Goal: Task Accomplishment & Management: Manage account settings

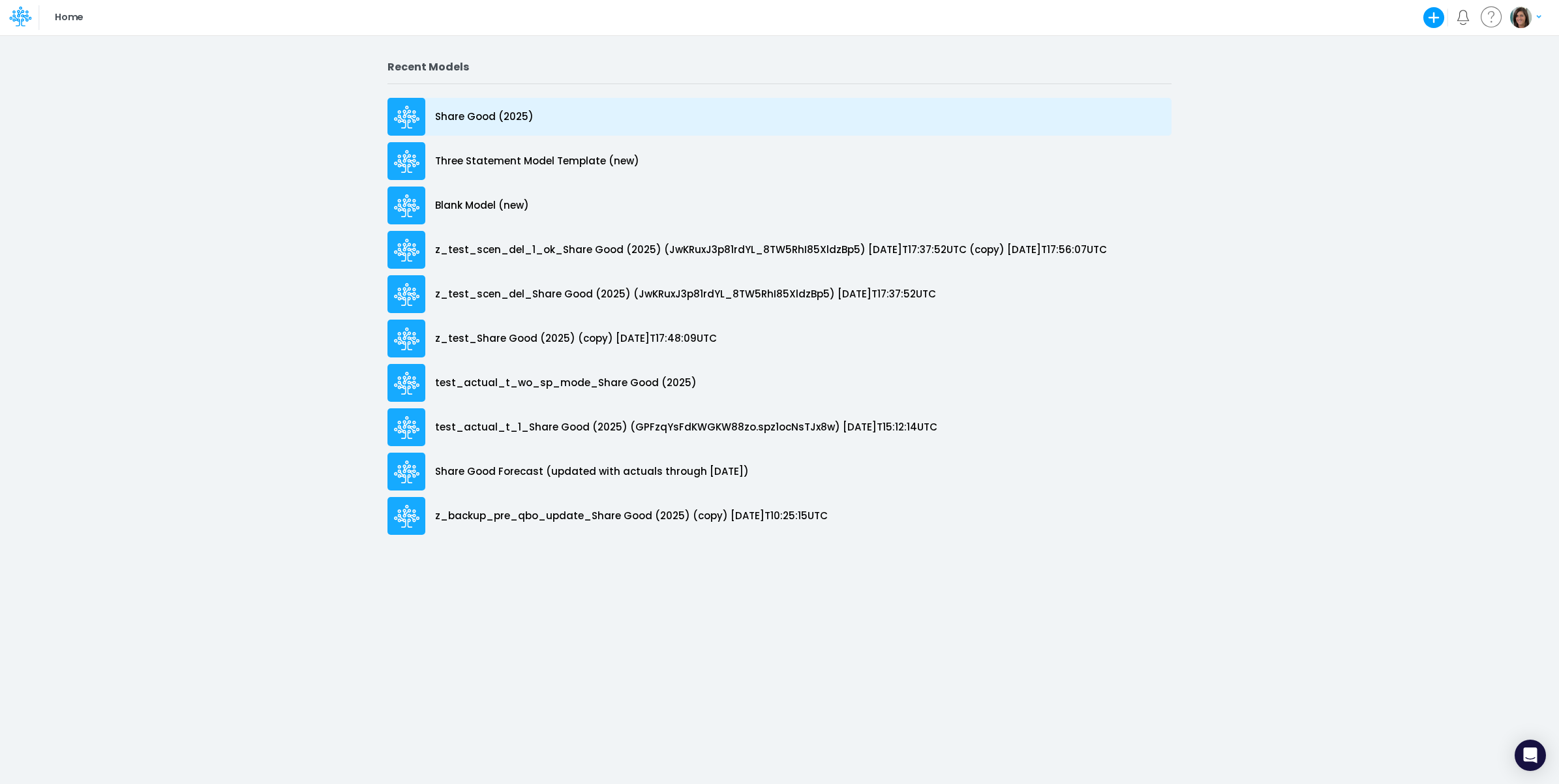
click at [522, 115] on p "Share Good (2025)" at bounding box center [484, 117] width 98 height 15
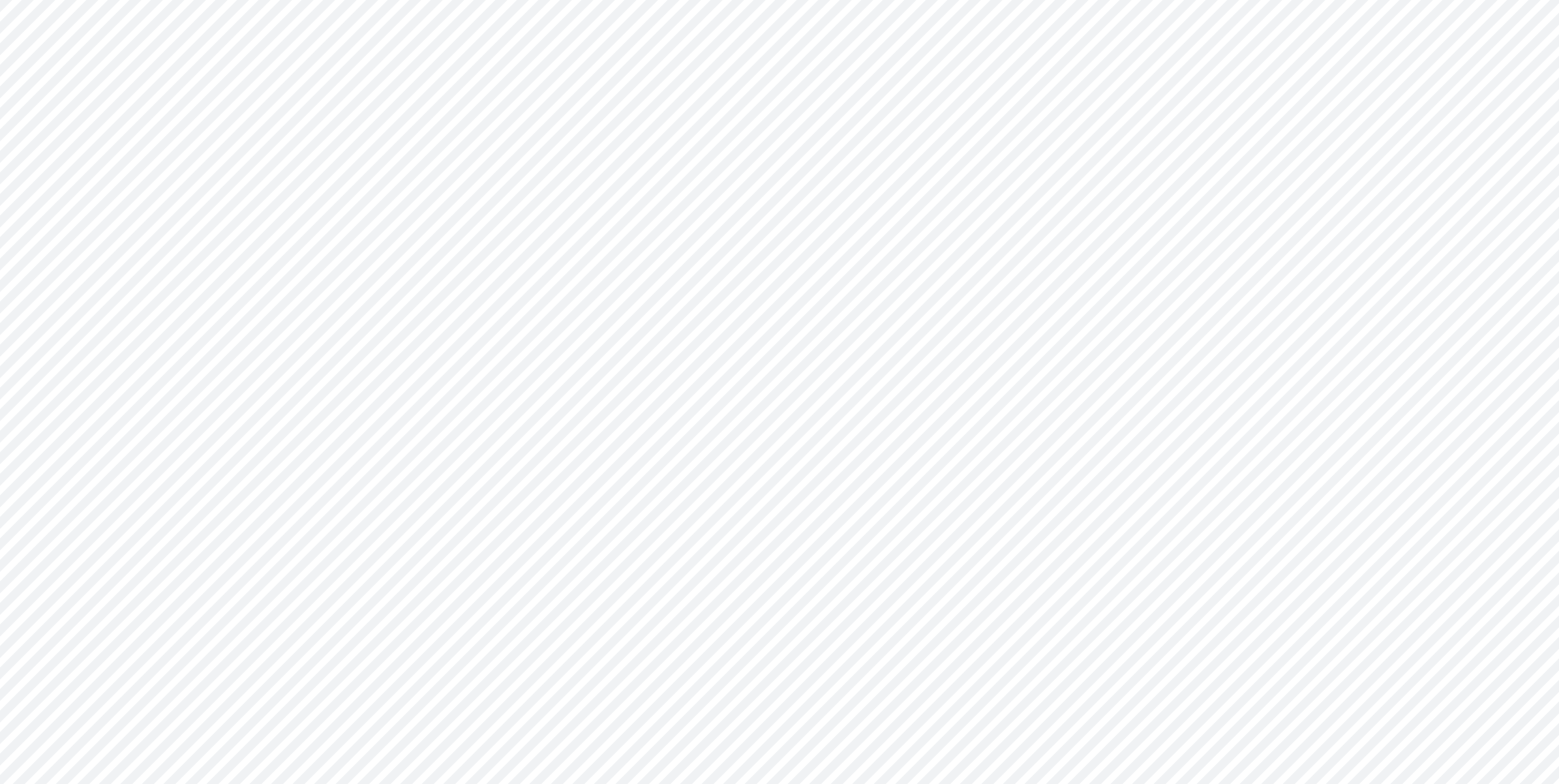
type input "Cash Flow Projections | Actuals through Dec-24 vs 2024 Budget"
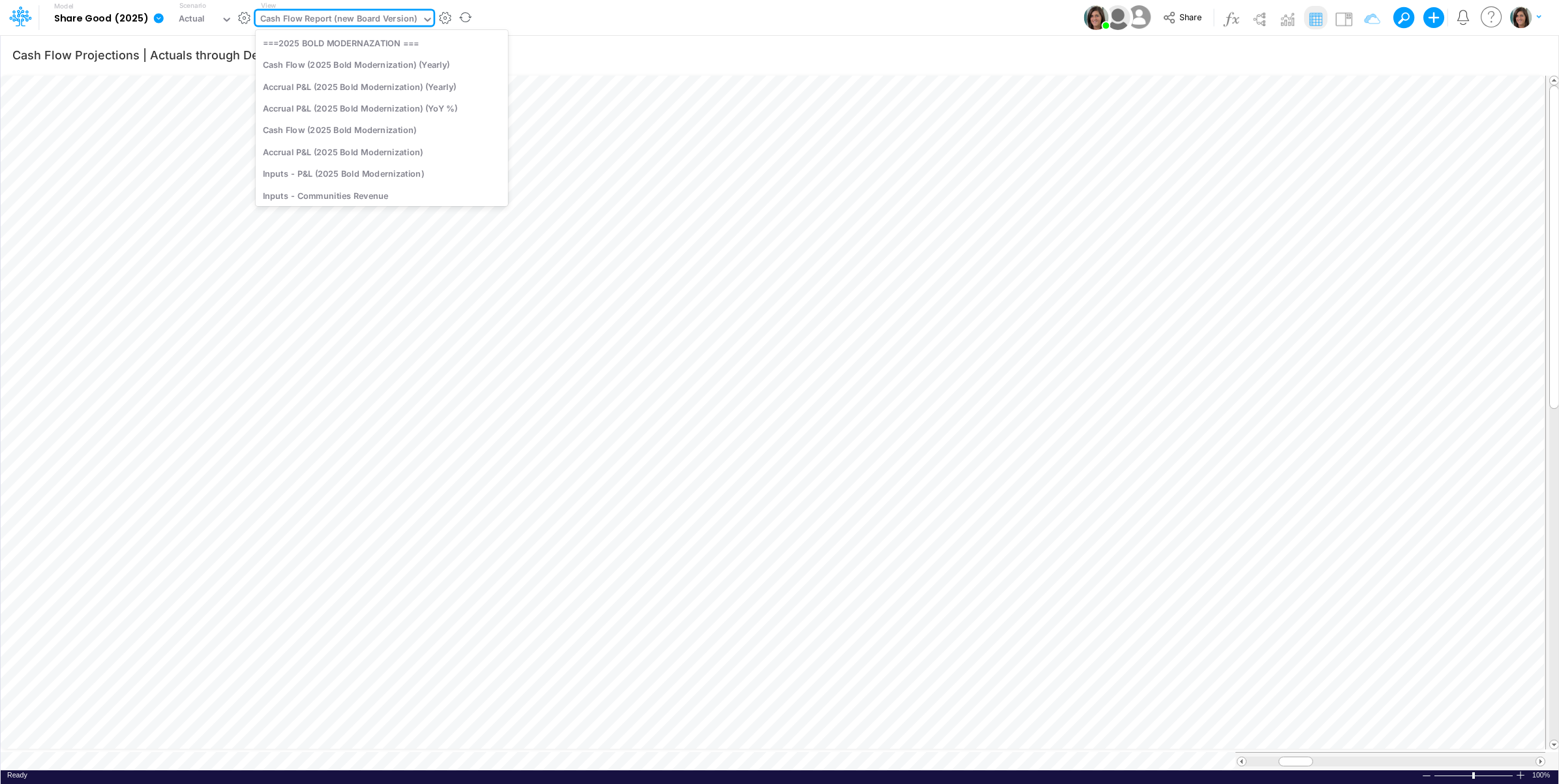
click at [326, 18] on div "Cash Flow Report (new Board Version)" at bounding box center [338, 20] width 157 height 15
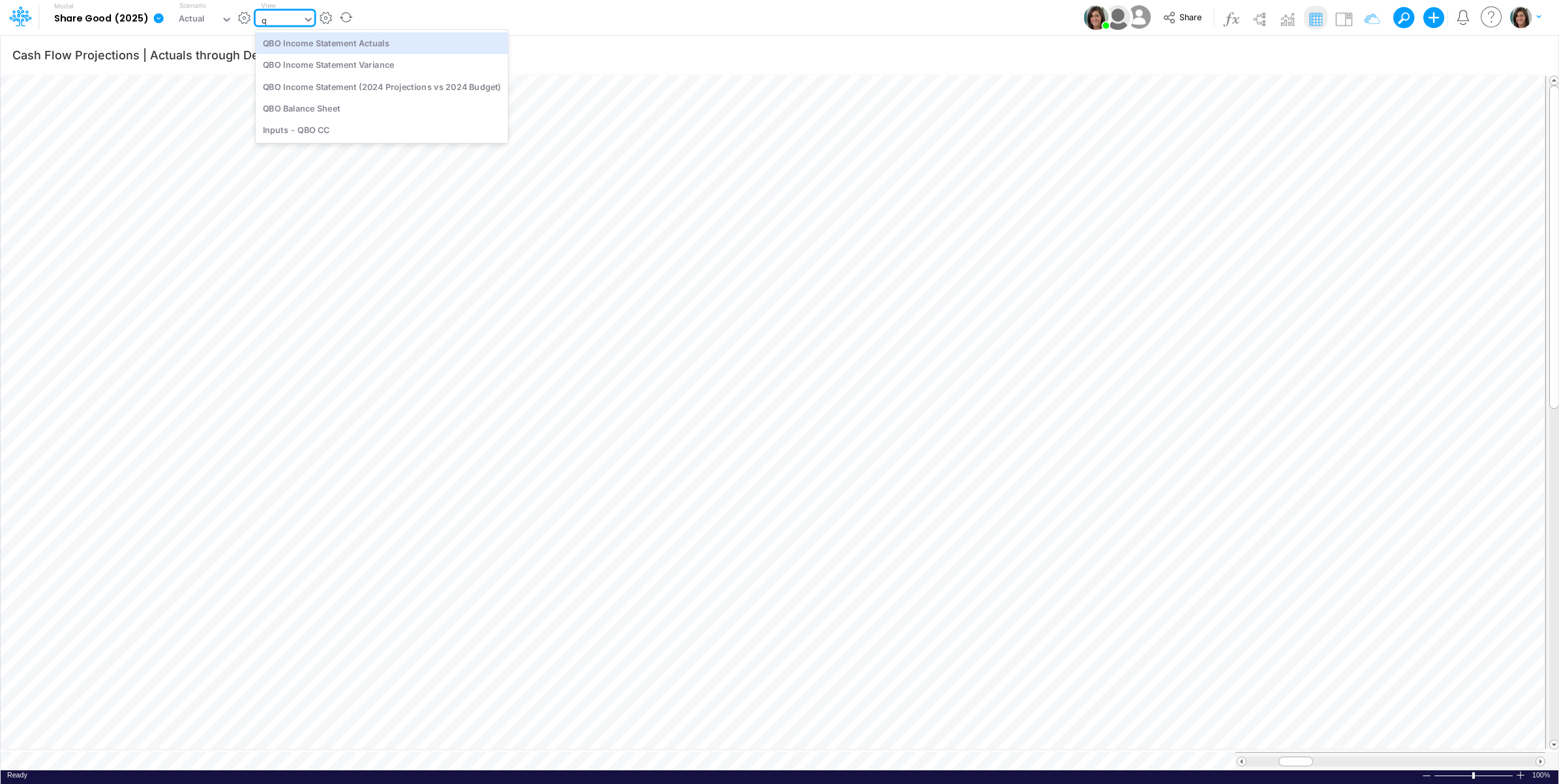
type input "qb"
click at [385, 47] on div "QBO Income Statement Actuals" at bounding box center [382, 43] width 253 height 22
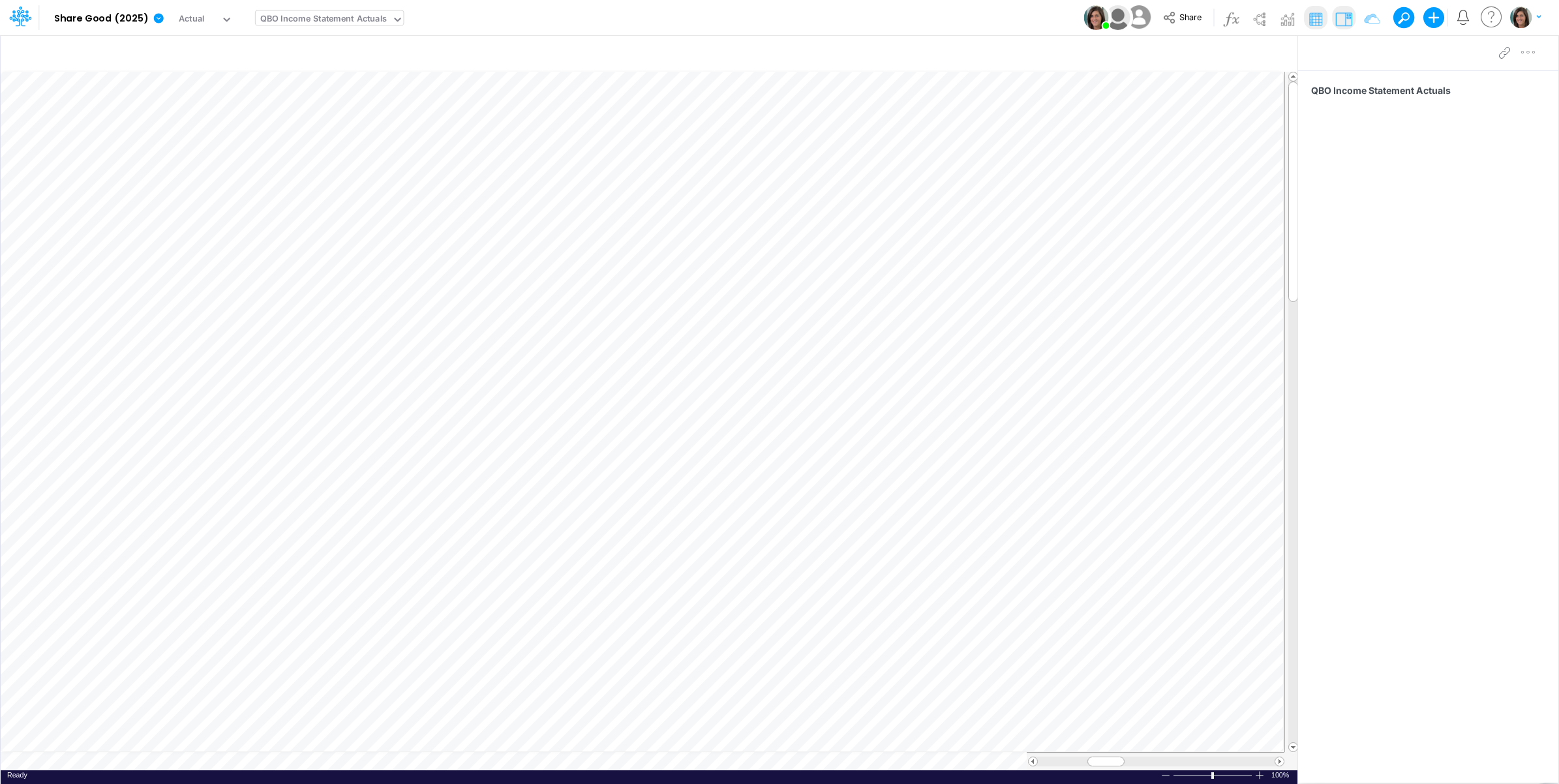
scroll to position [0, 1]
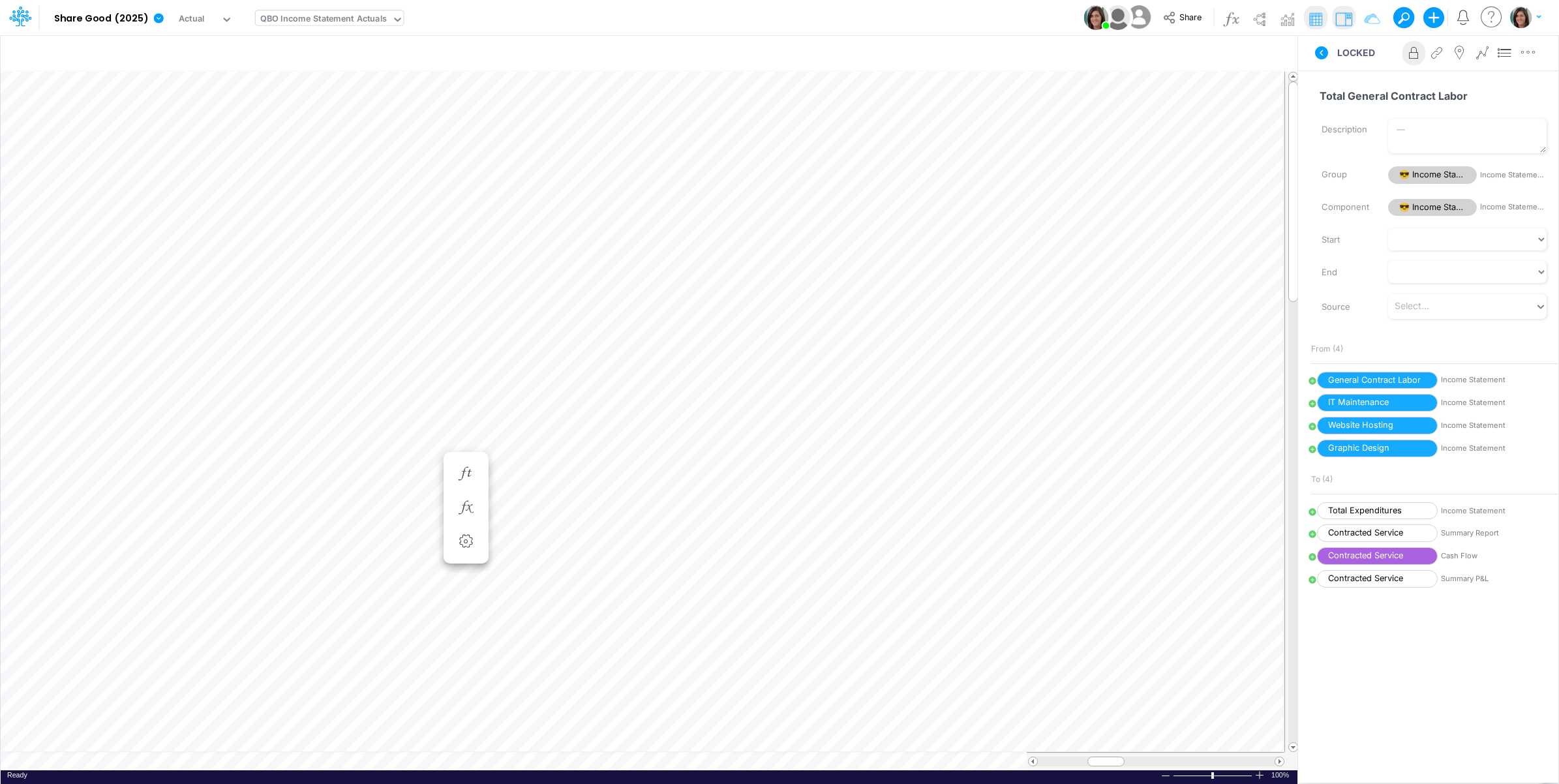
scroll to position [0, 1]
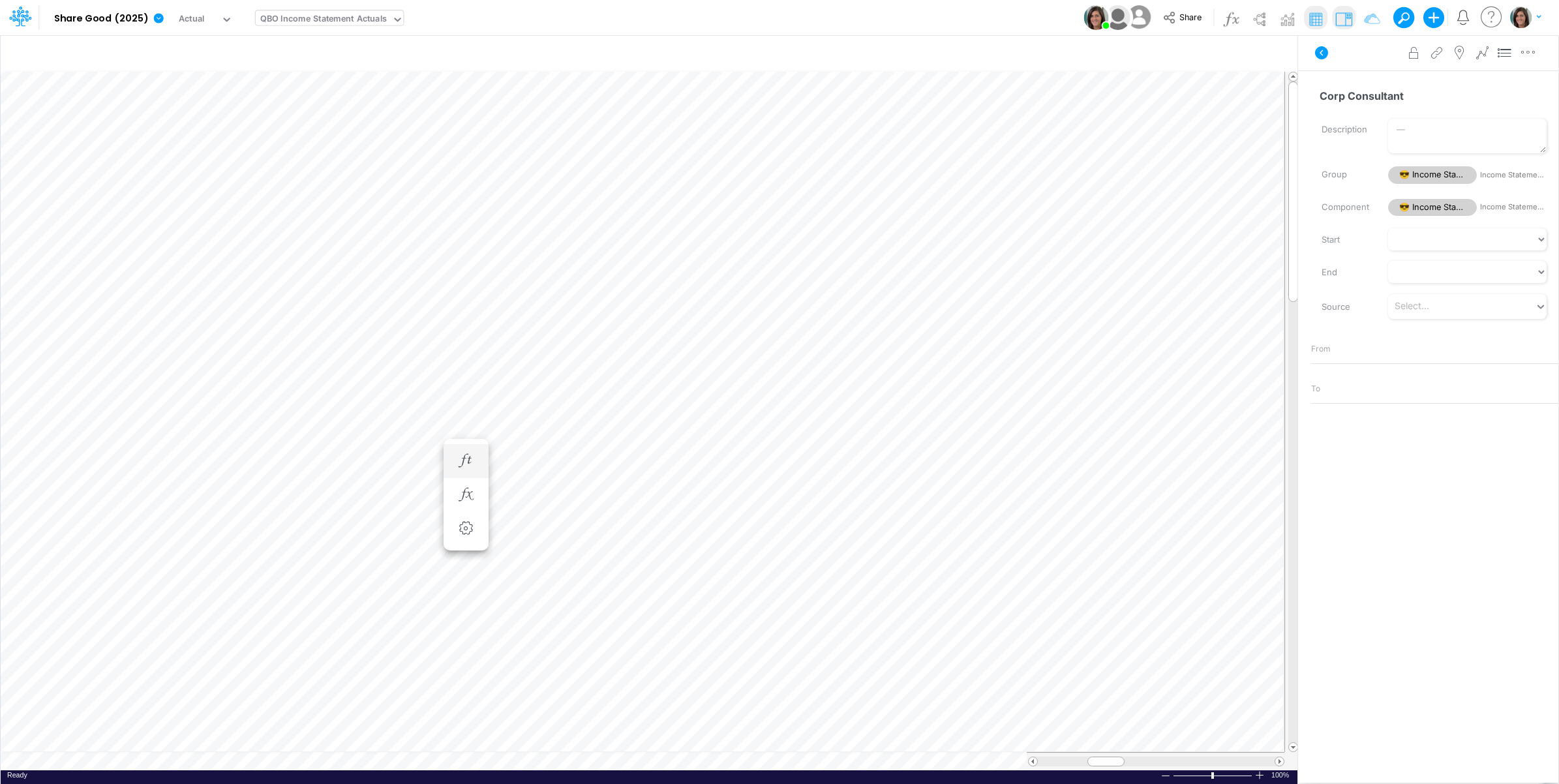
scroll to position [0, 1]
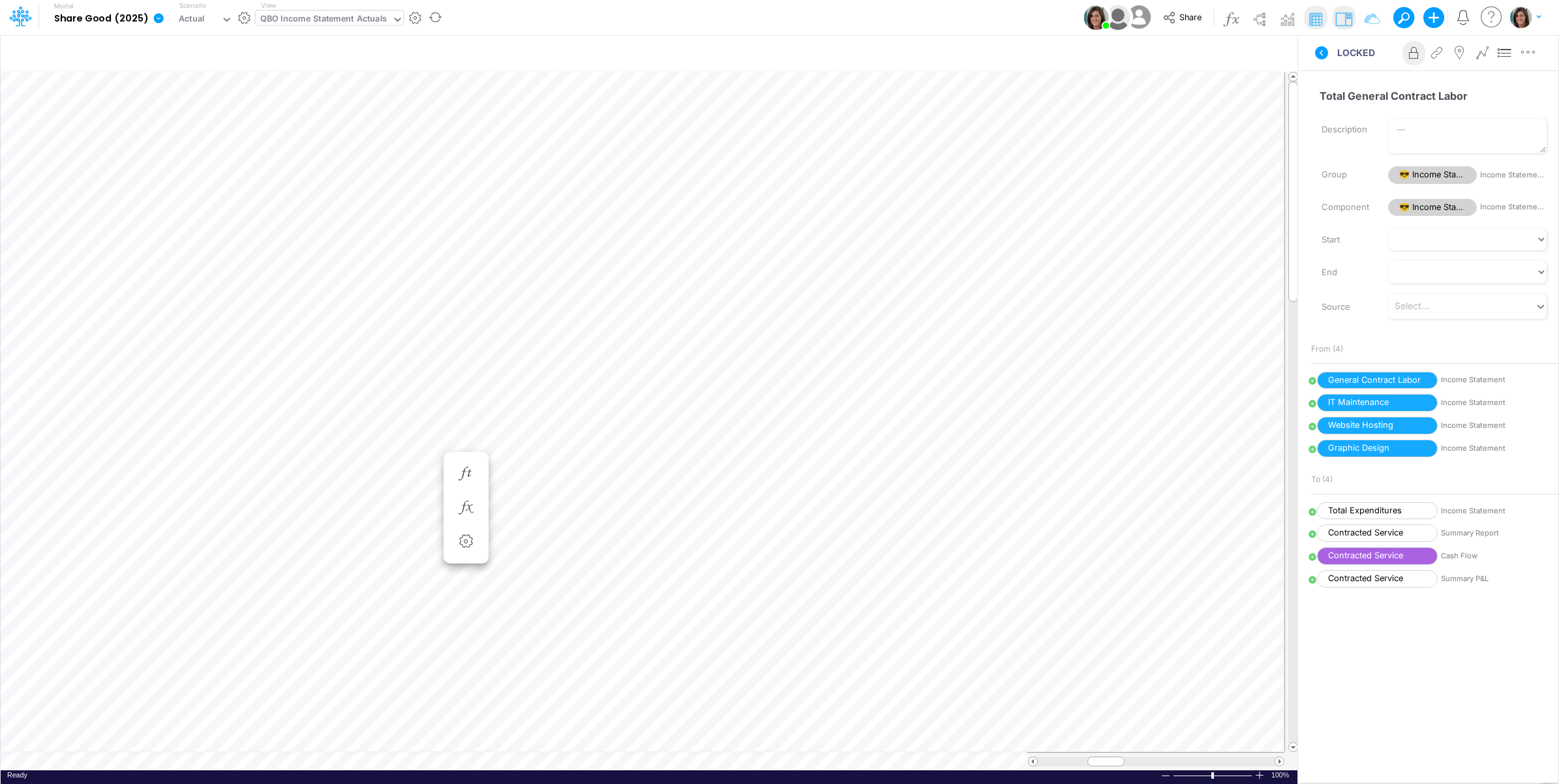
click at [155, 20] on icon at bounding box center [159, 18] width 10 height 10
click at [200, 132] on button "View model info" at bounding box center [225, 135] width 140 height 20
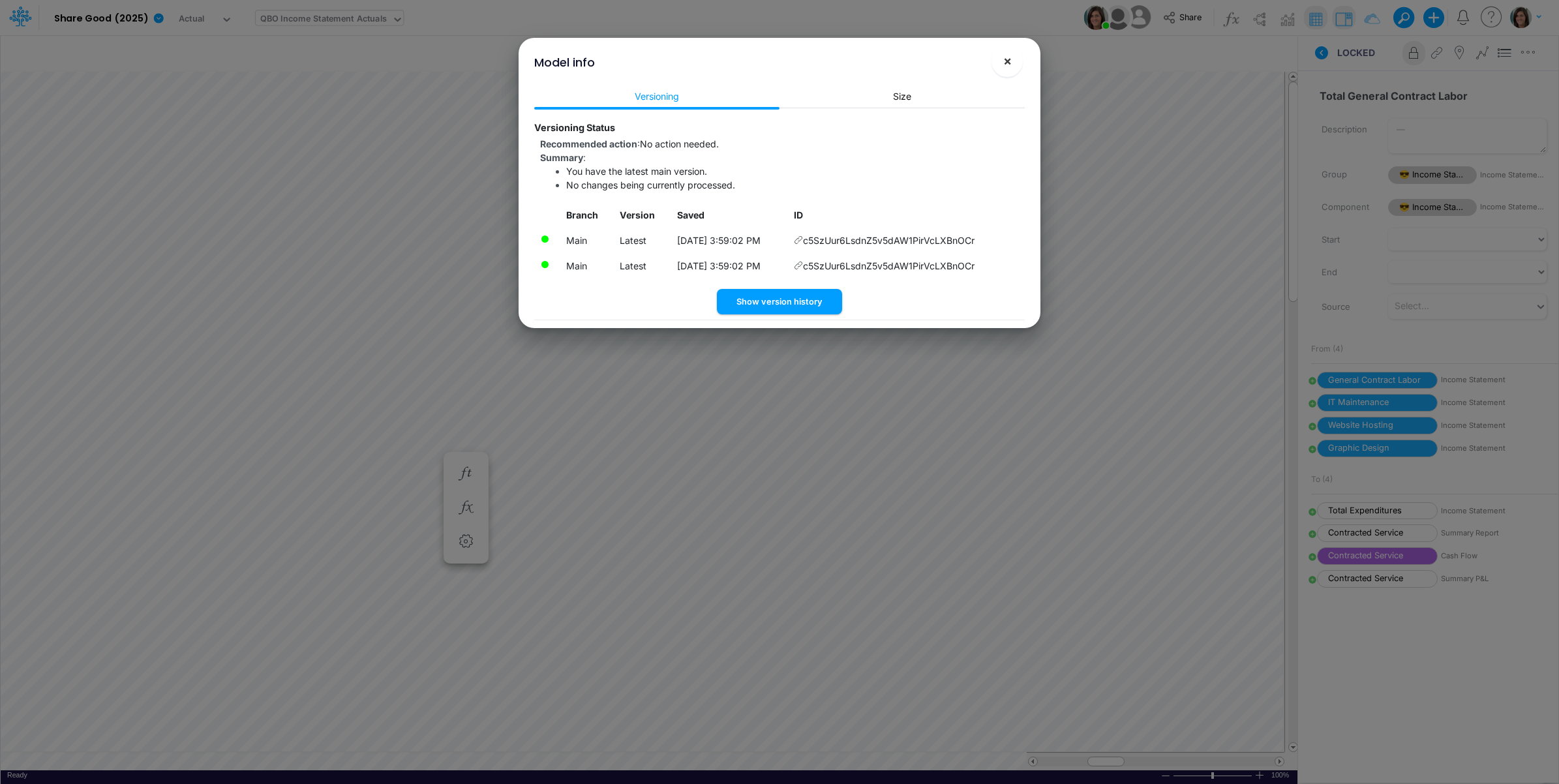
click at [1004, 60] on span "×" at bounding box center [1007, 60] width 8 height 16
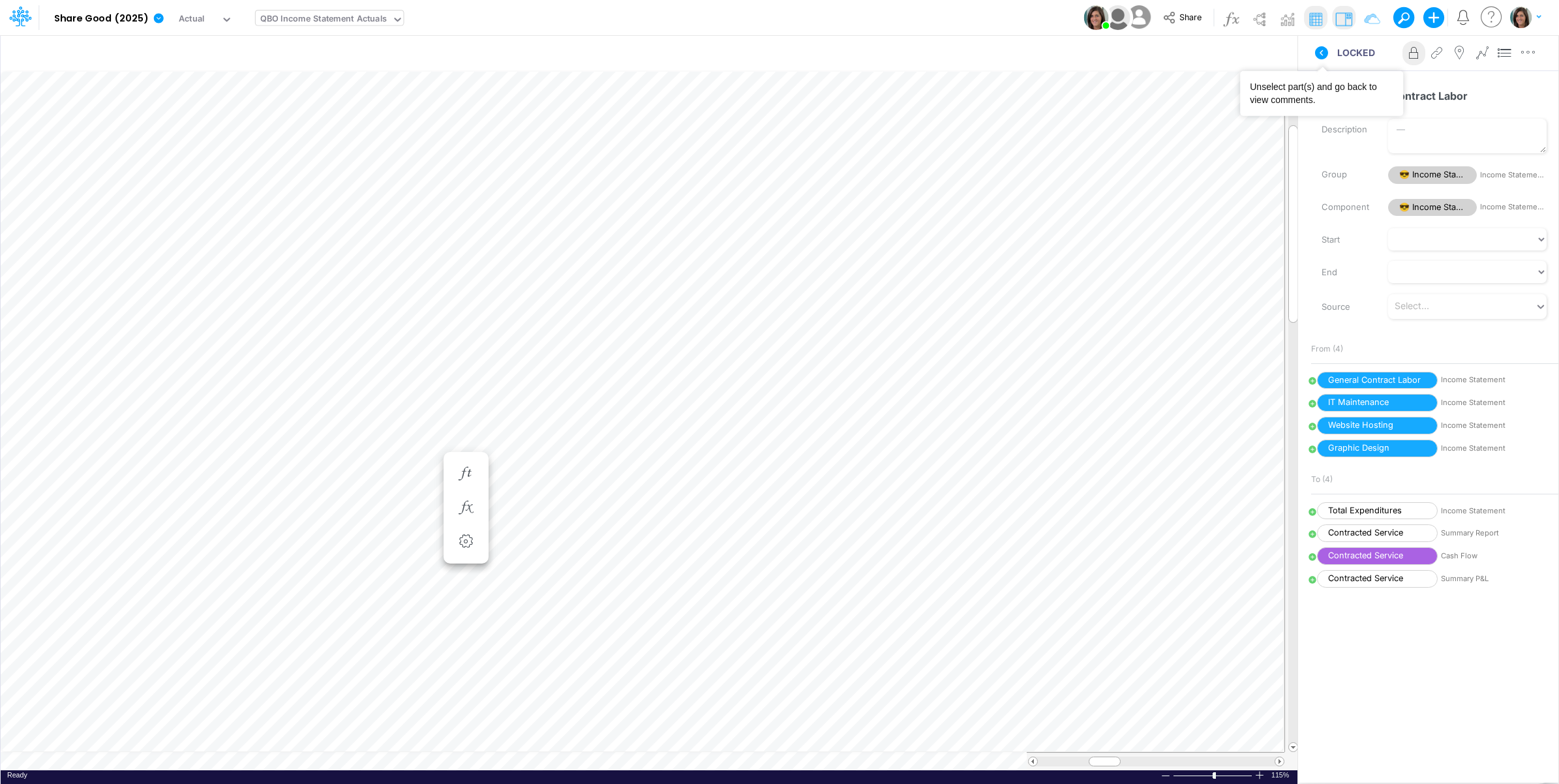
drag, startPoint x: 1318, startPoint y: 48, endPoint x: 1541, endPoint y: 79, distance: 225.1
click at [1318, 48] on icon at bounding box center [1321, 52] width 13 height 13
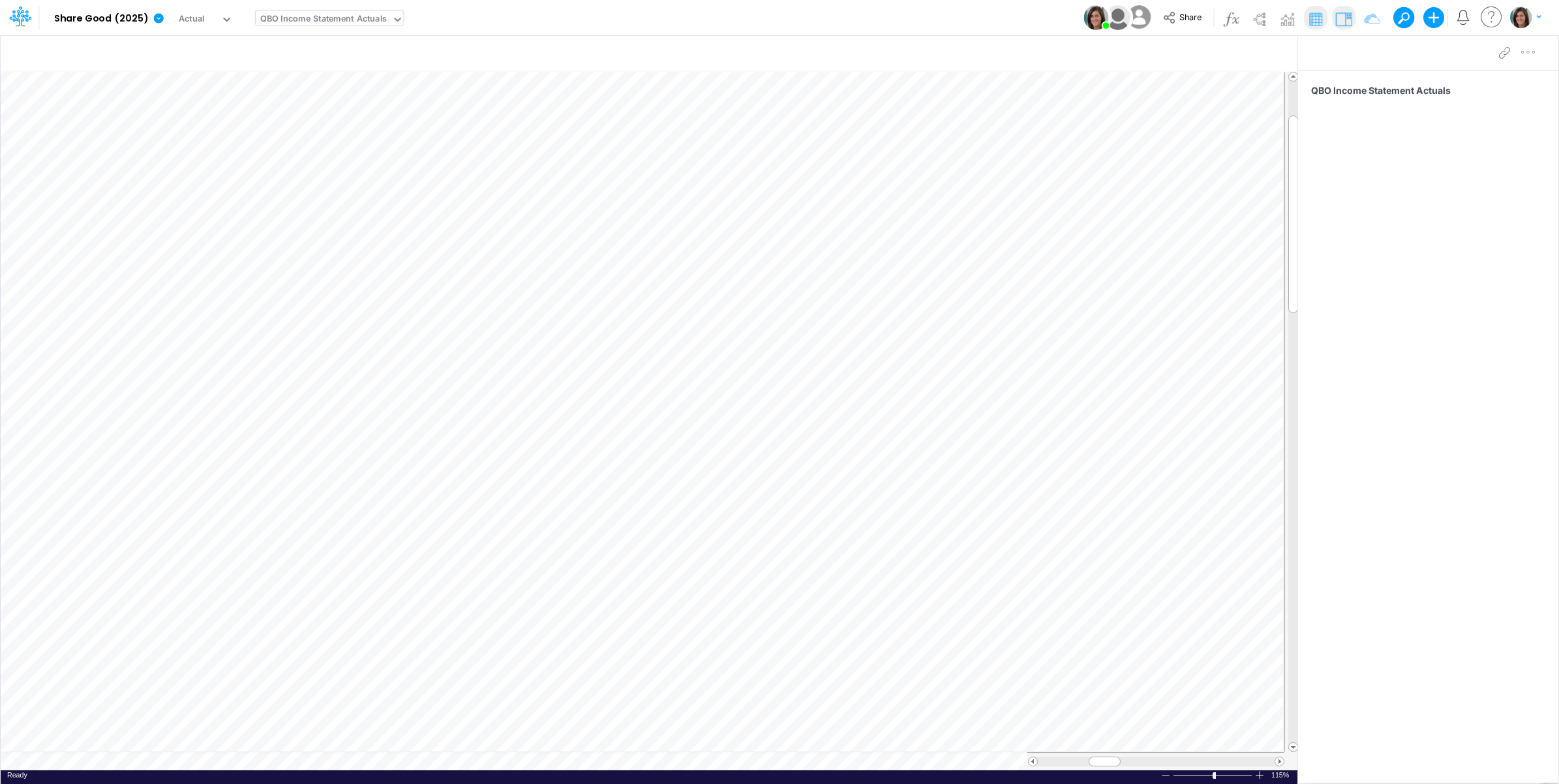
scroll to position [0, 1]
click at [1262, 17] on img at bounding box center [1258, 18] width 21 height 21
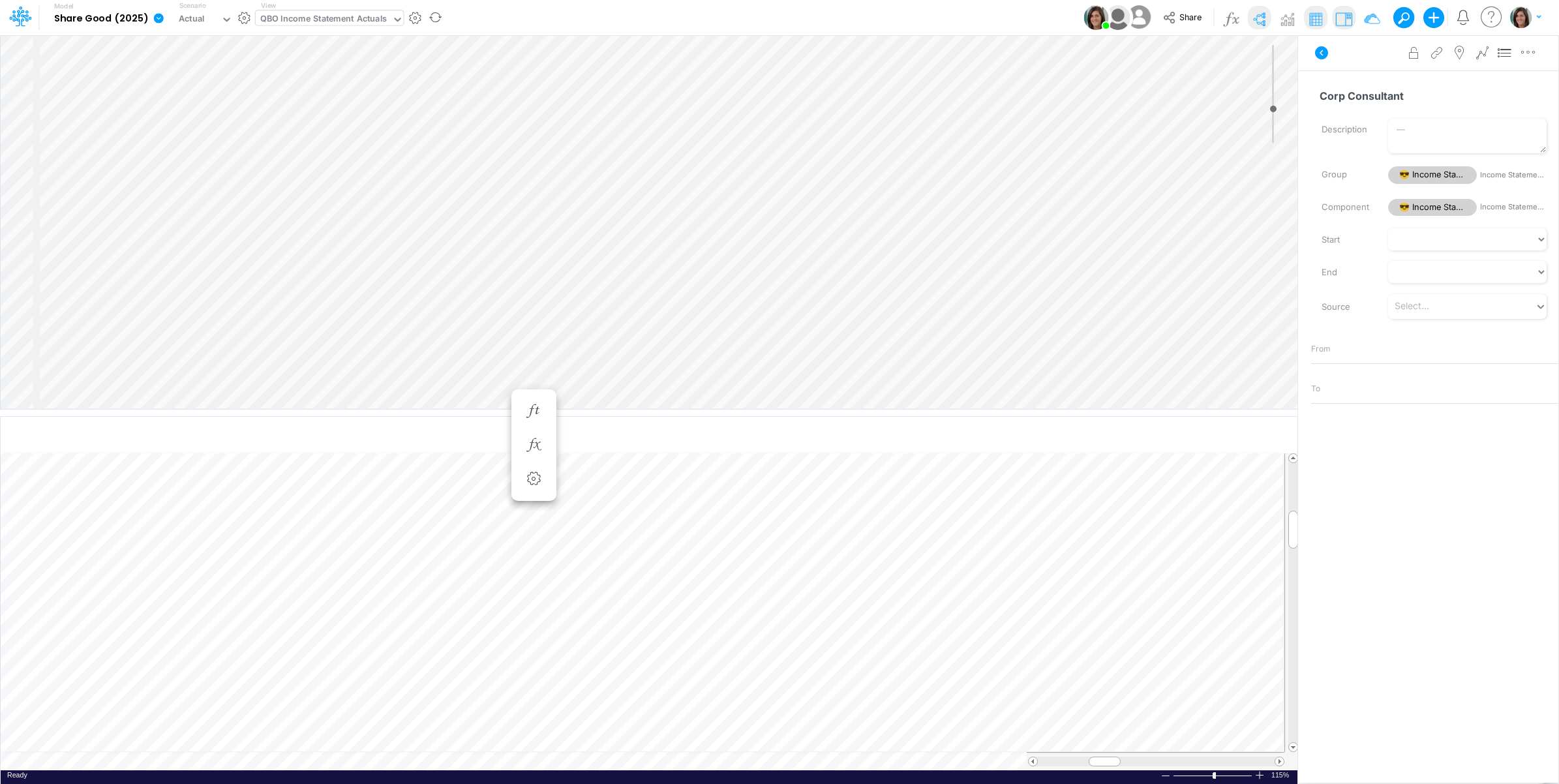
select select "Horizontal"
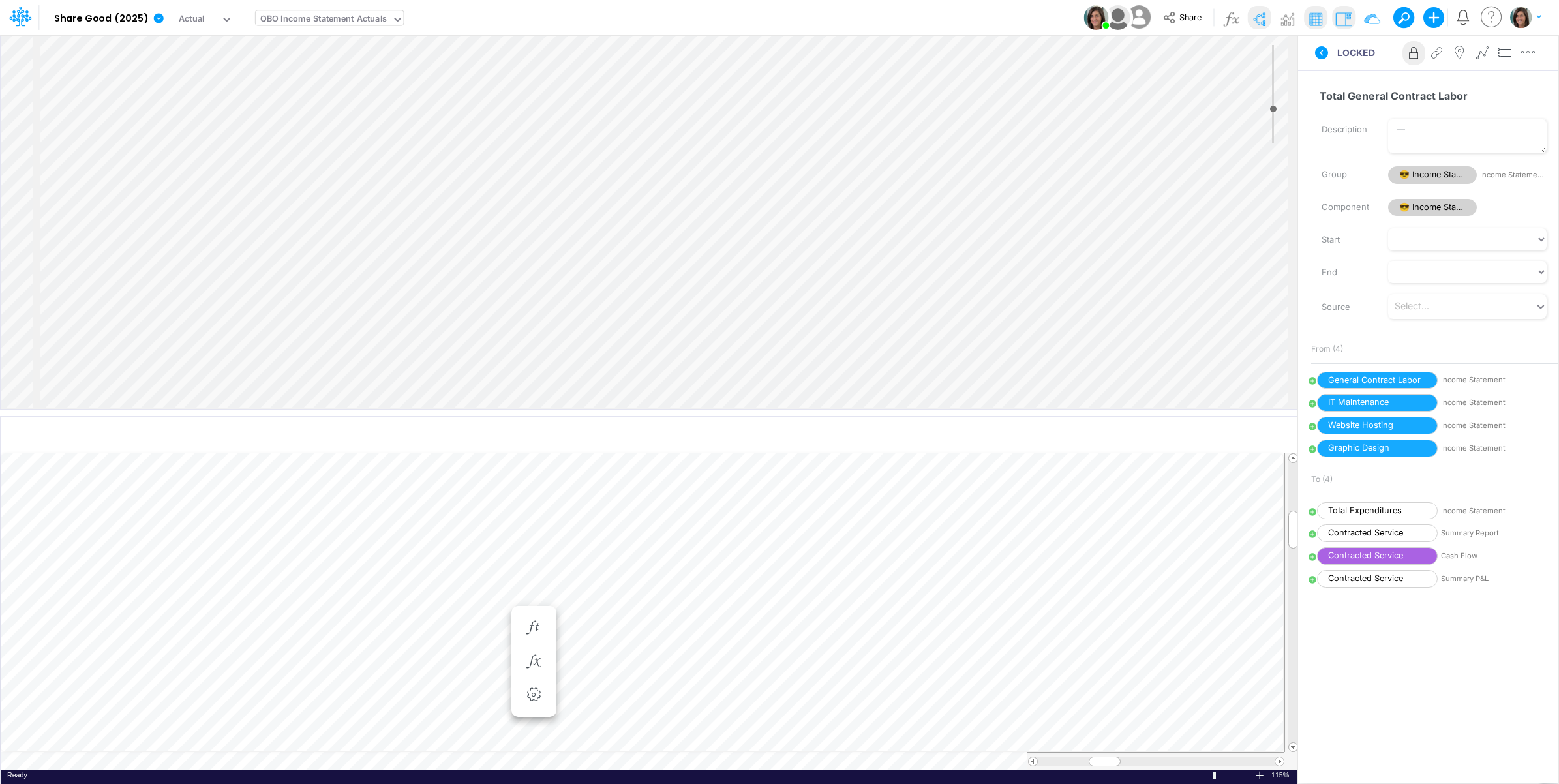
scroll to position [0, 1]
click at [1460, 53] on icon at bounding box center [1459, 53] width 20 height 14
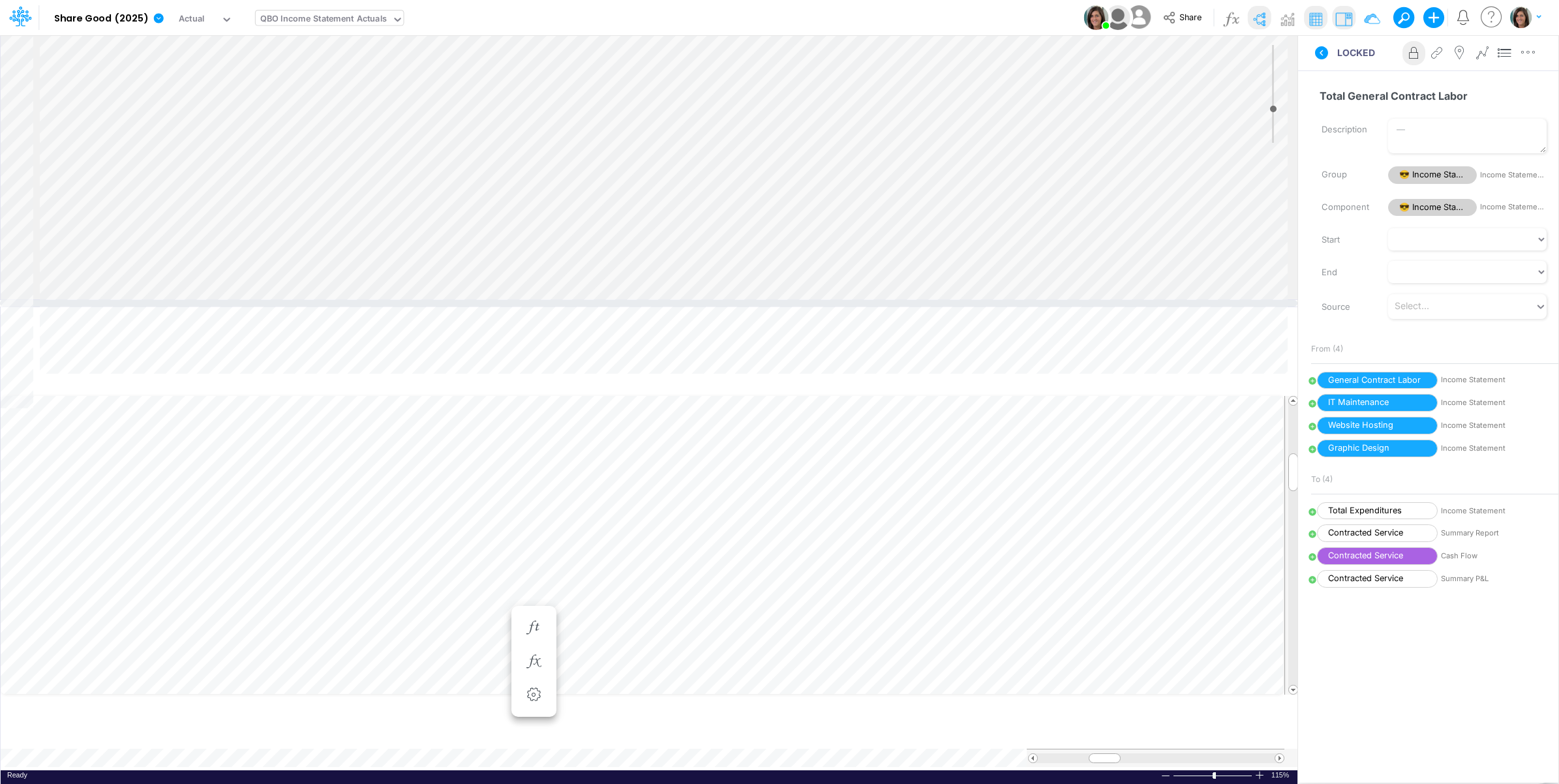
drag, startPoint x: 488, startPoint y: 415, endPoint x: 513, endPoint y: 301, distance: 116.7
click at [513, 301] on div at bounding box center [648, 303] width 1298 height 7
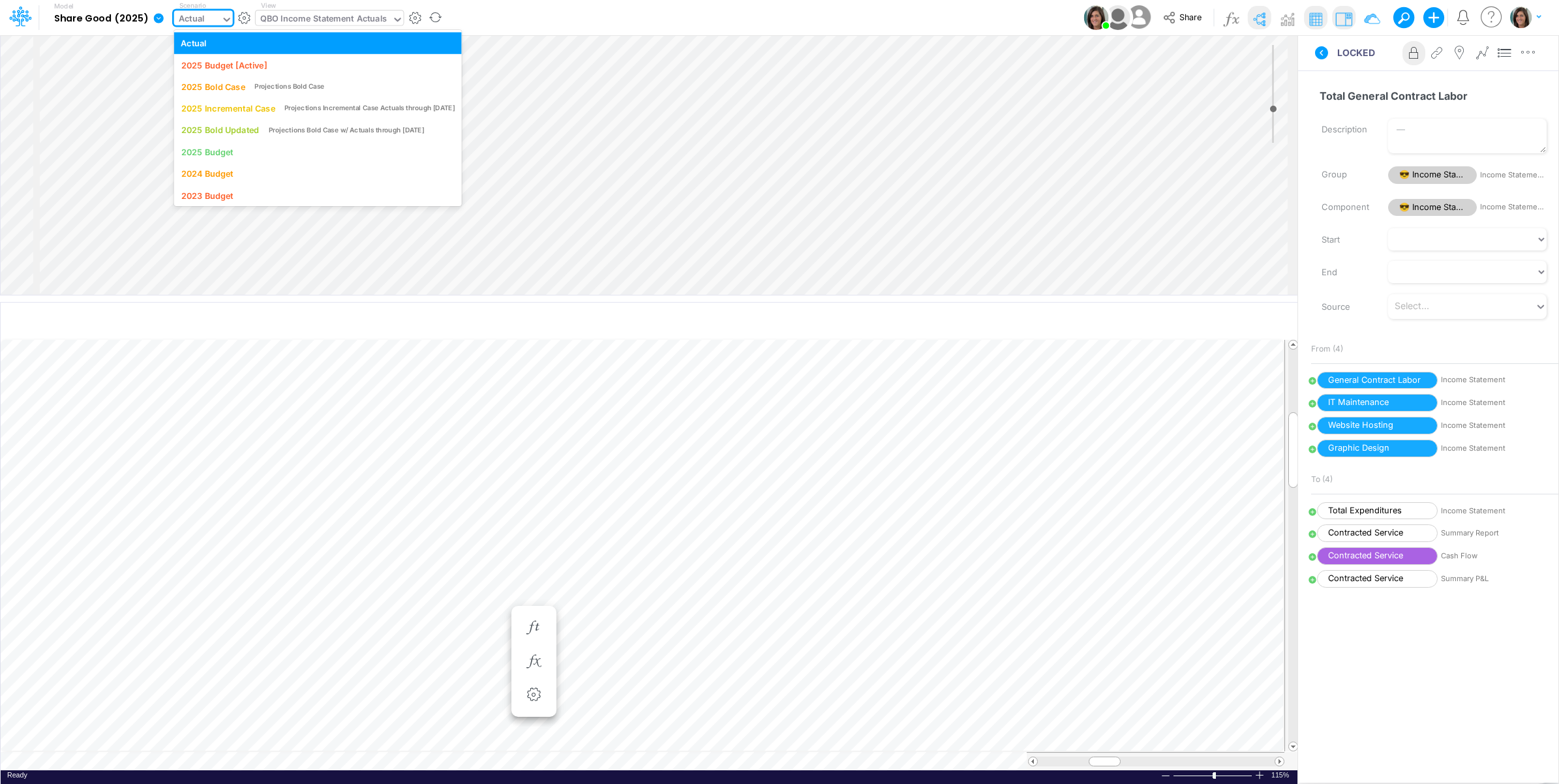
click at [196, 24] on div "Actual" at bounding box center [191, 20] width 26 height 15
click at [213, 58] on div "2025 Budget [Active]" at bounding box center [223, 64] width 86 height 12
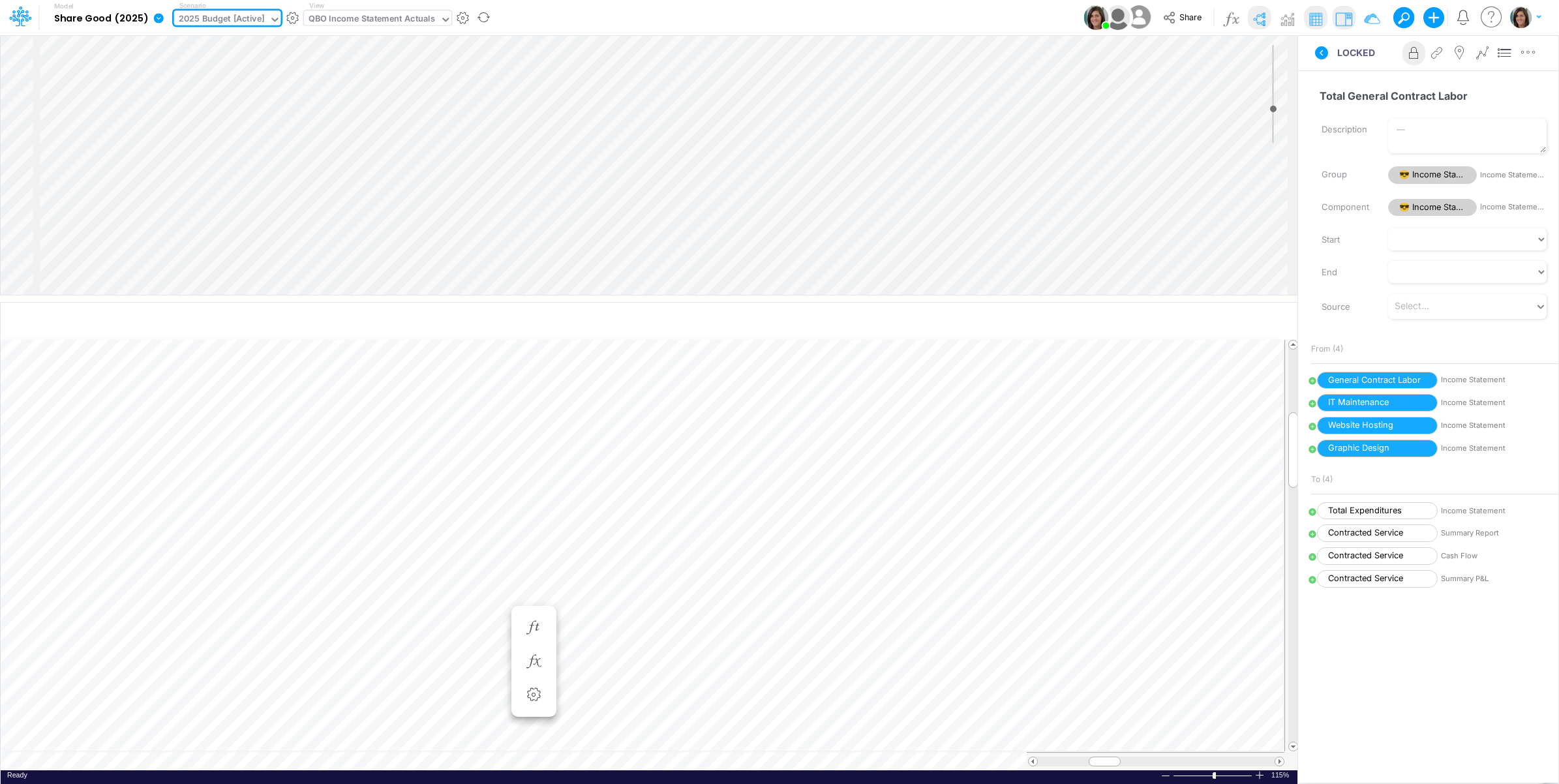
click at [207, 23] on div "2025 Budget [Active]" at bounding box center [221, 20] width 86 height 15
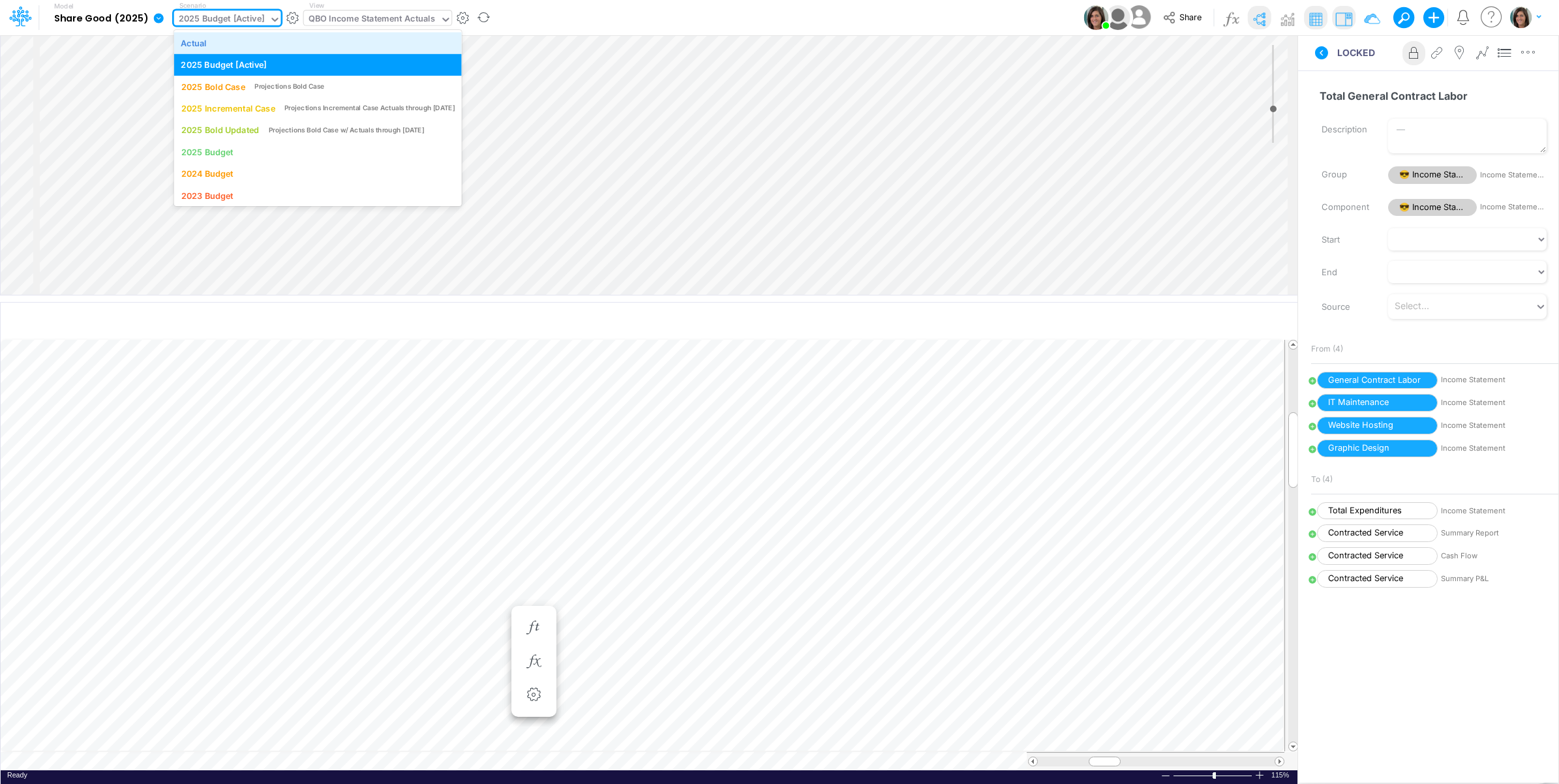
click at [209, 46] on div "Actual" at bounding box center [317, 43] width 273 height 12
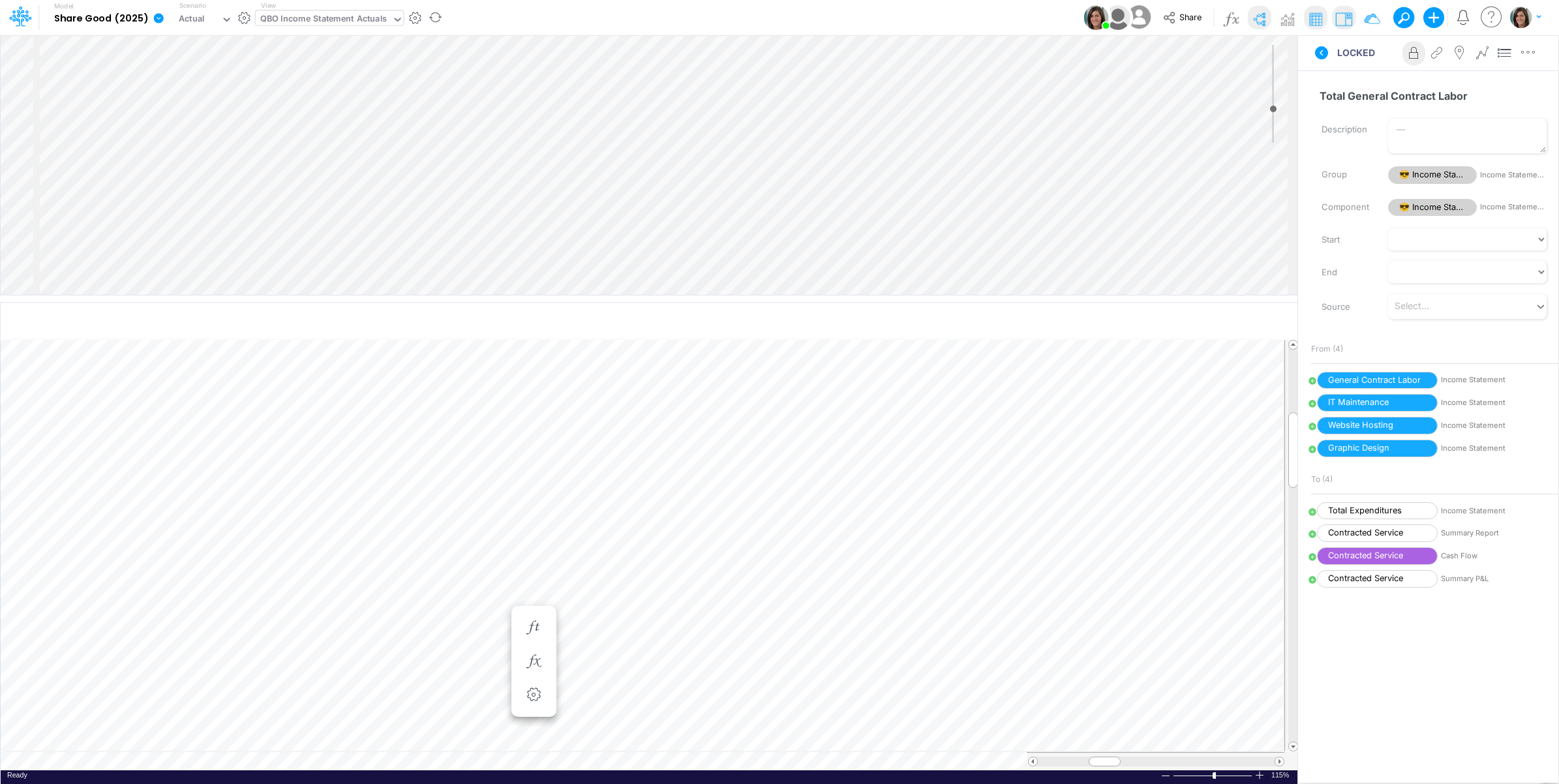
scroll to position [0, 1]
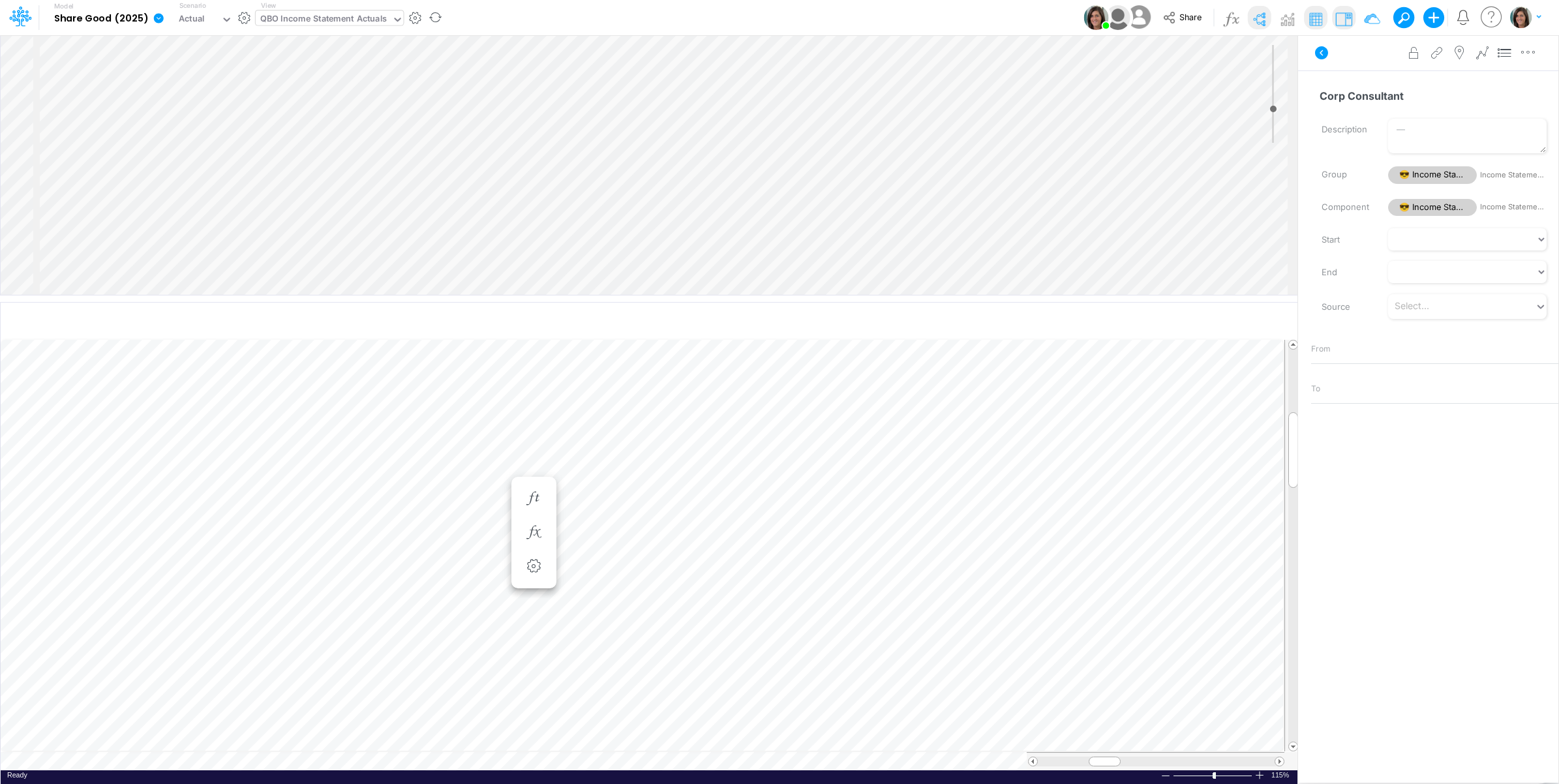
scroll to position [0, 1]
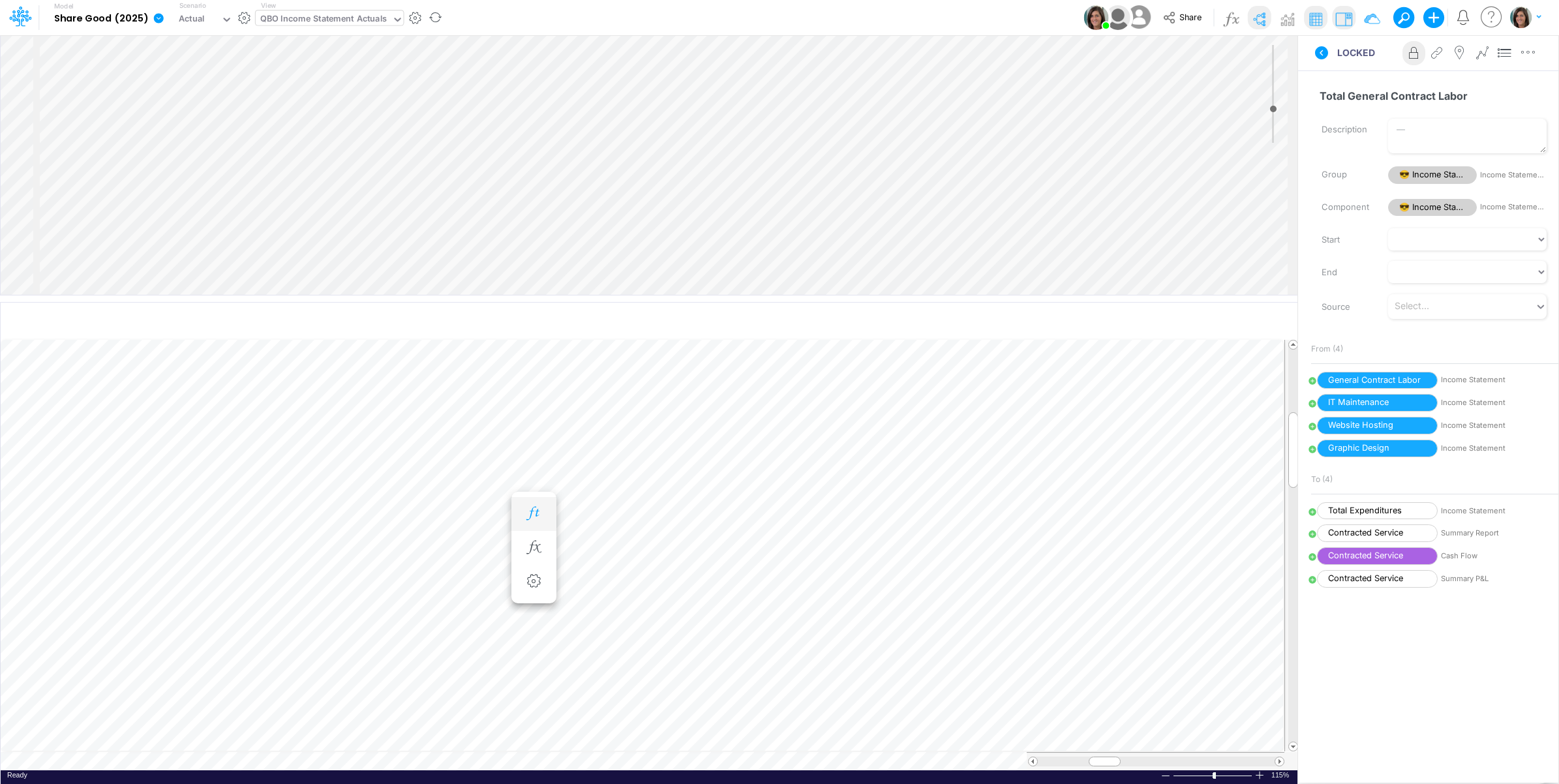
click at [538, 510] on icon "button" at bounding box center [533, 513] width 20 height 14
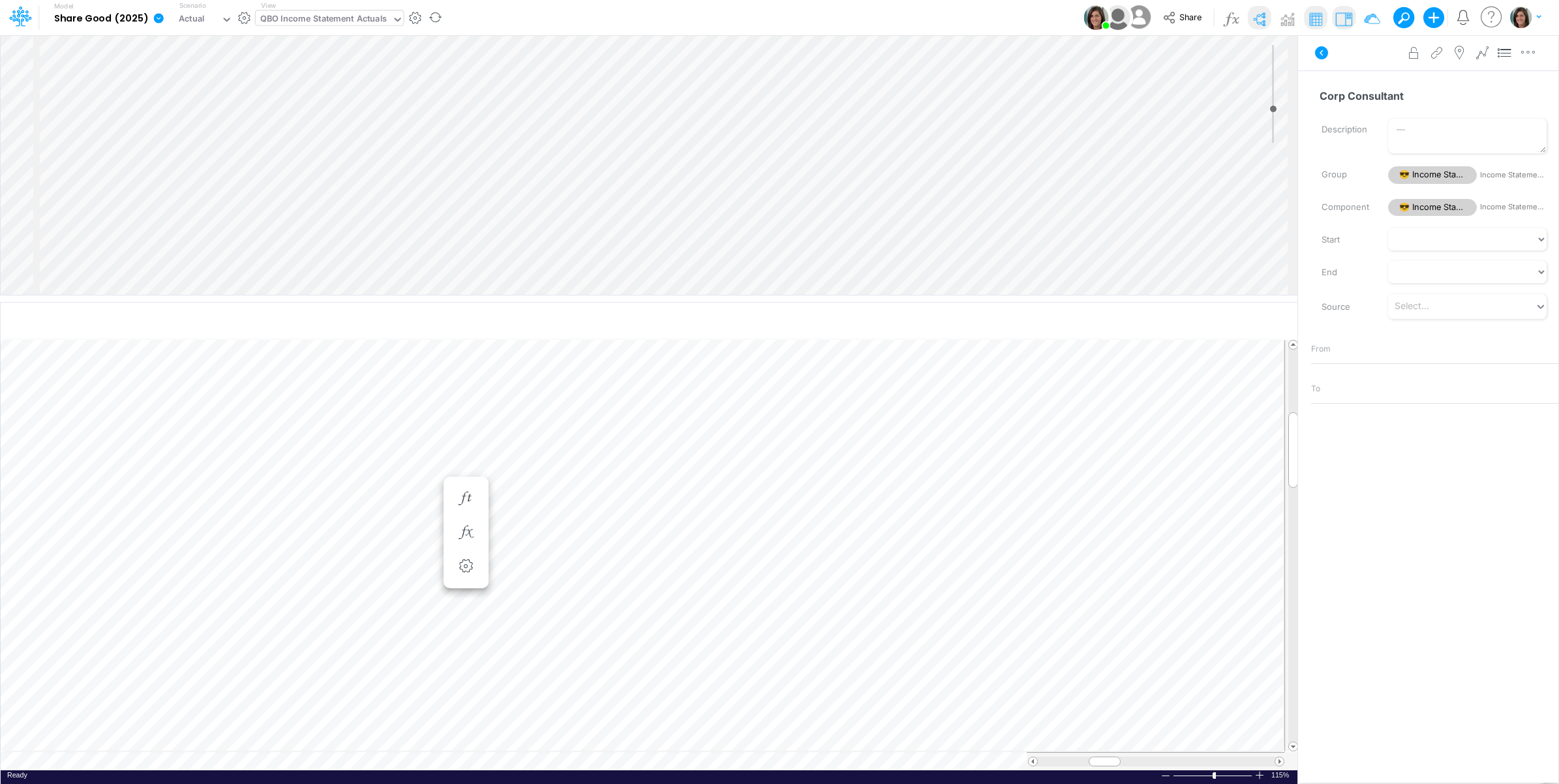
scroll to position [0, 1]
click at [540, 500] on icon "button" at bounding box center [533, 498] width 20 height 14
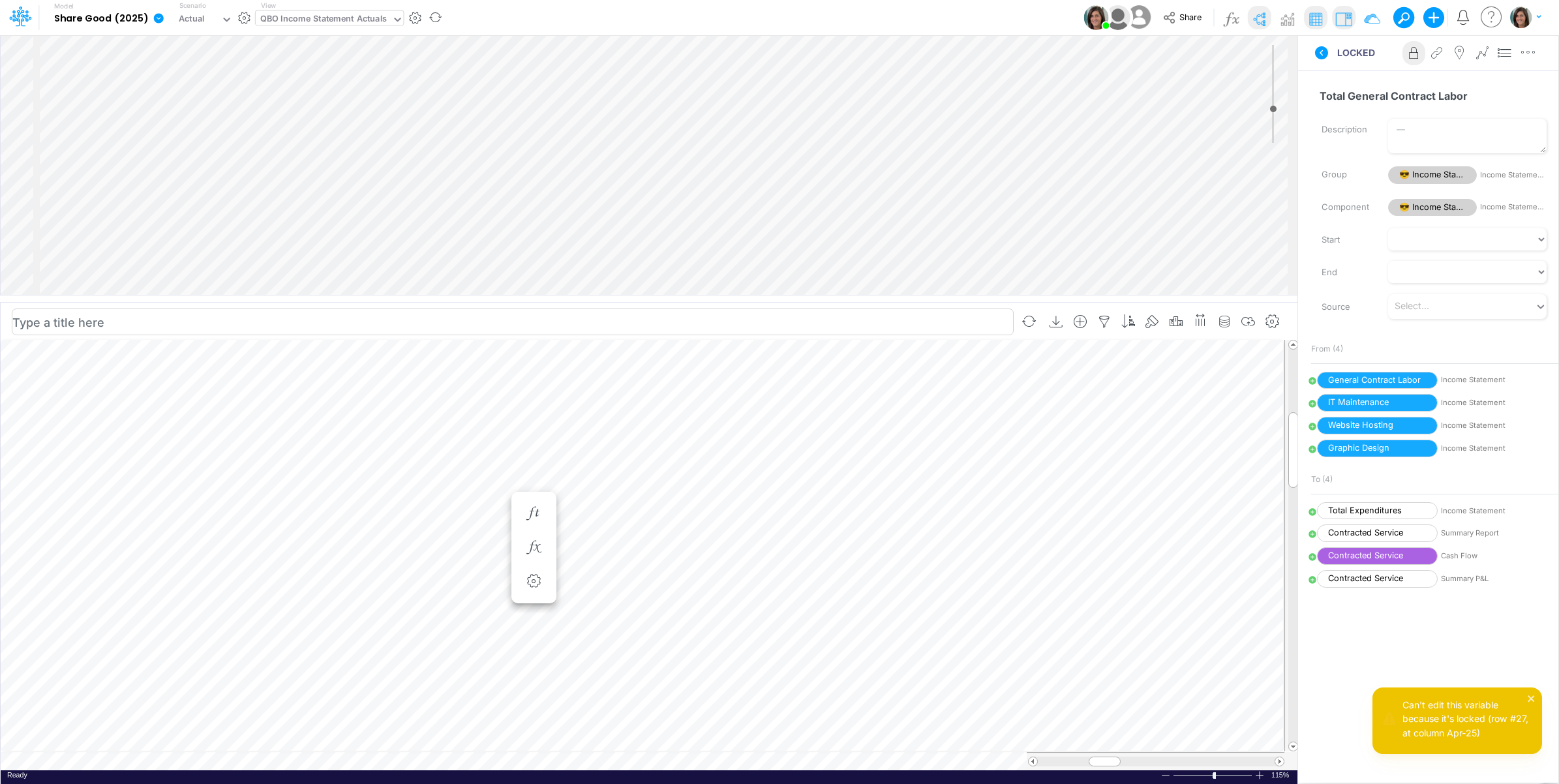
scroll to position [0, 1]
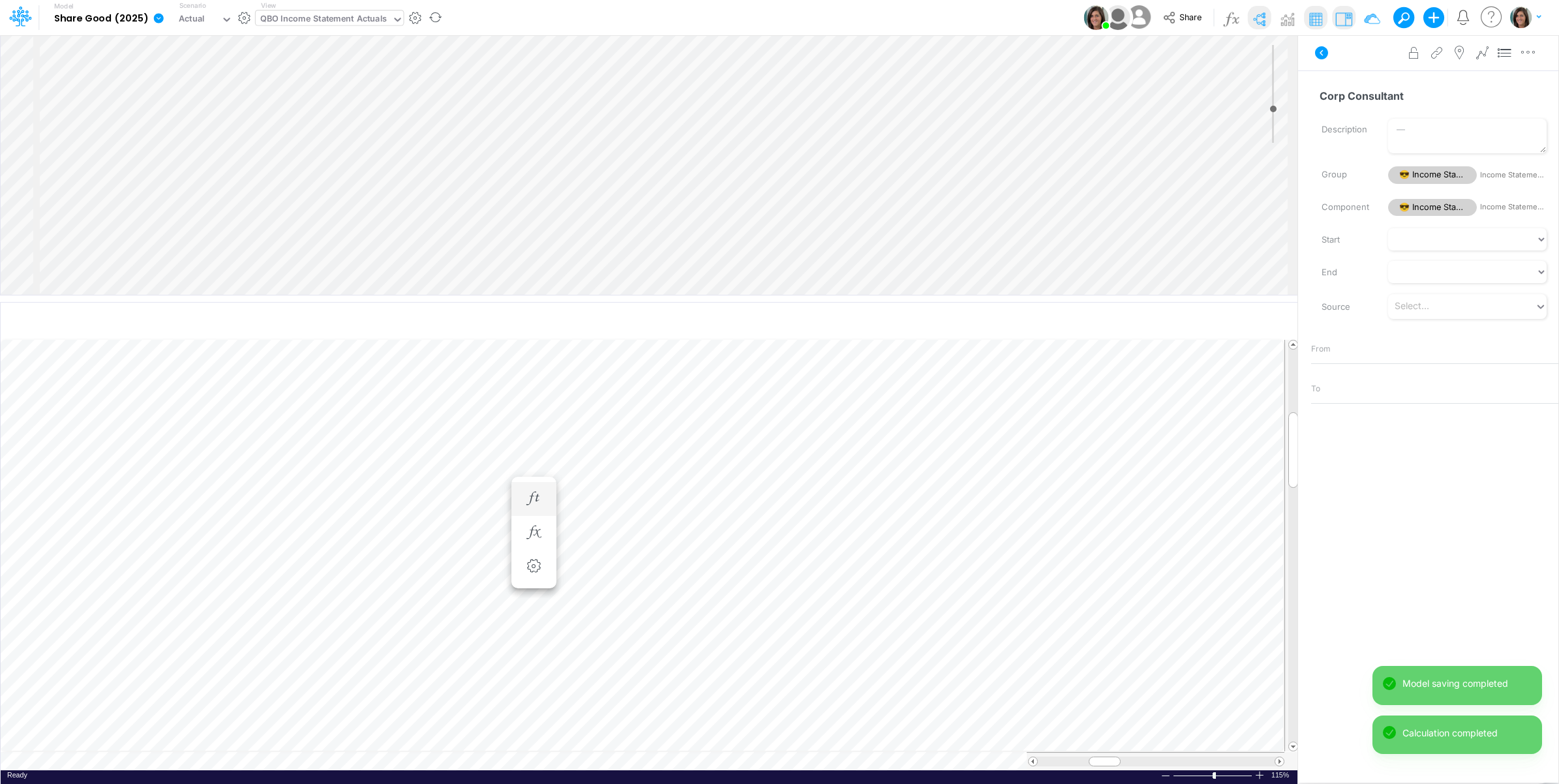
scroll to position [0, 1]
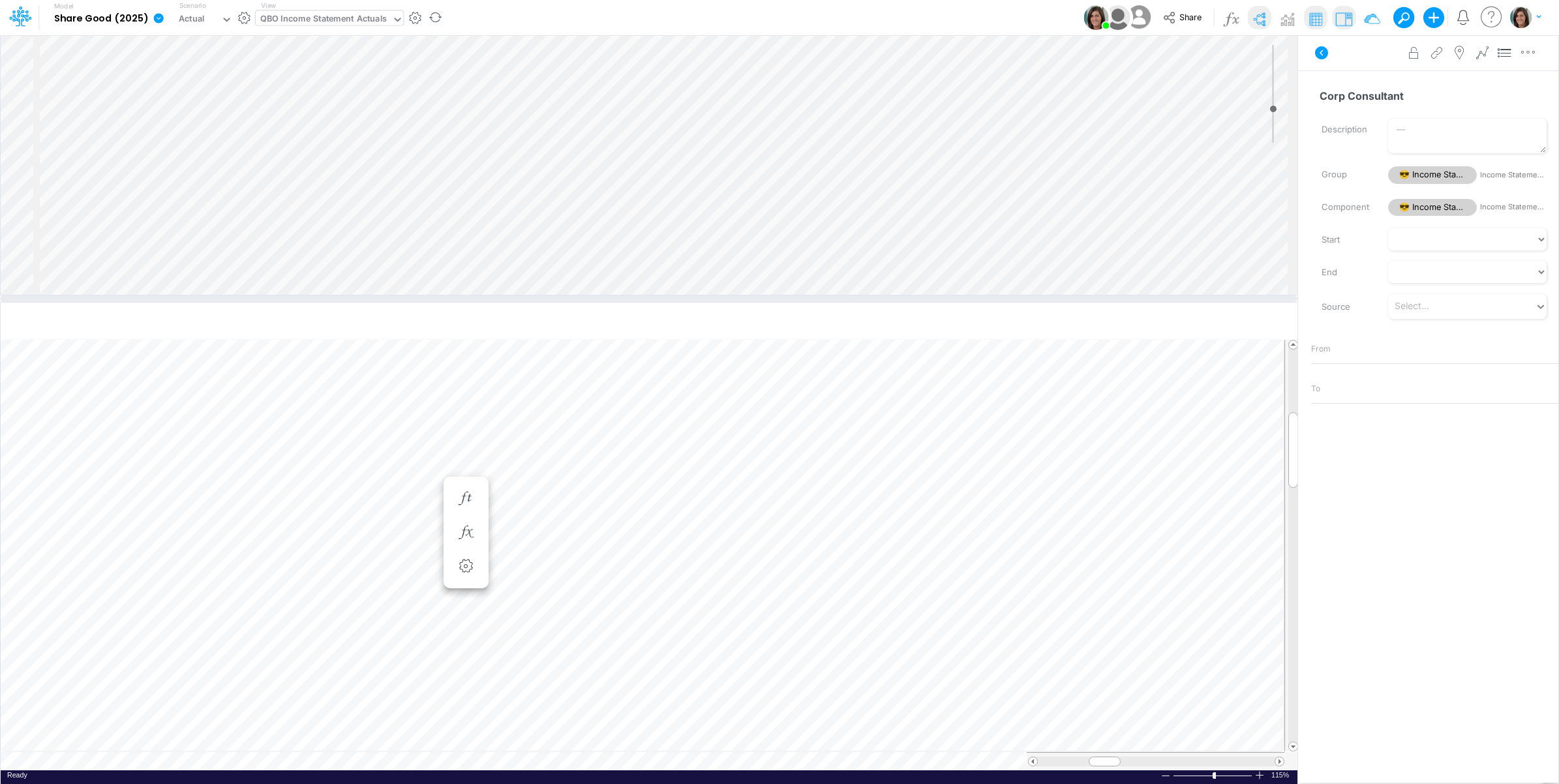
select select "1"
select select "Multiply"
select select "Add"
click at [1529, 56] on icon "button" at bounding box center [1528, 52] width 20 height 14
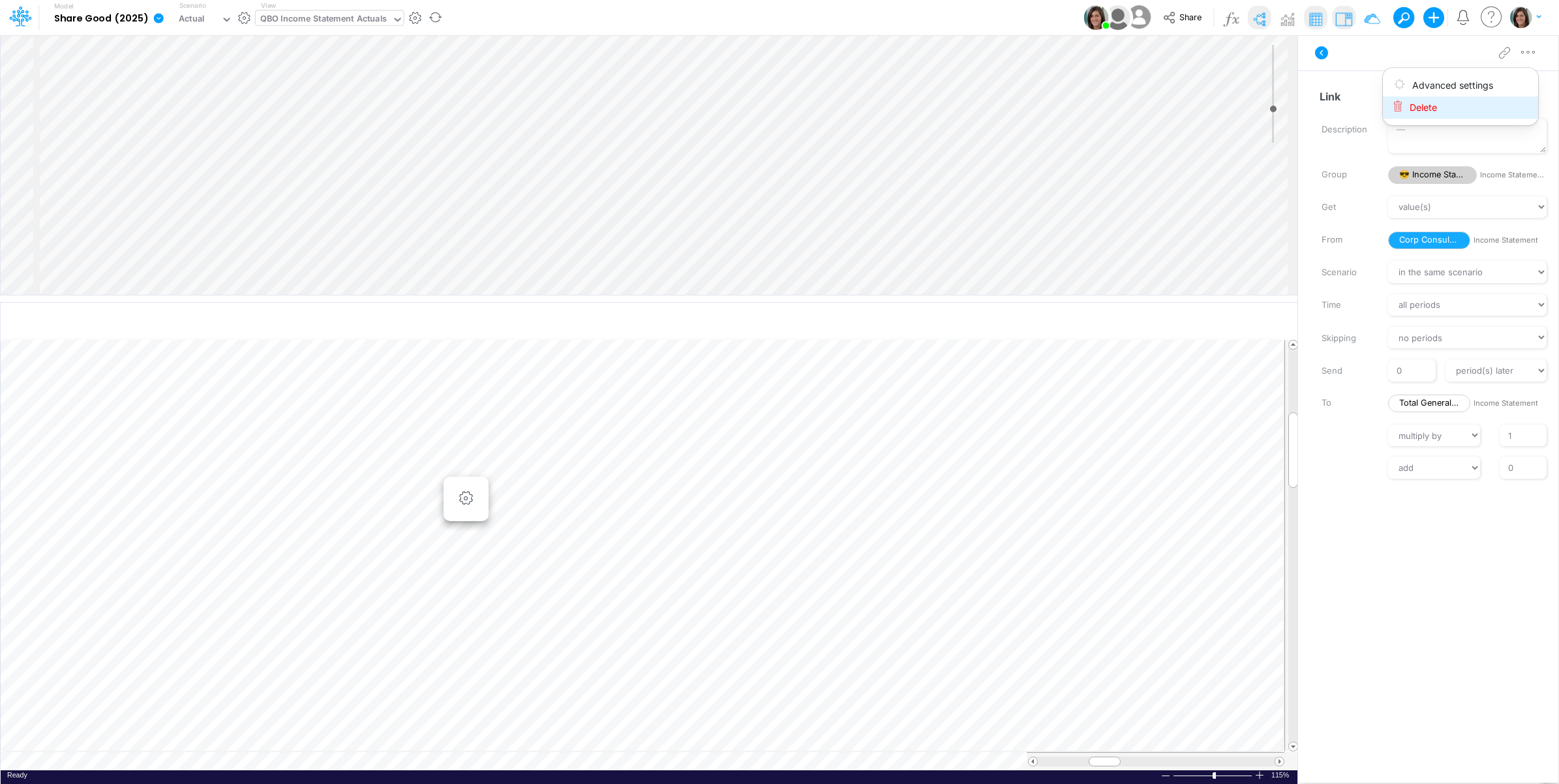
click at [1488, 106] on button "Delete" at bounding box center [1460, 107] width 155 height 22
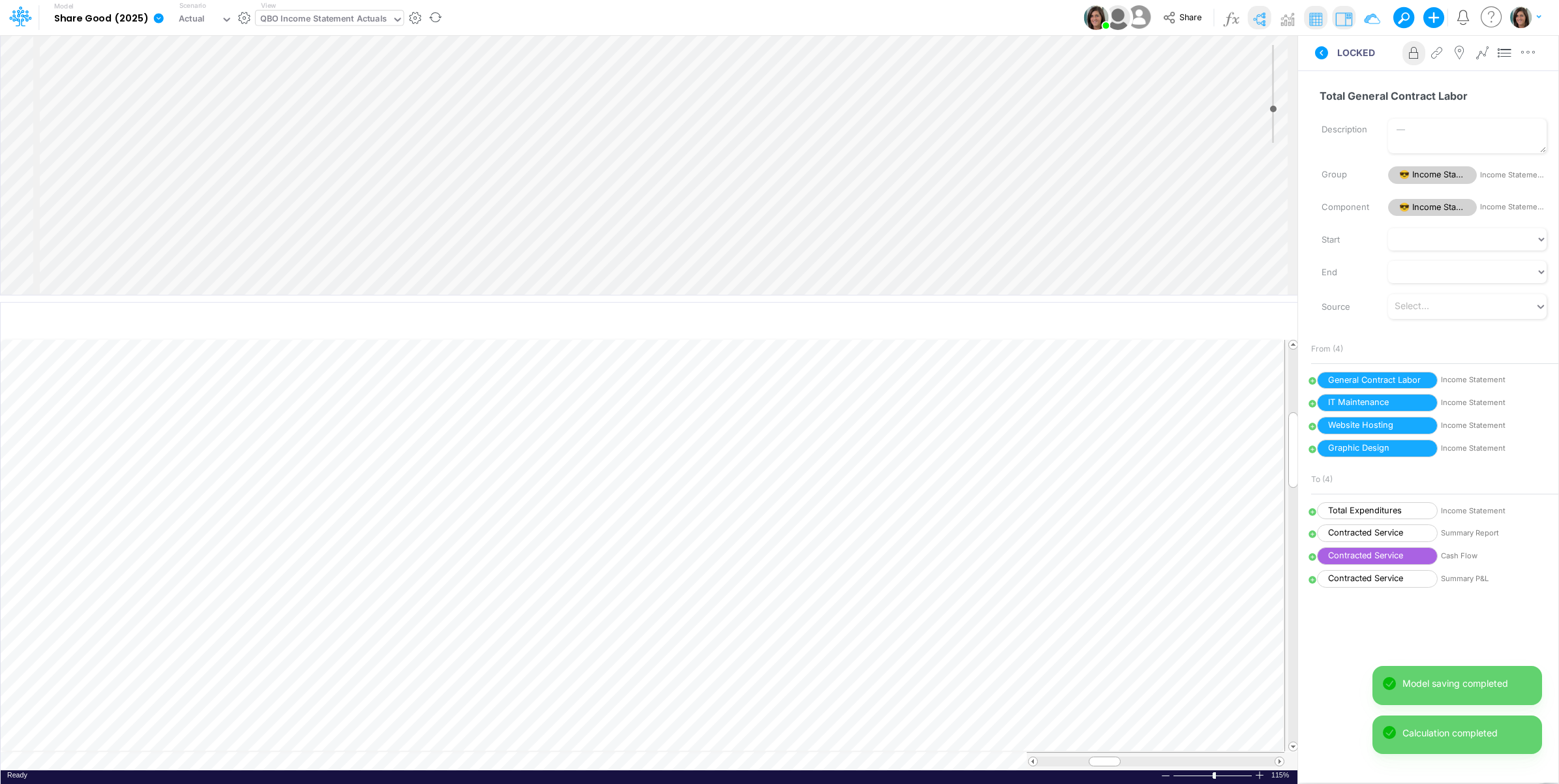
click at [155, 21] on icon at bounding box center [159, 18] width 10 height 10
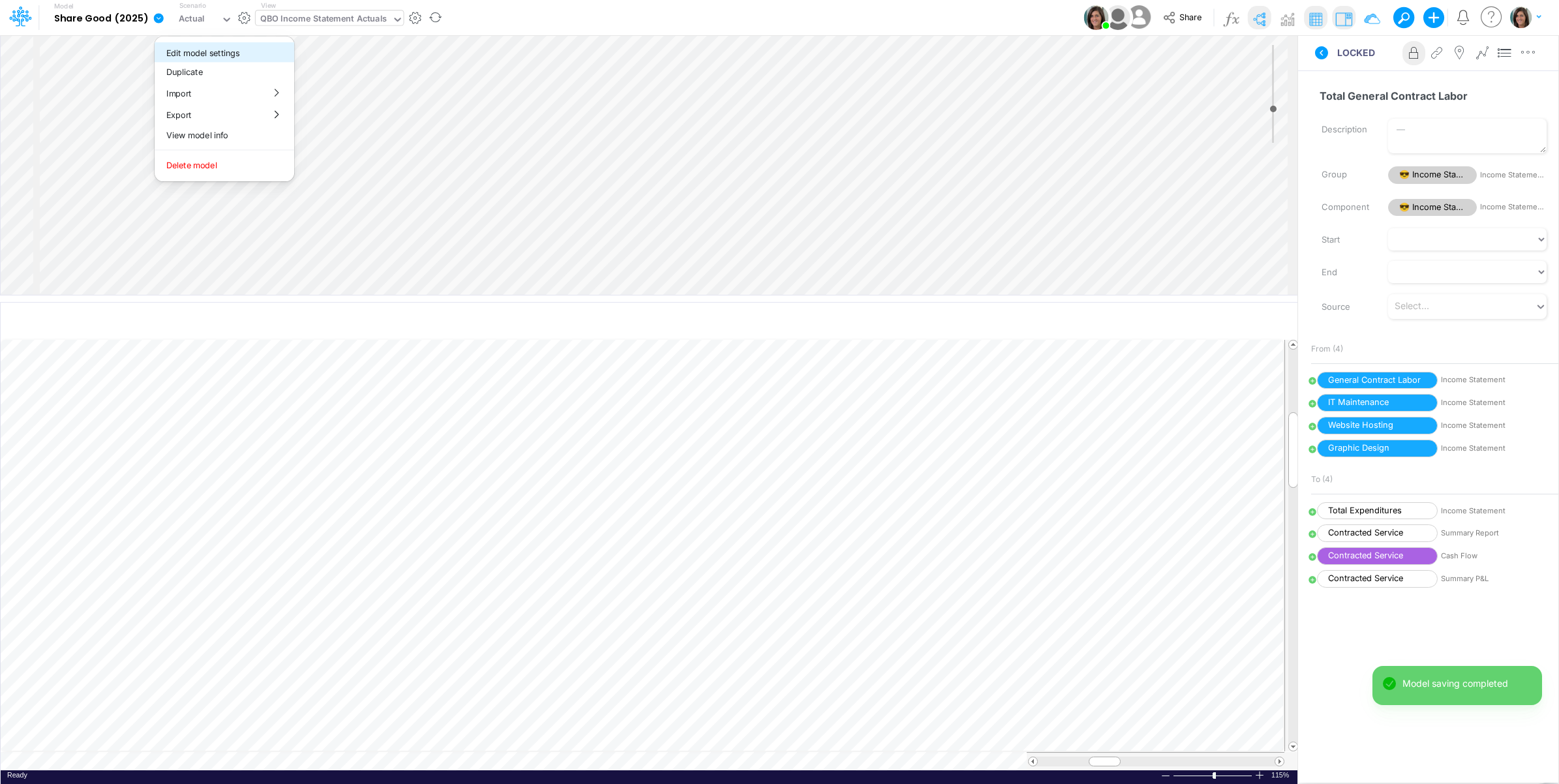
click at [175, 51] on button "Edit model settings" at bounding box center [225, 52] width 140 height 20
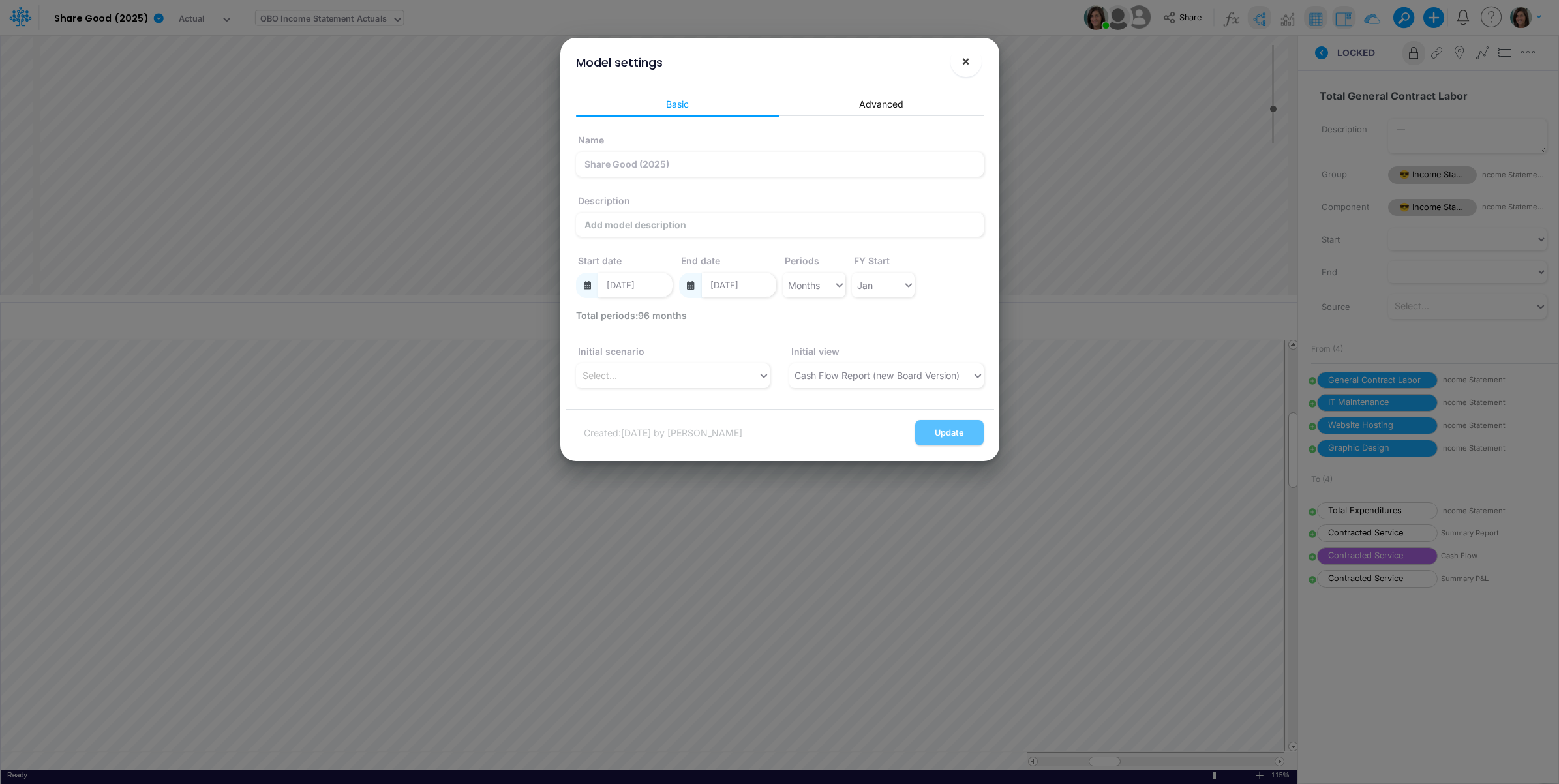
click at [966, 58] on span "×" at bounding box center [966, 60] width 8 height 16
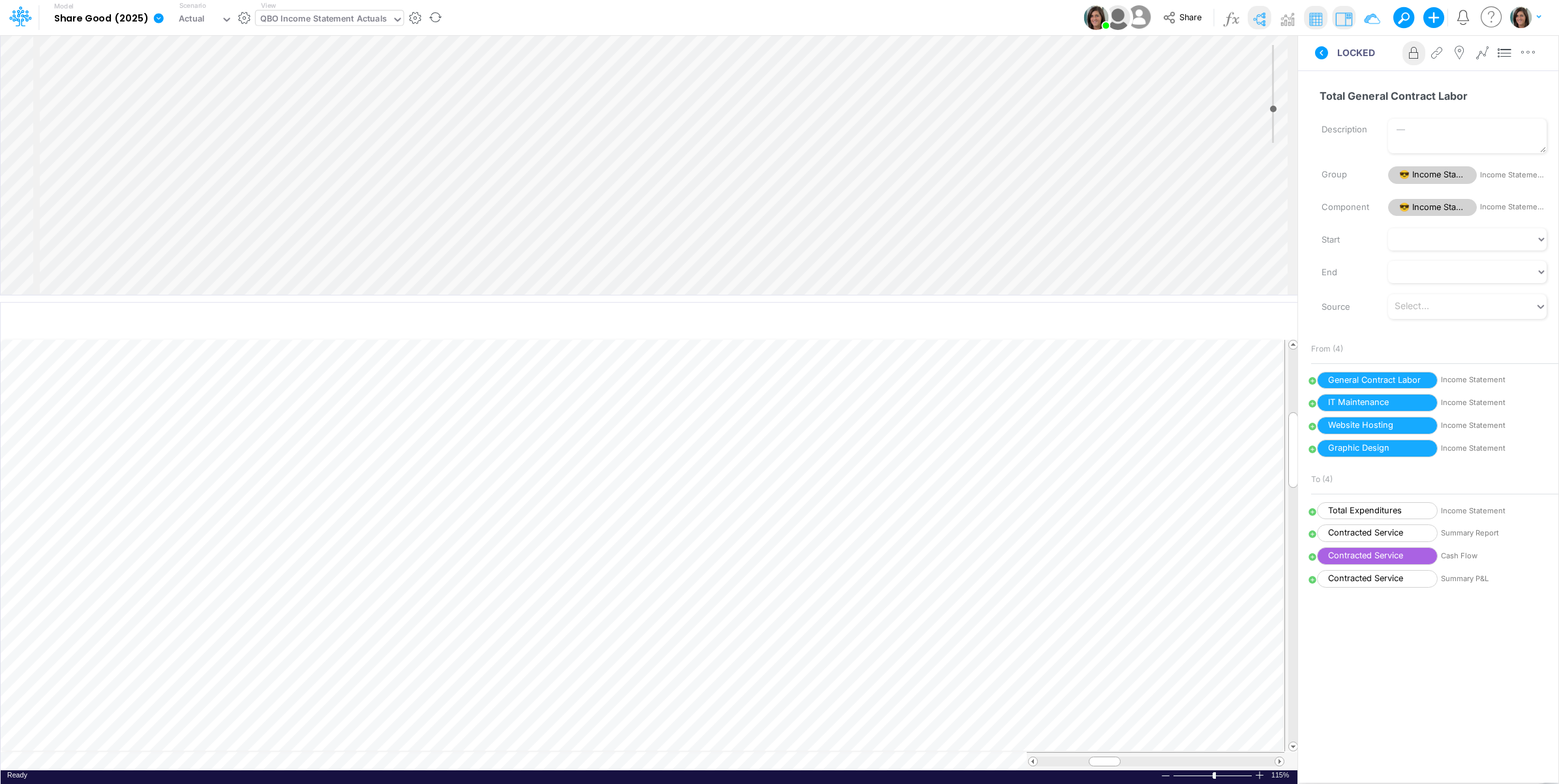
click at [157, 22] on icon at bounding box center [159, 18] width 10 height 10
click at [193, 134] on button "View model info" at bounding box center [225, 135] width 140 height 20
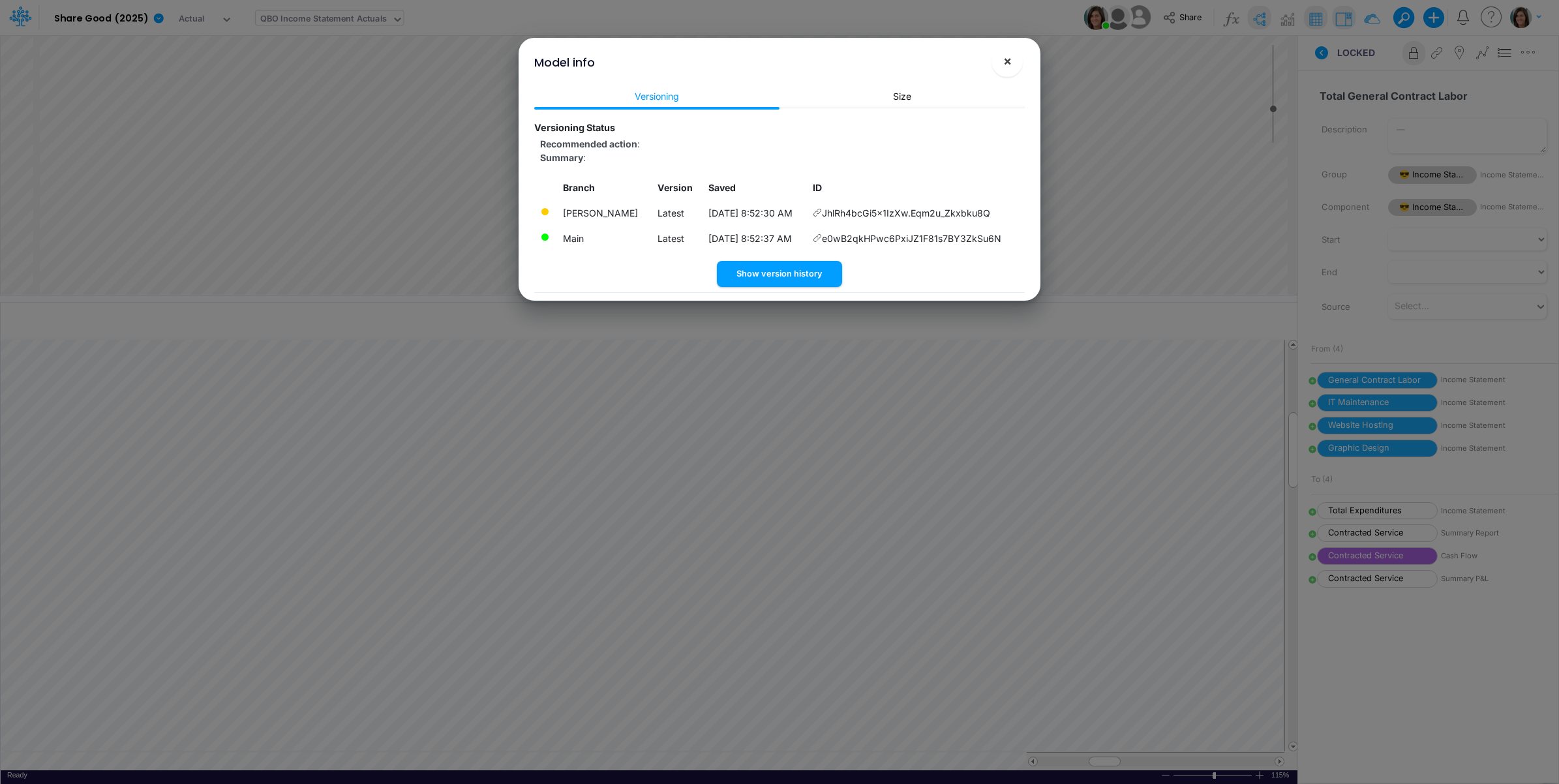
click at [1008, 60] on span "×" at bounding box center [1007, 60] width 8 height 16
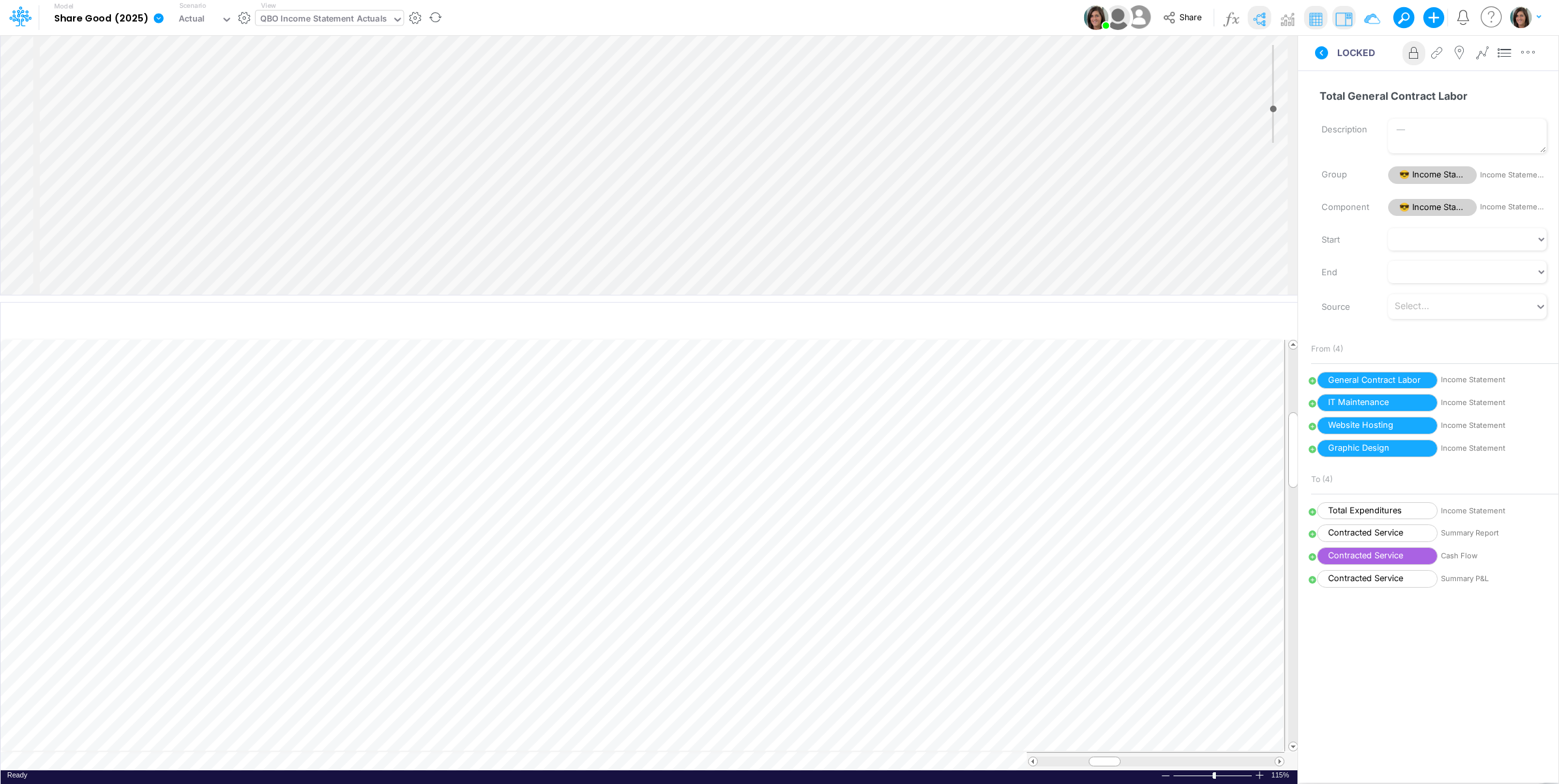
click at [157, 24] on link at bounding box center [161, 18] width 26 height 34
click at [210, 132] on button "View model info" at bounding box center [225, 135] width 140 height 20
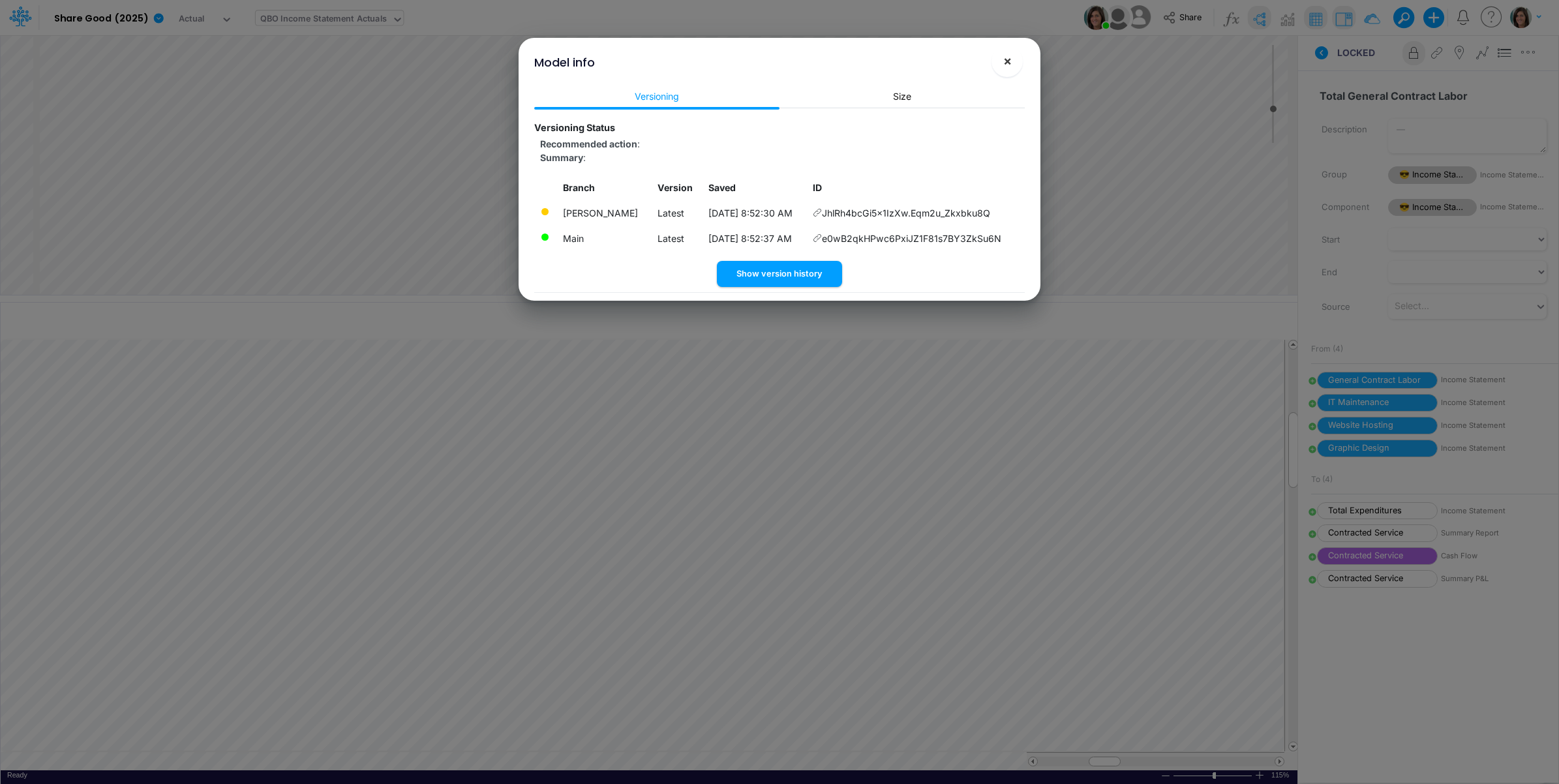
click at [1010, 59] on span "×" at bounding box center [1007, 60] width 8 height 16
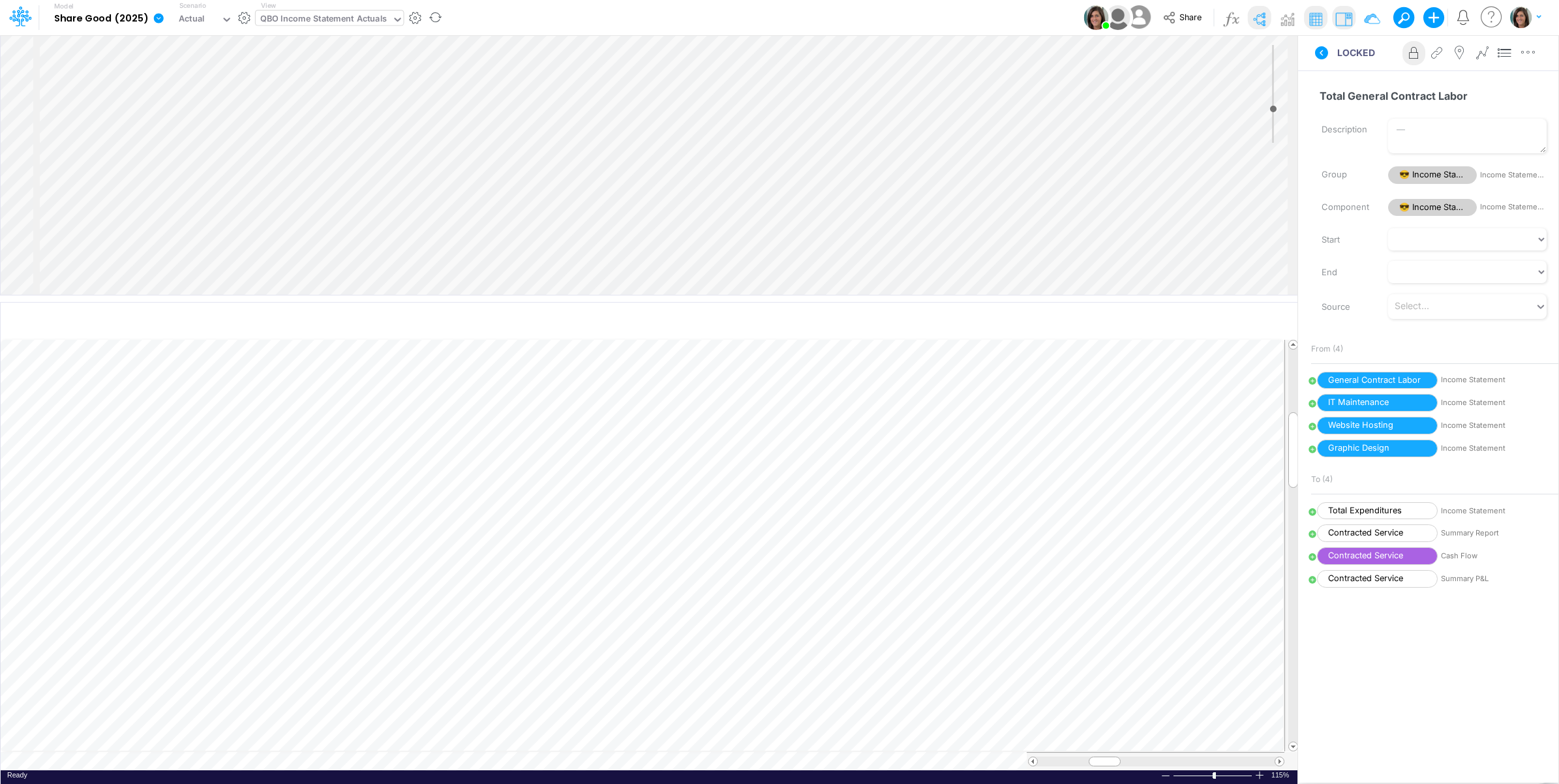
click at [157, 21] on icon at bounding box center [159, 18] width 10 height 10
click at [209, 129] on button "View model info" at bounding box center [225, 135] width 140 height 20
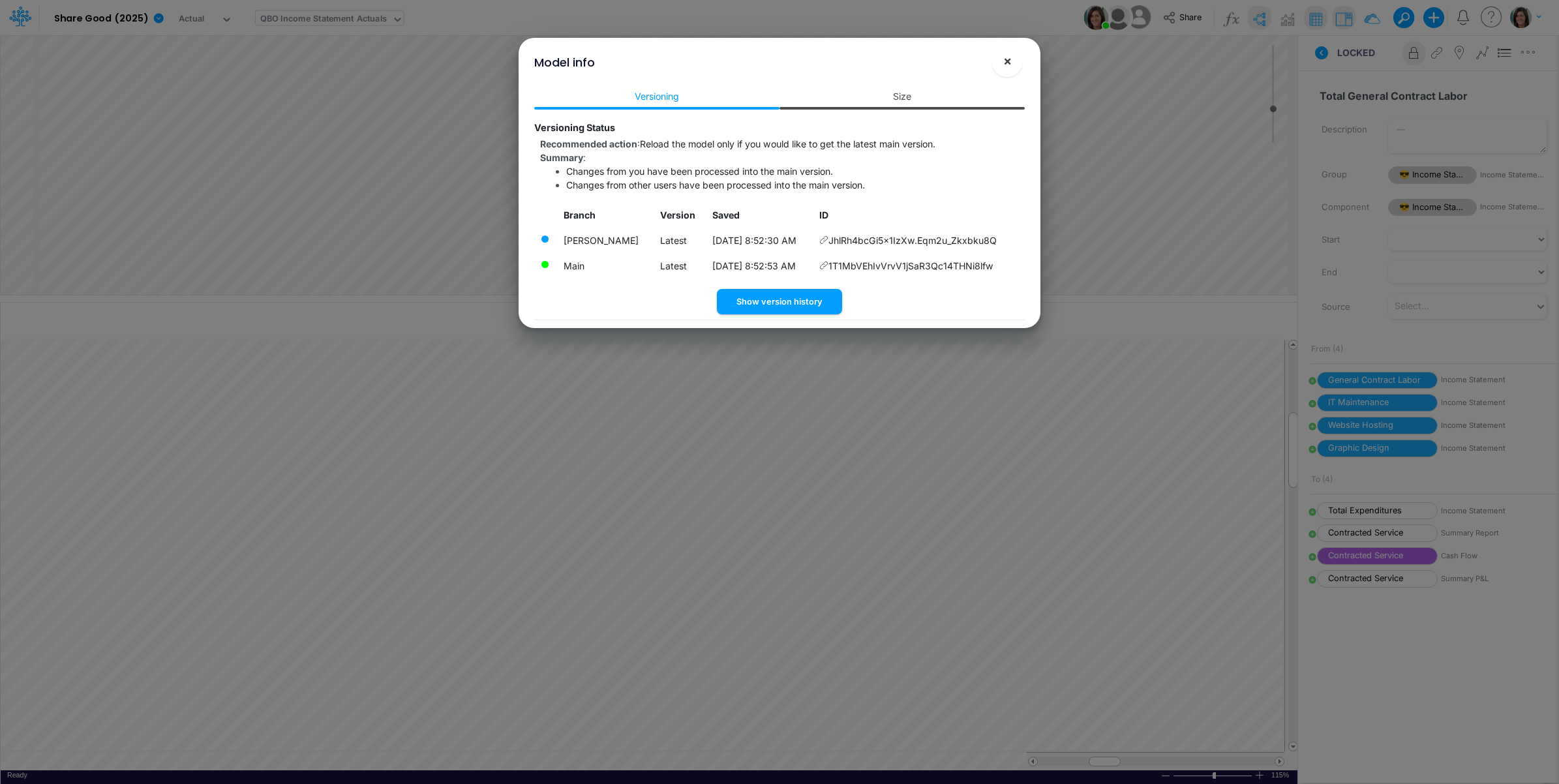
drag, startPoint x: 1015, startPoint y: 62, endPoint x: 896, endPoint y: 86, distance: 121.4
click at [1015, 62] on button "×" at bounding box center [1007, 61] width 31 height 31
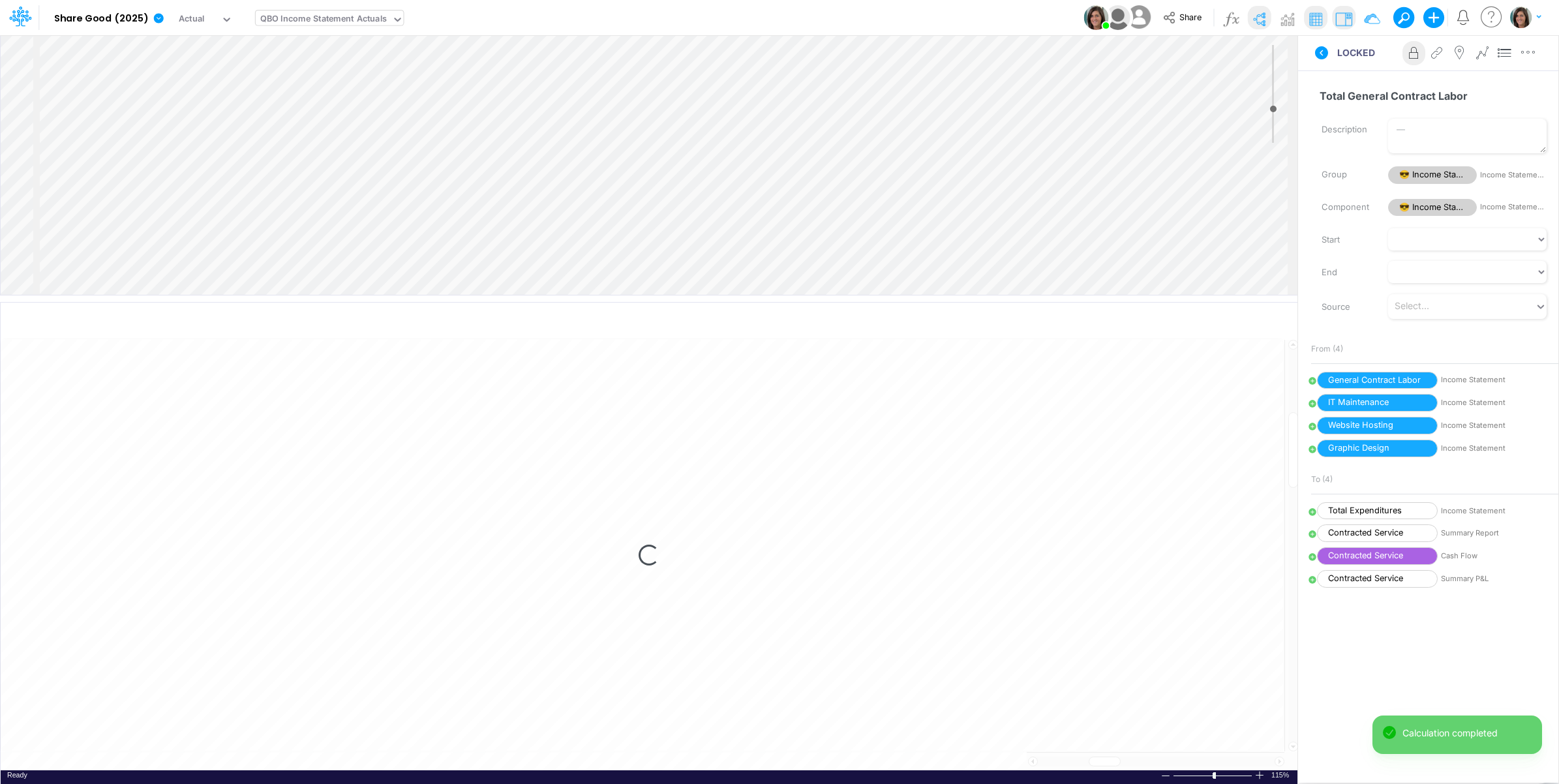
select select "1"
select select "Multiply"
select select "Add"
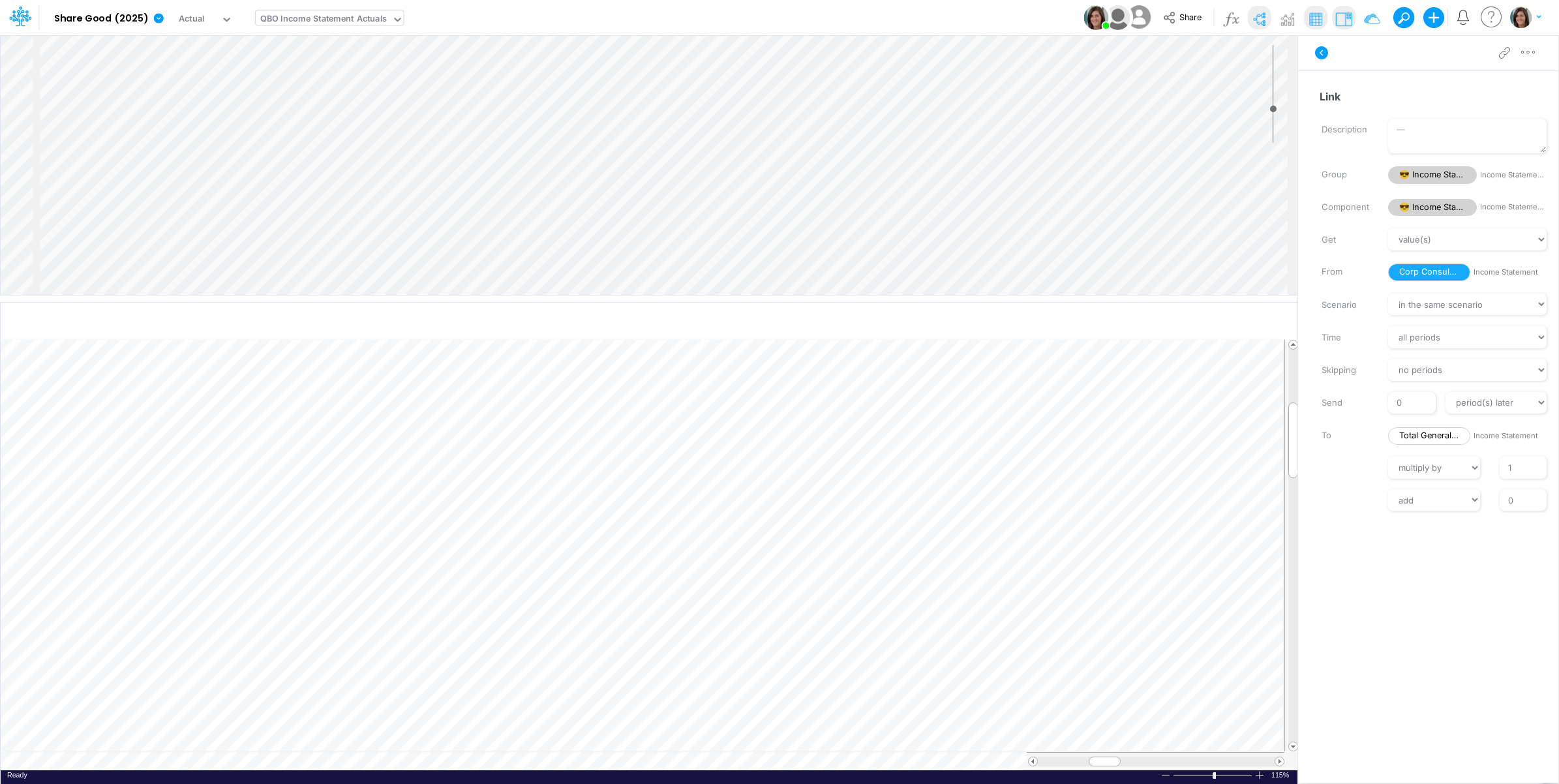
scroll to position [0, 1]
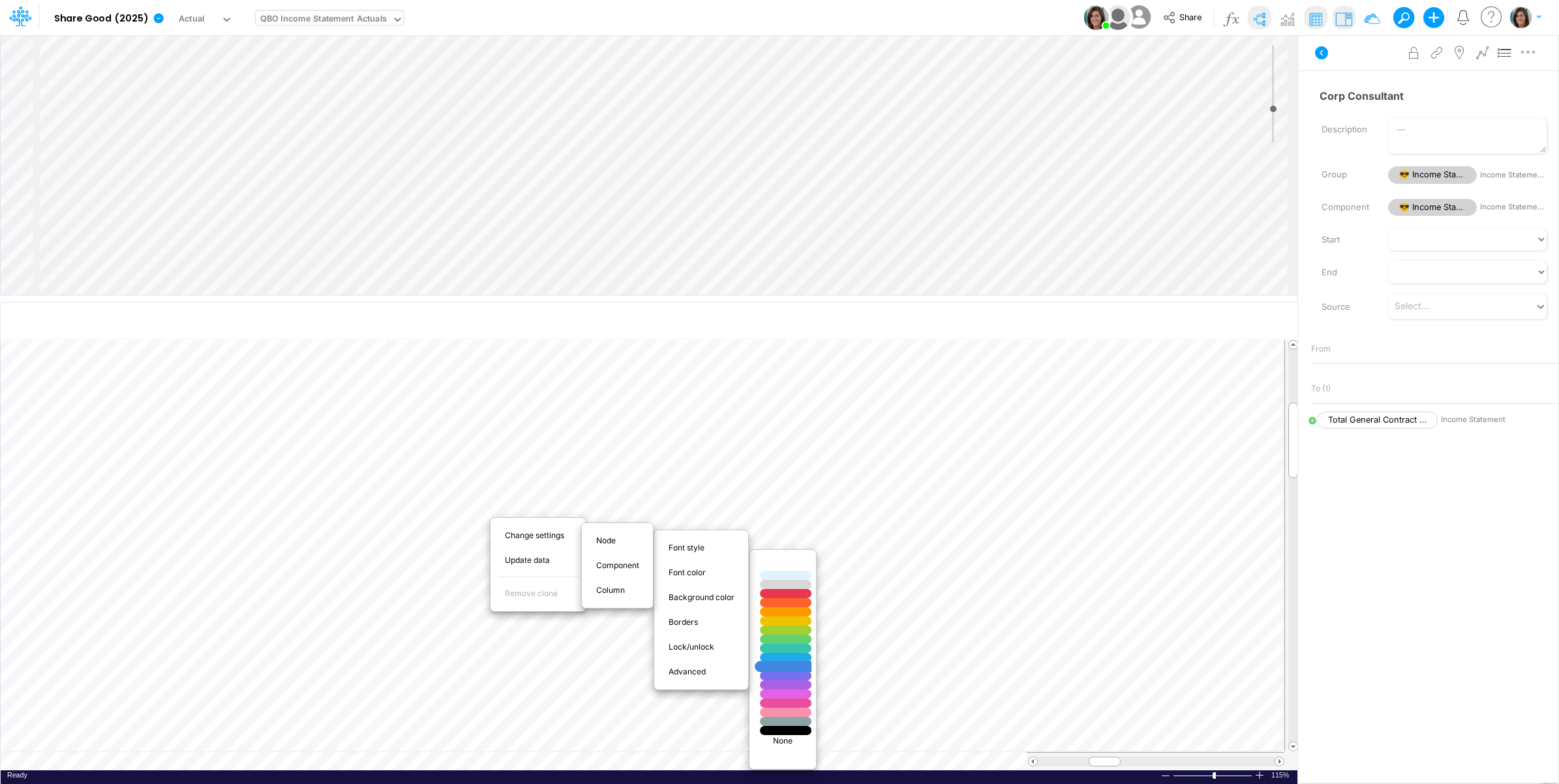
click at [786, 667] on div at bounding box center [786, 667] width 61 height 11
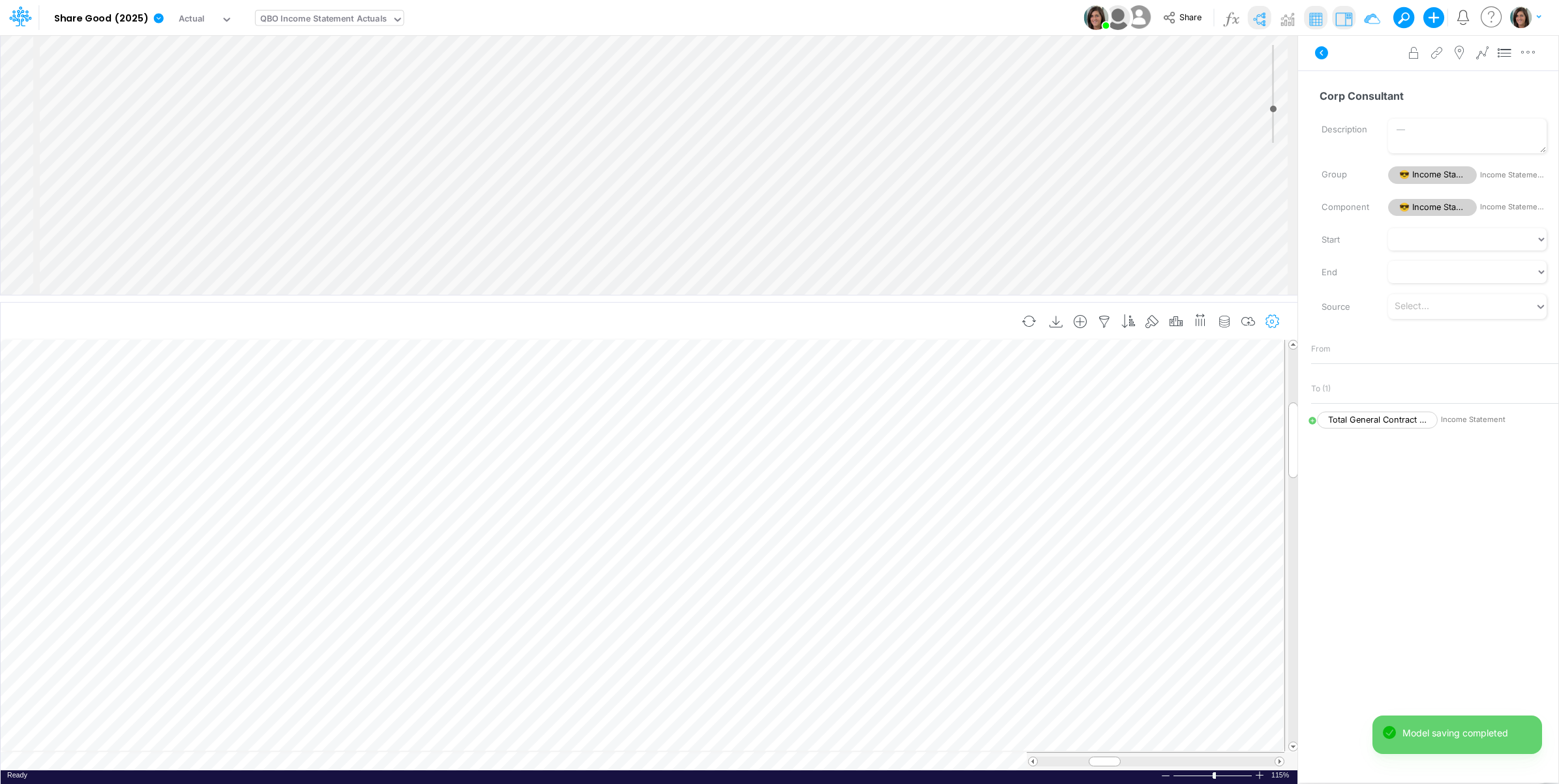
click at [1277, 320] on icon "button" at bounding box center [1272, 322] width 20 height 14
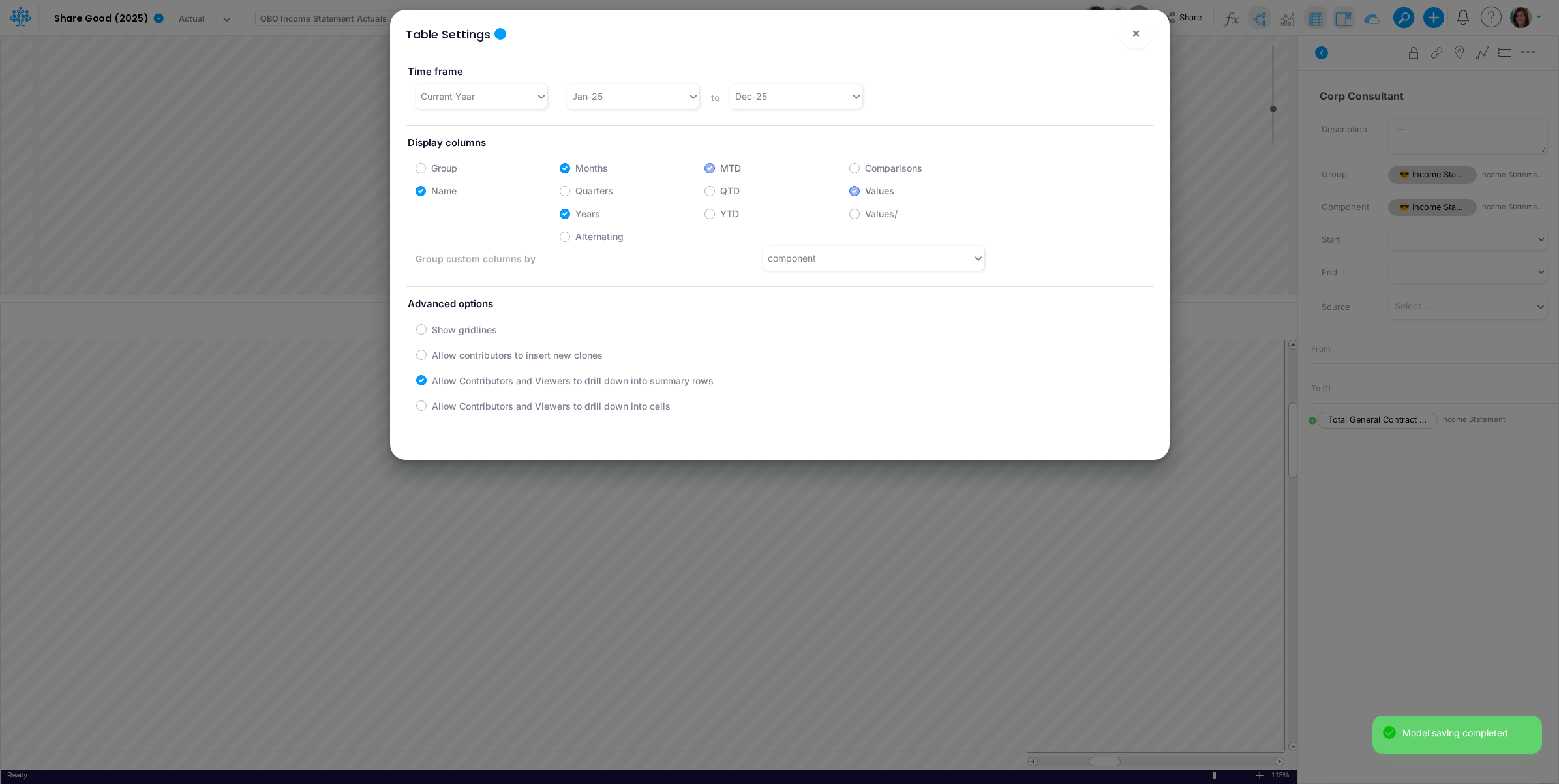
click at [720, 212] on label "YTD" at bounding box center [729, 213] width 19 height 14
click at [720, 212] on input "YTD" at bounding box center [724, 210] width 8 height 8
checkbox input "true"
click at [1133, 37] on span "×" at bounding box center [1136, 33] width 8 height 16
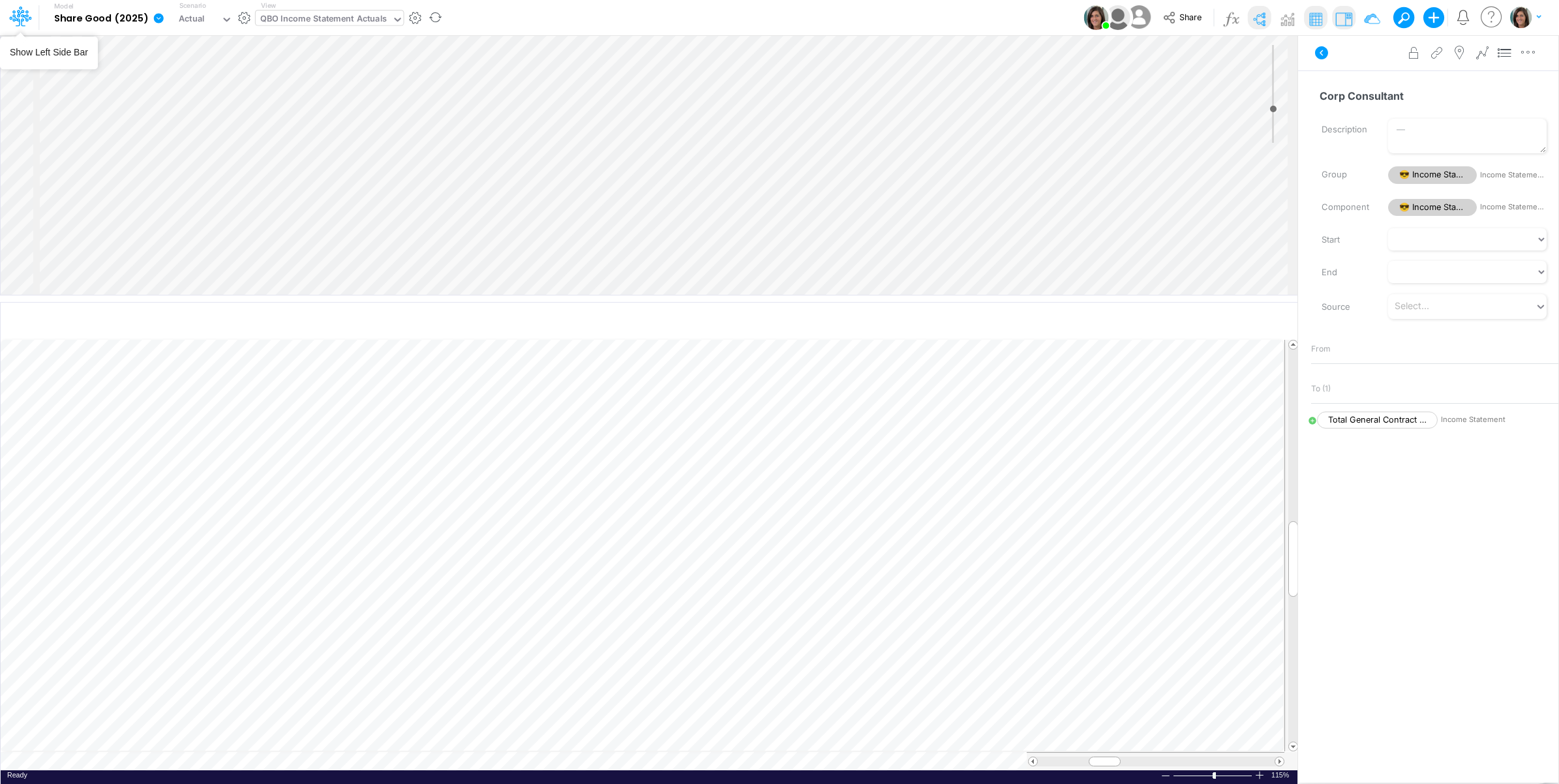
click at [155, 22] on icon at bounding box center [159, 18] width 10 height 10
click at [187, 138] on button "View model info" at bounding box center [225, 135] width 140 height 20
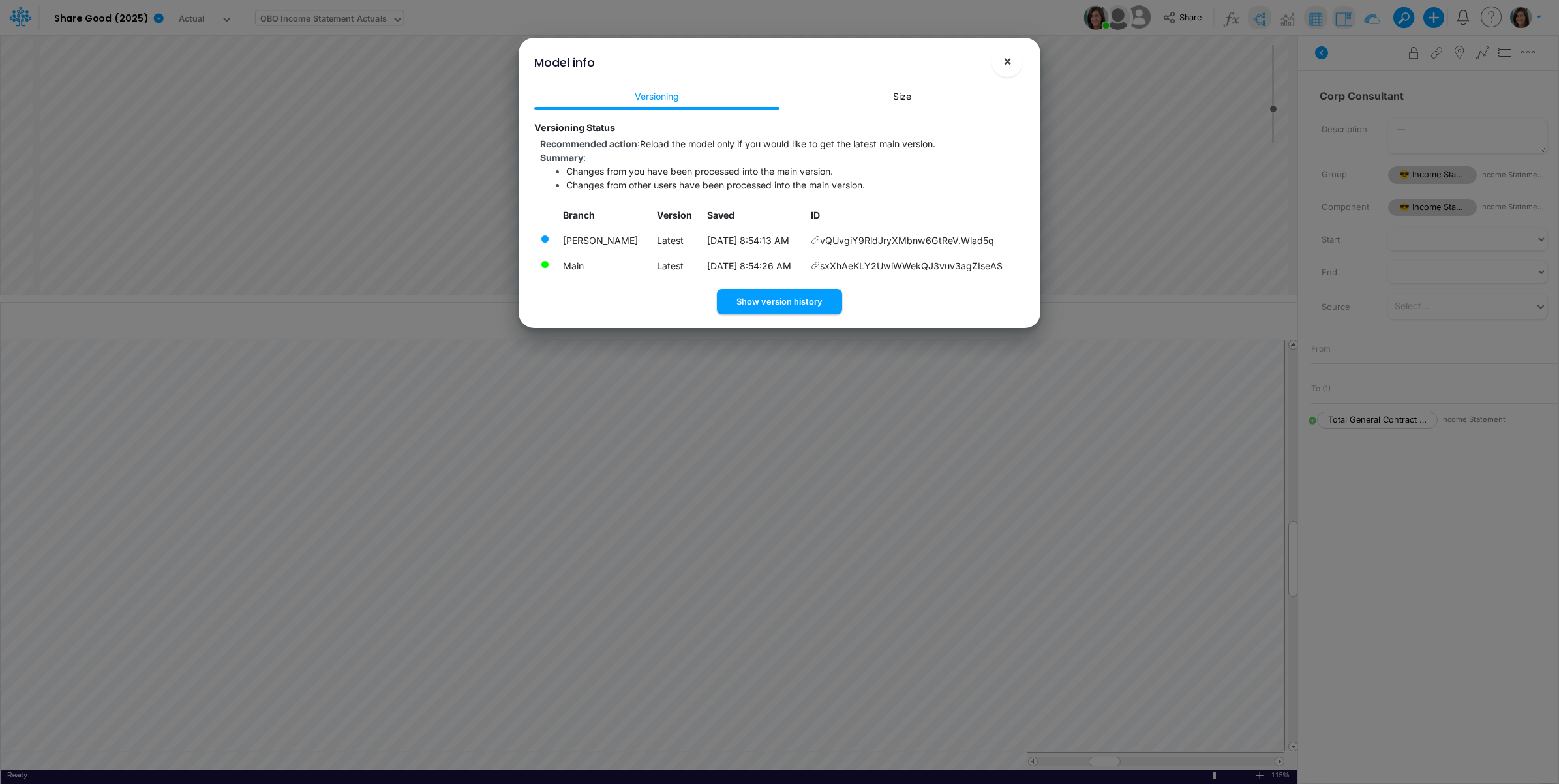
click at [1008, 67] on span "×" at bounding box center [1007, 60] width 8 height 16
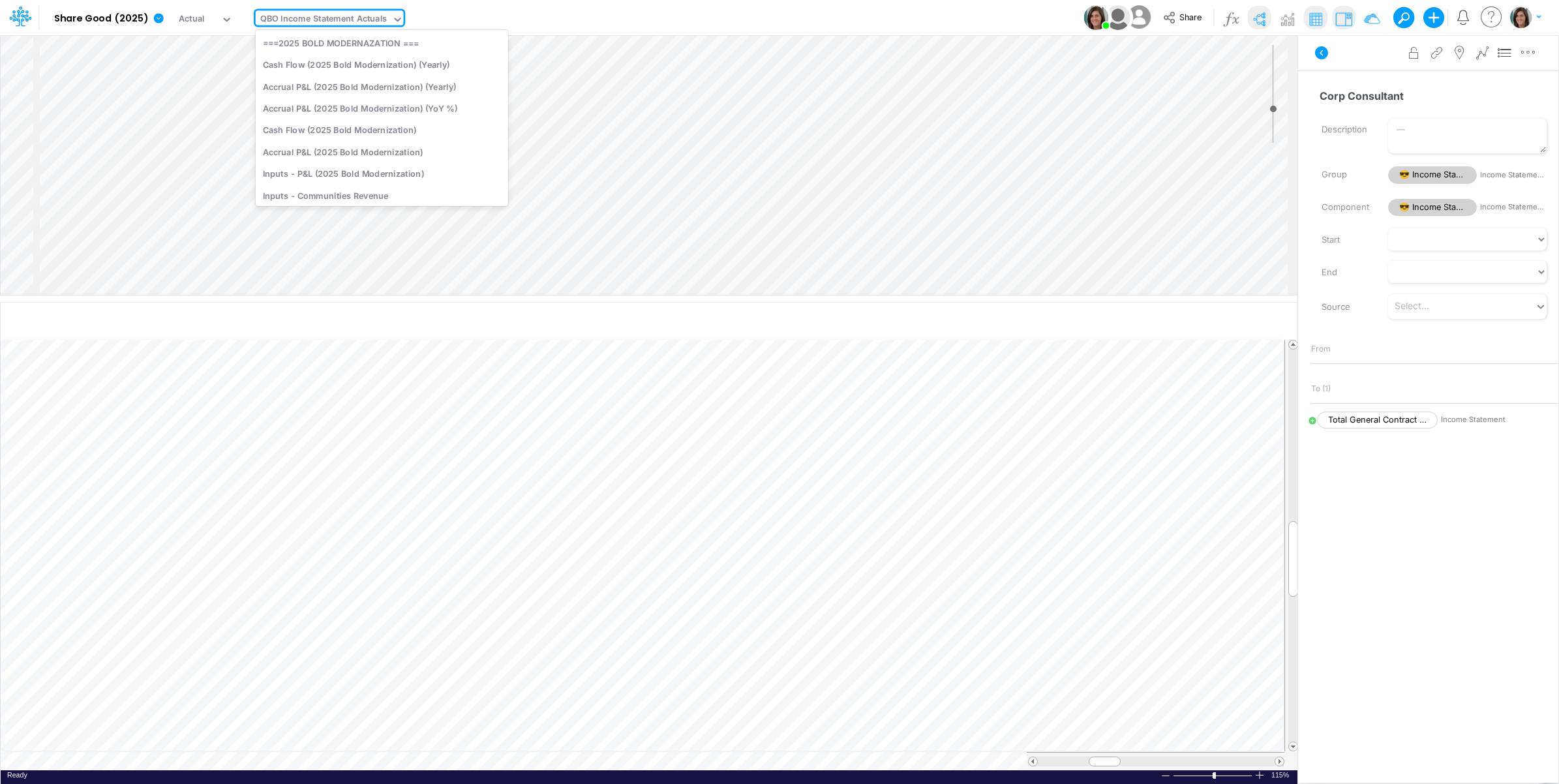
click at [350, 20] on div "QBO Income Statement Actuals" at bounding box center [323, 20] width 126 height 15
click at [422, 100] on div "Cash Flow (2025 Projections)" at bounding box center [382, 98] width 253 height 22
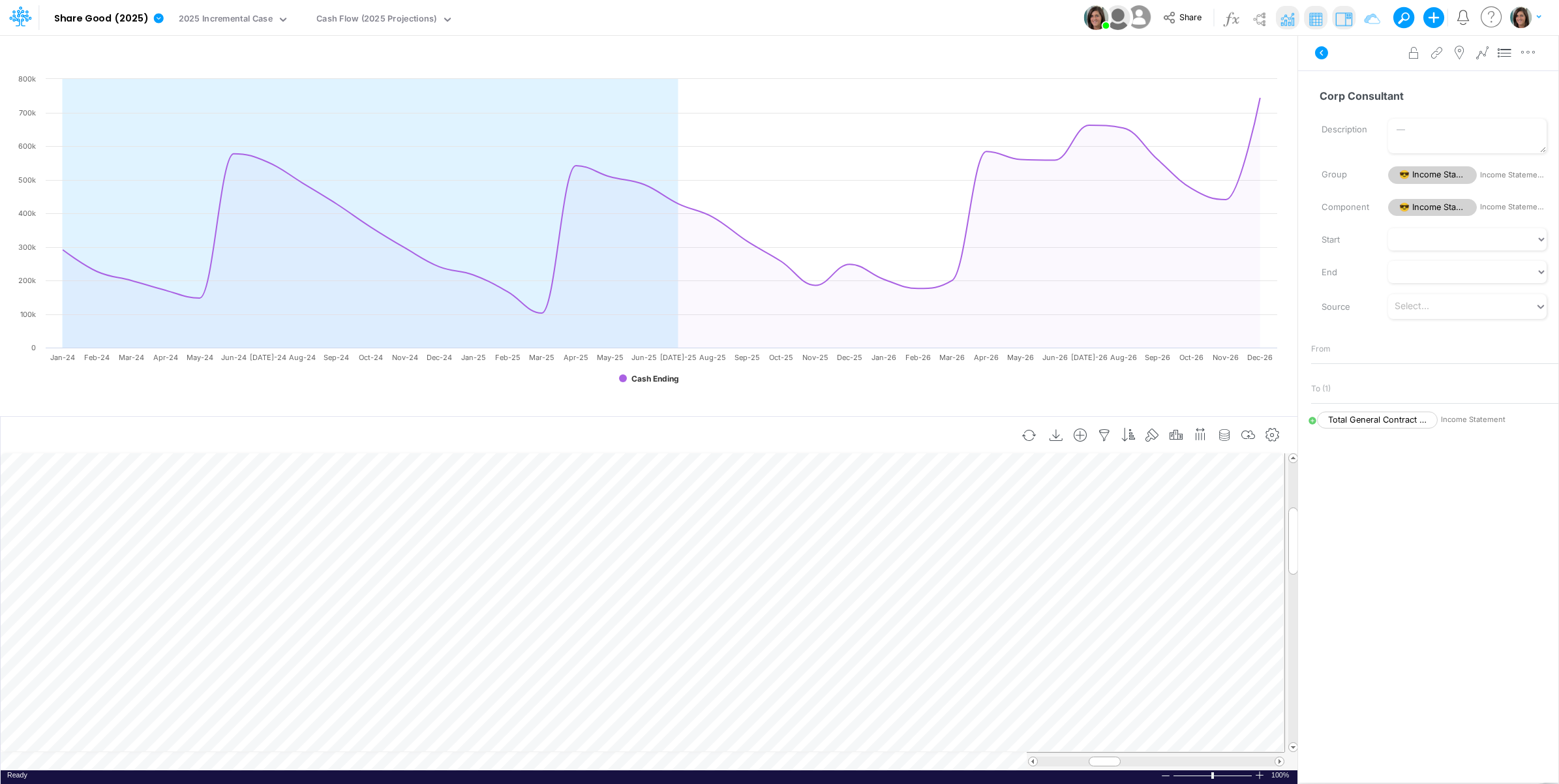
scroll to position [0, 1]
click at [1319, 54] on icon at bounding box center [1321, 52] width 13 height 13
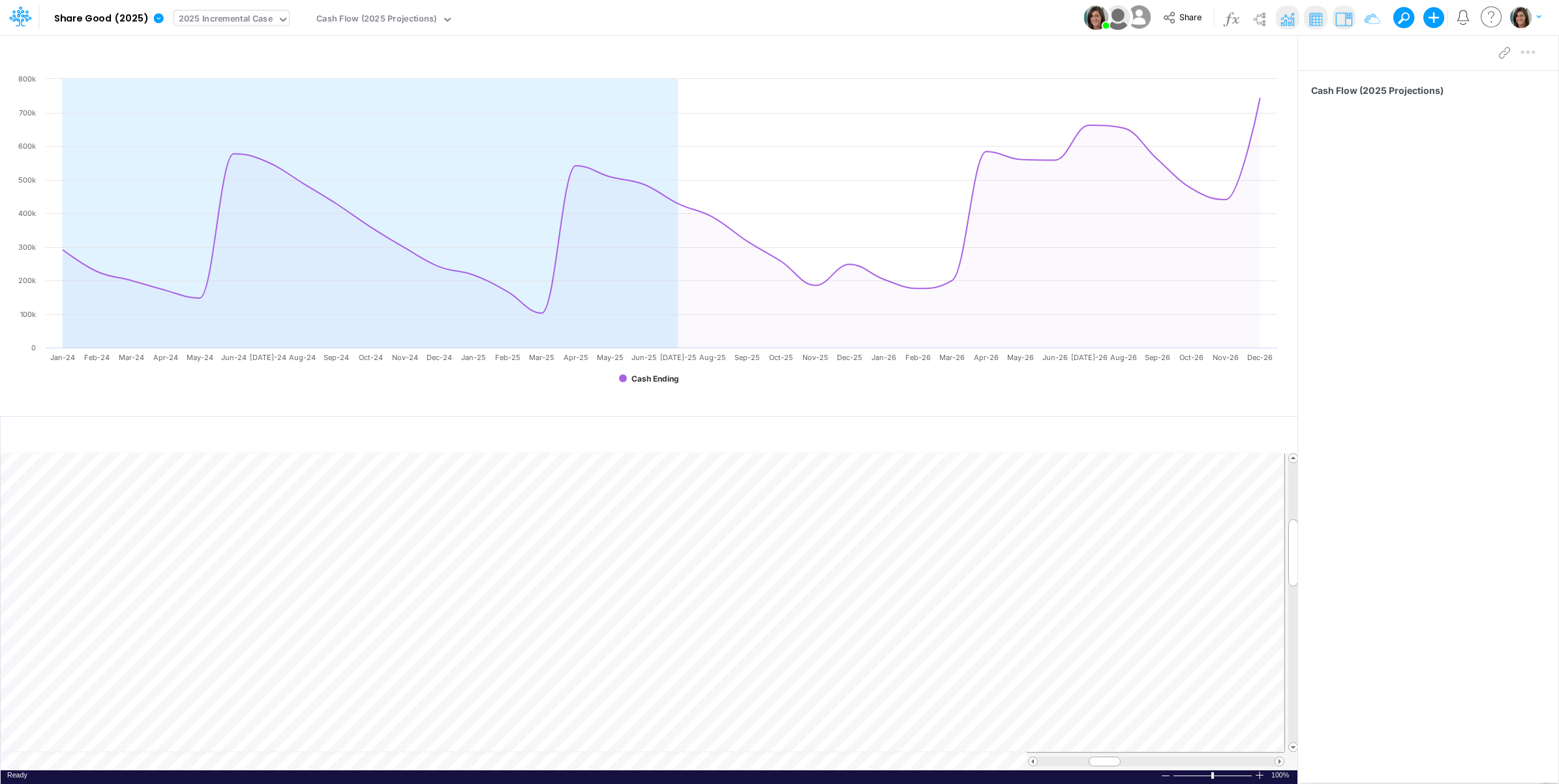
click at [232, 14] on div "2025 Incremental Case" at bounding box center [225, 20] width 94 height 15
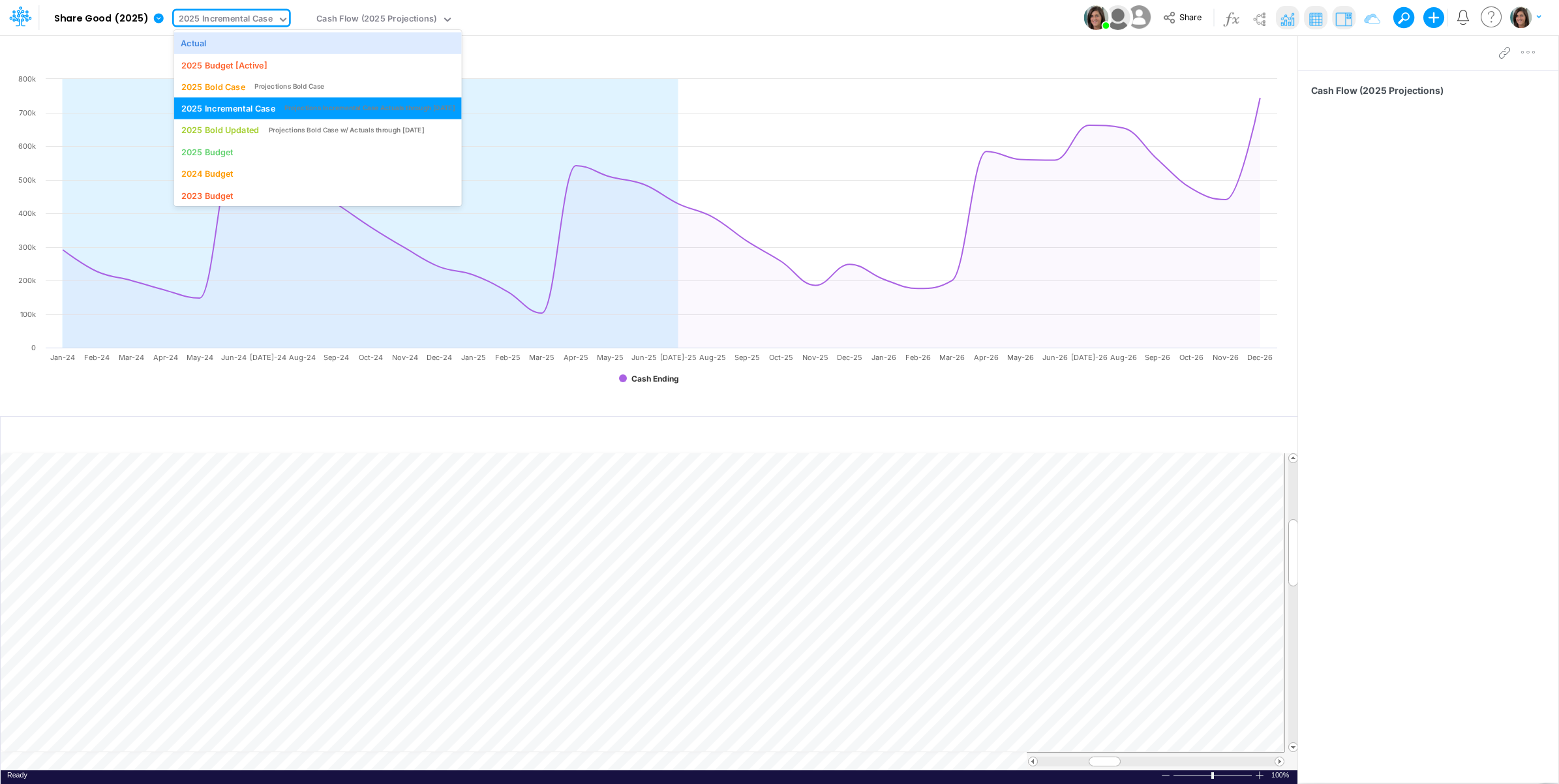
drag, startPoint x: 234, startPoint y: 38, endPoint x: 1543, endPoint y: 240, distance: 1324.5
click at [234, 41] on div "Actual" at bounding box center [317, 43] width 273 height 12
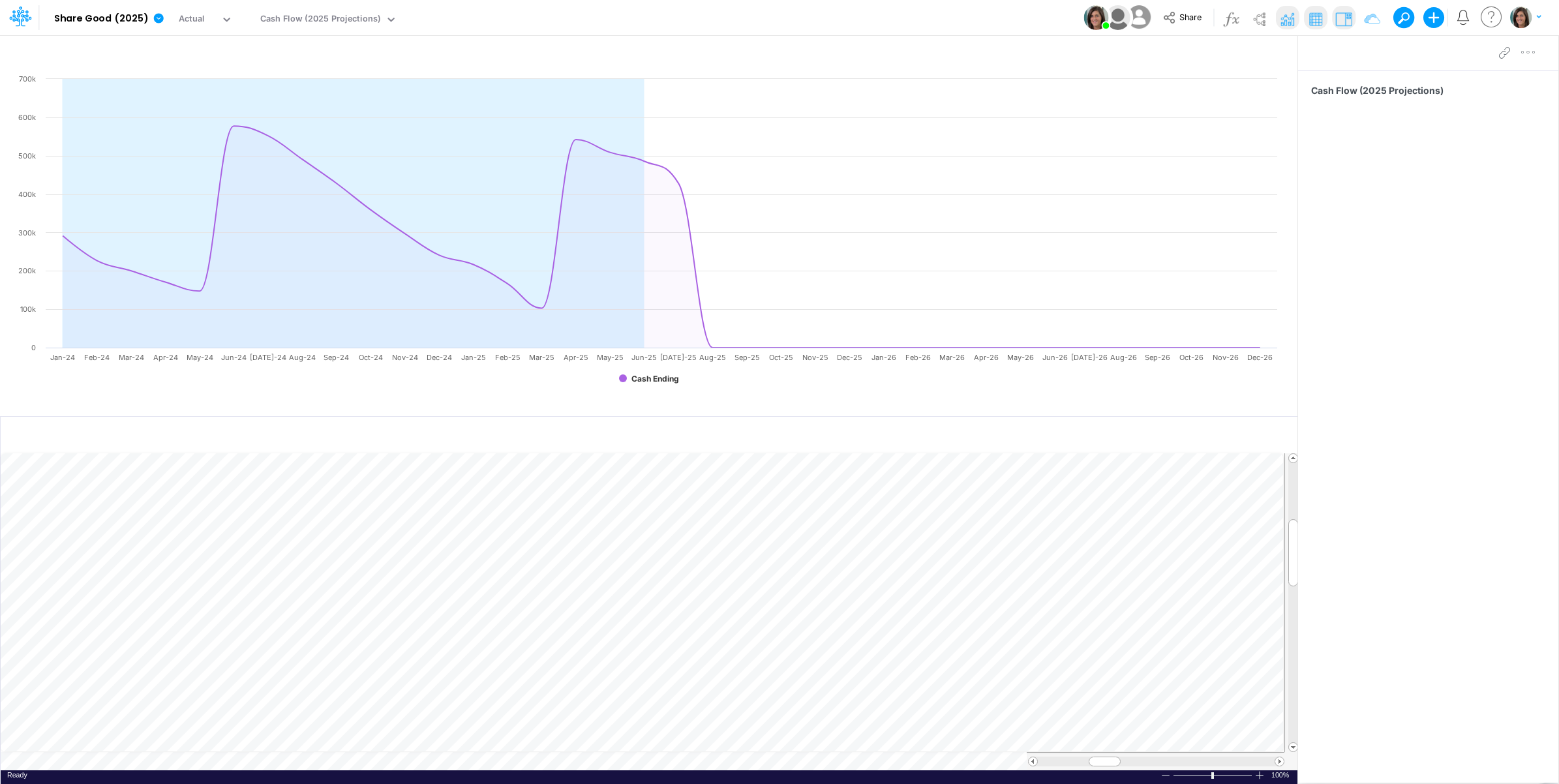
scroll to position [0, 1]
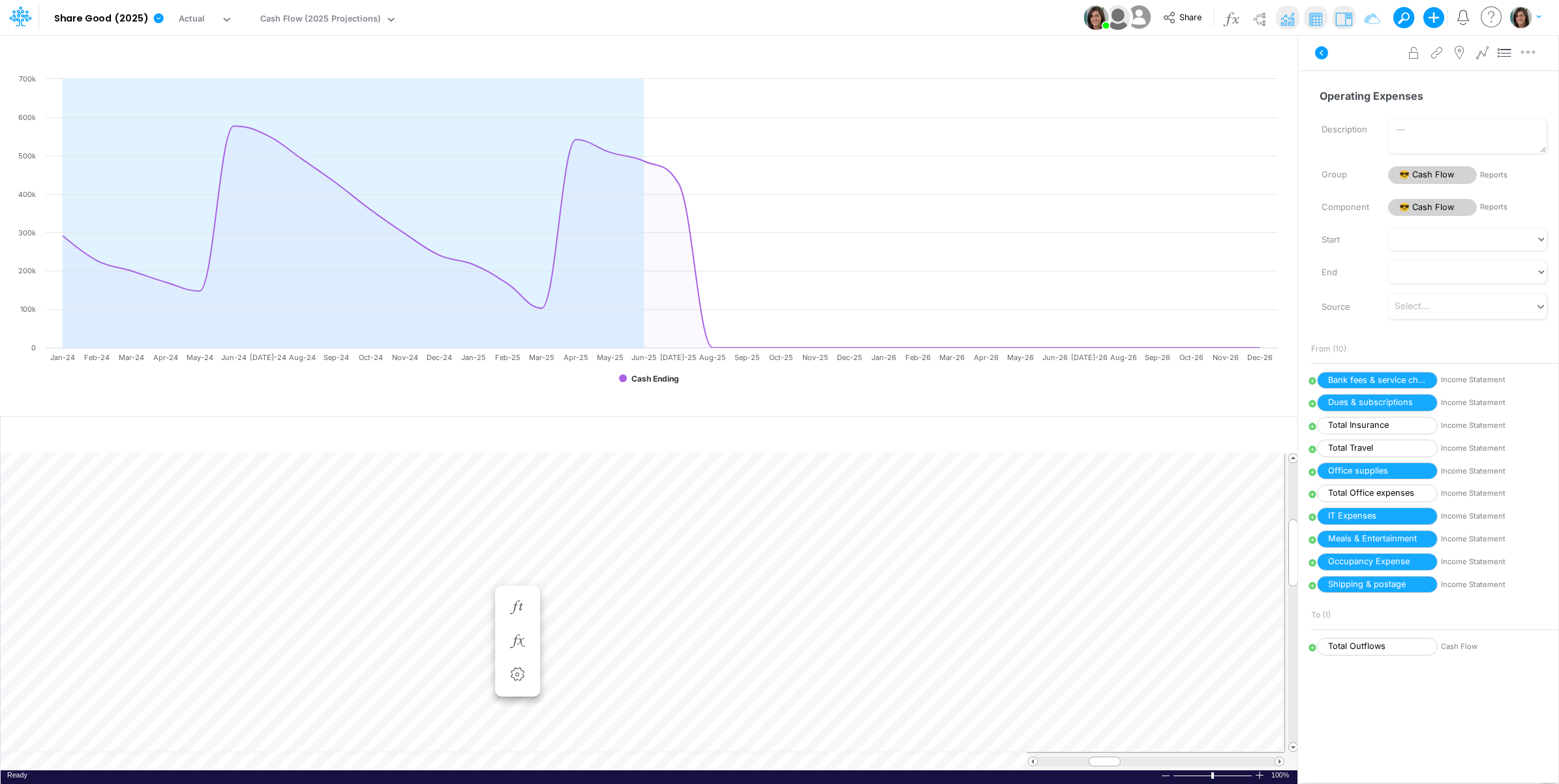
scroll to position [0, 1]
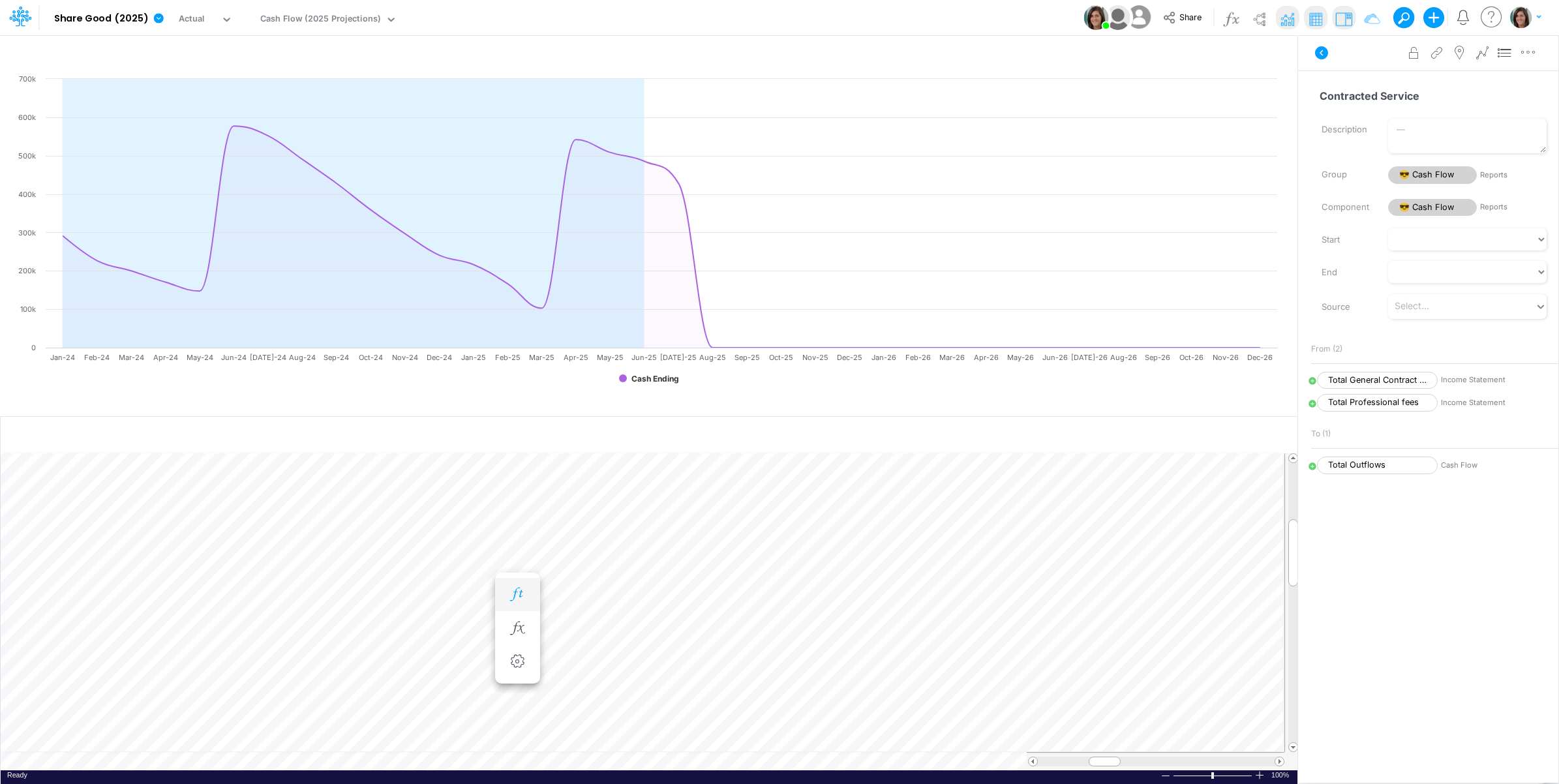
click at [523, 584] on button "button" at bounding box center [517, 595] width 24 height 26
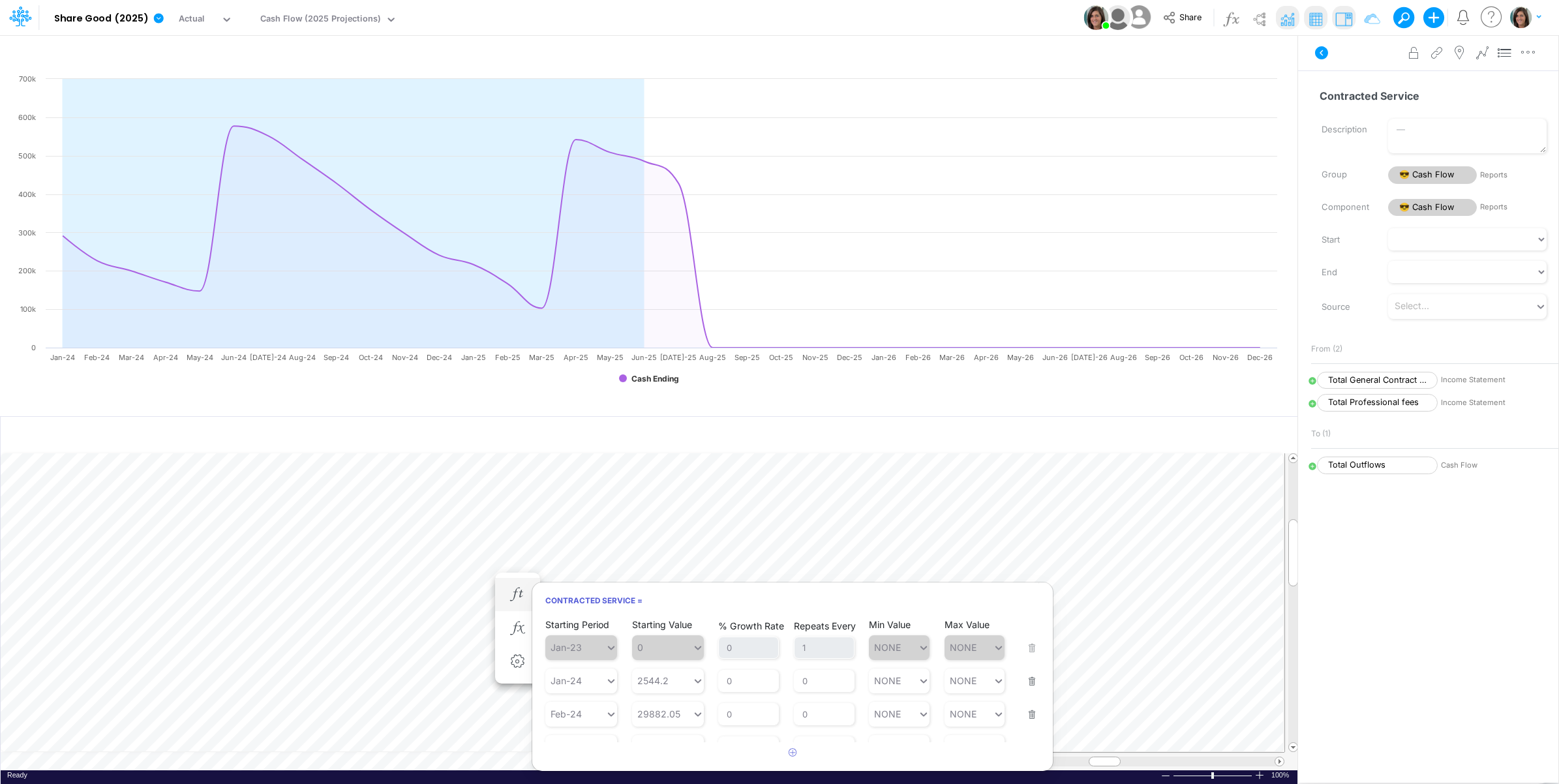
scroll to position [556, 0]
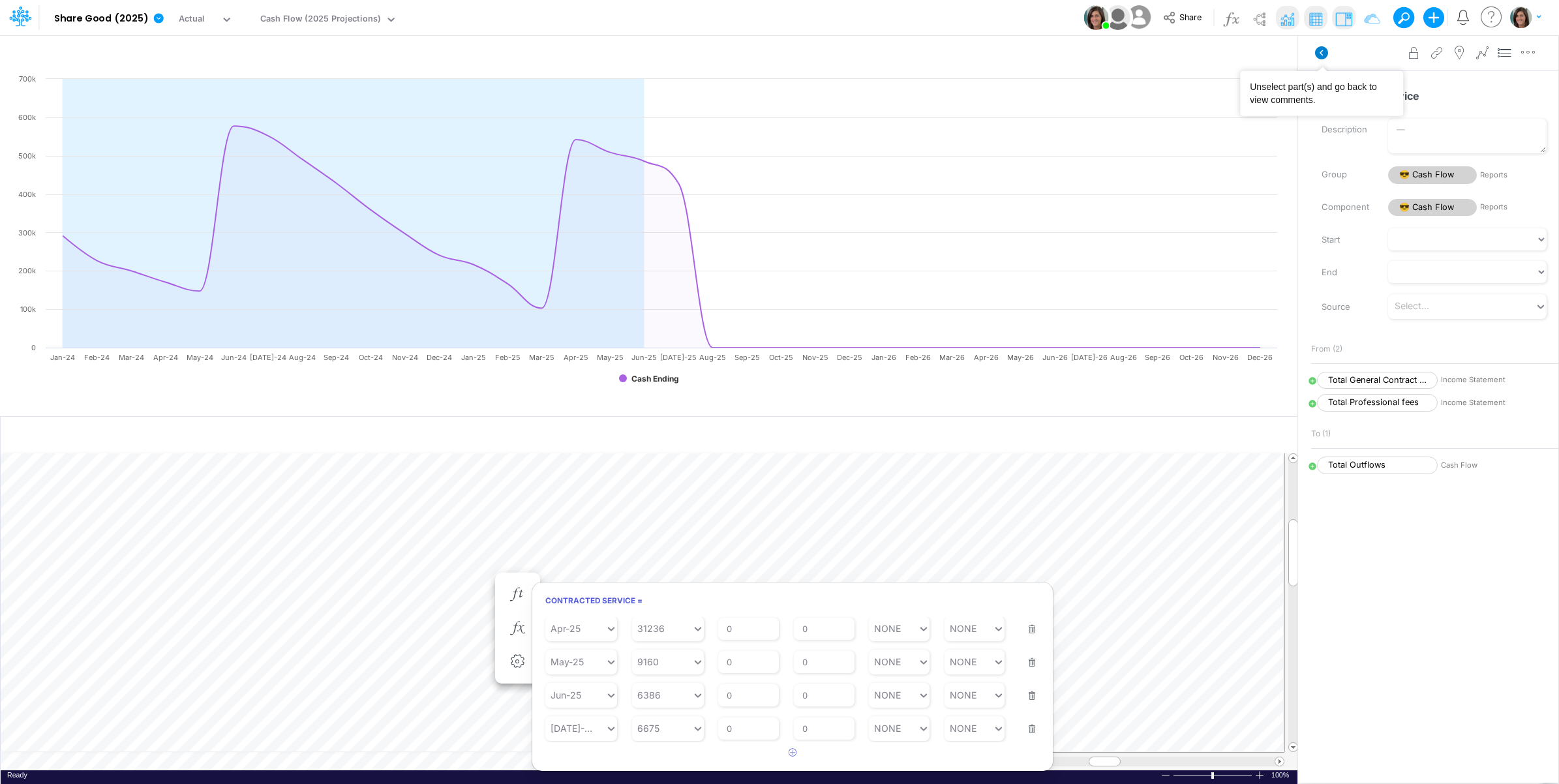
click at [1326, 49] on icon at bounding box center [1321, 52] width 13 height 13
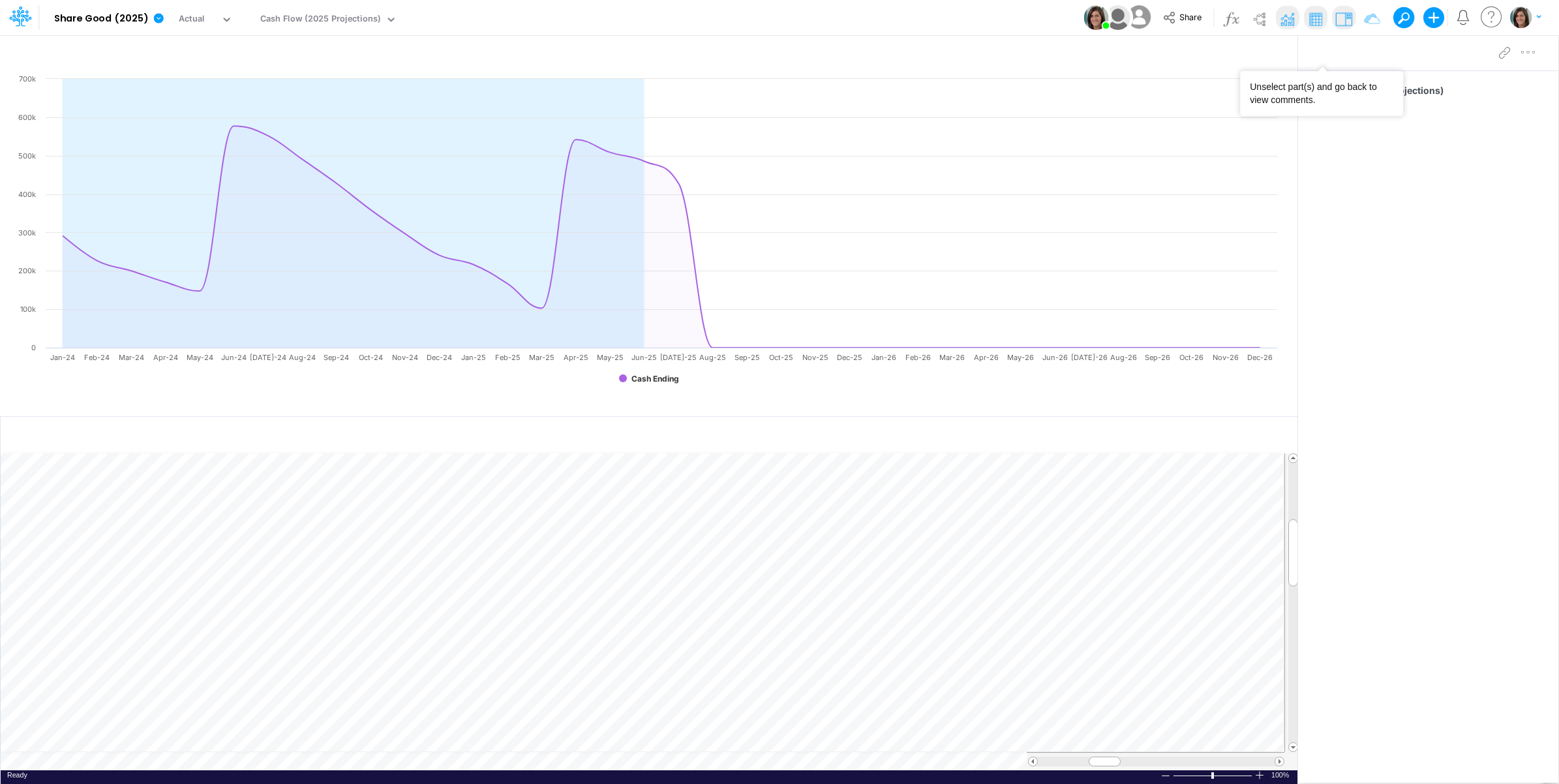
click at [342, 760] on td at bounding box center [642, 761] width 1283 height 18
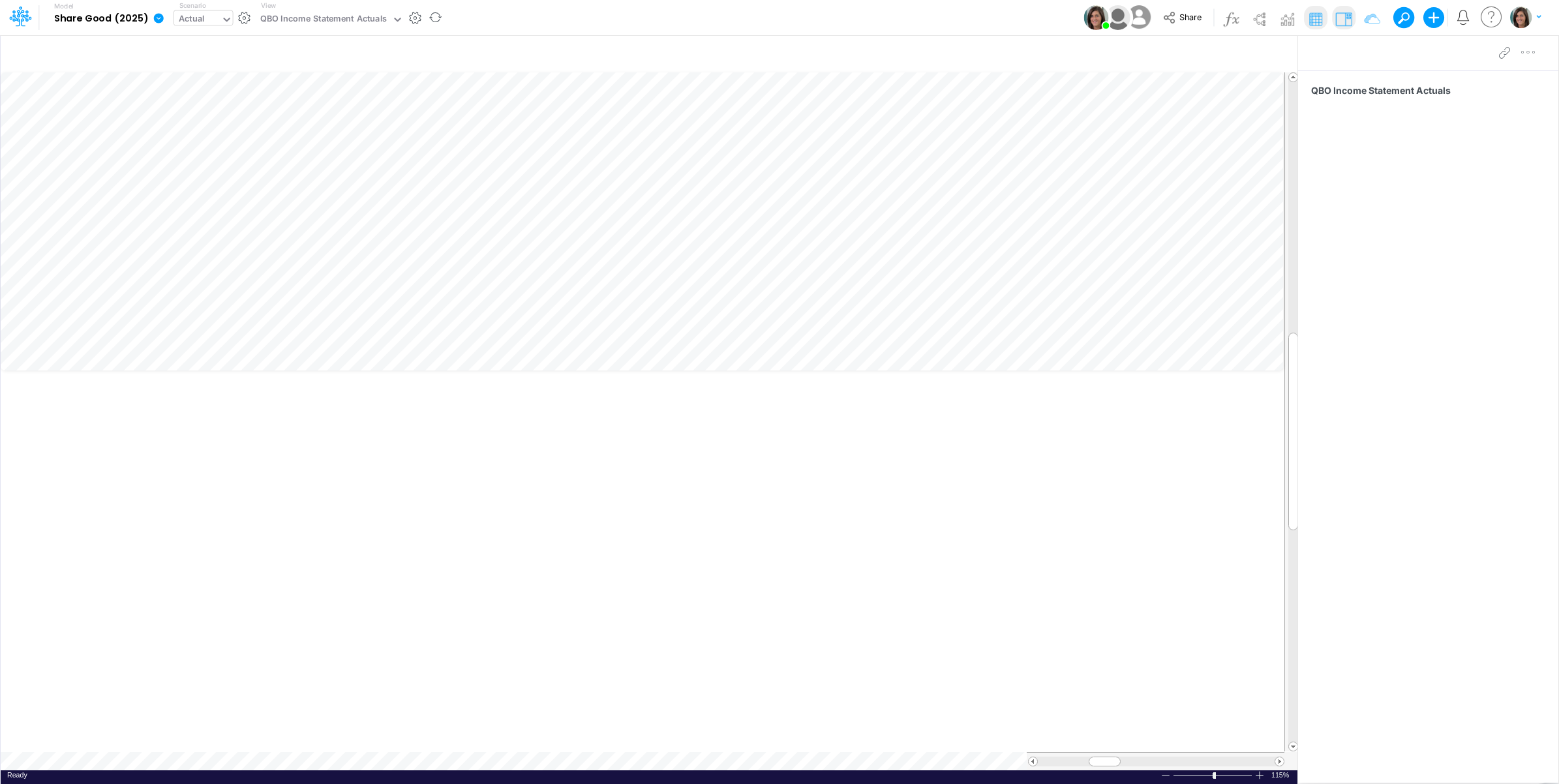
scroll to position [0, 1]
click at [207, 14] on div "Actual" at bounding box center [197, 20] width 47 height 20
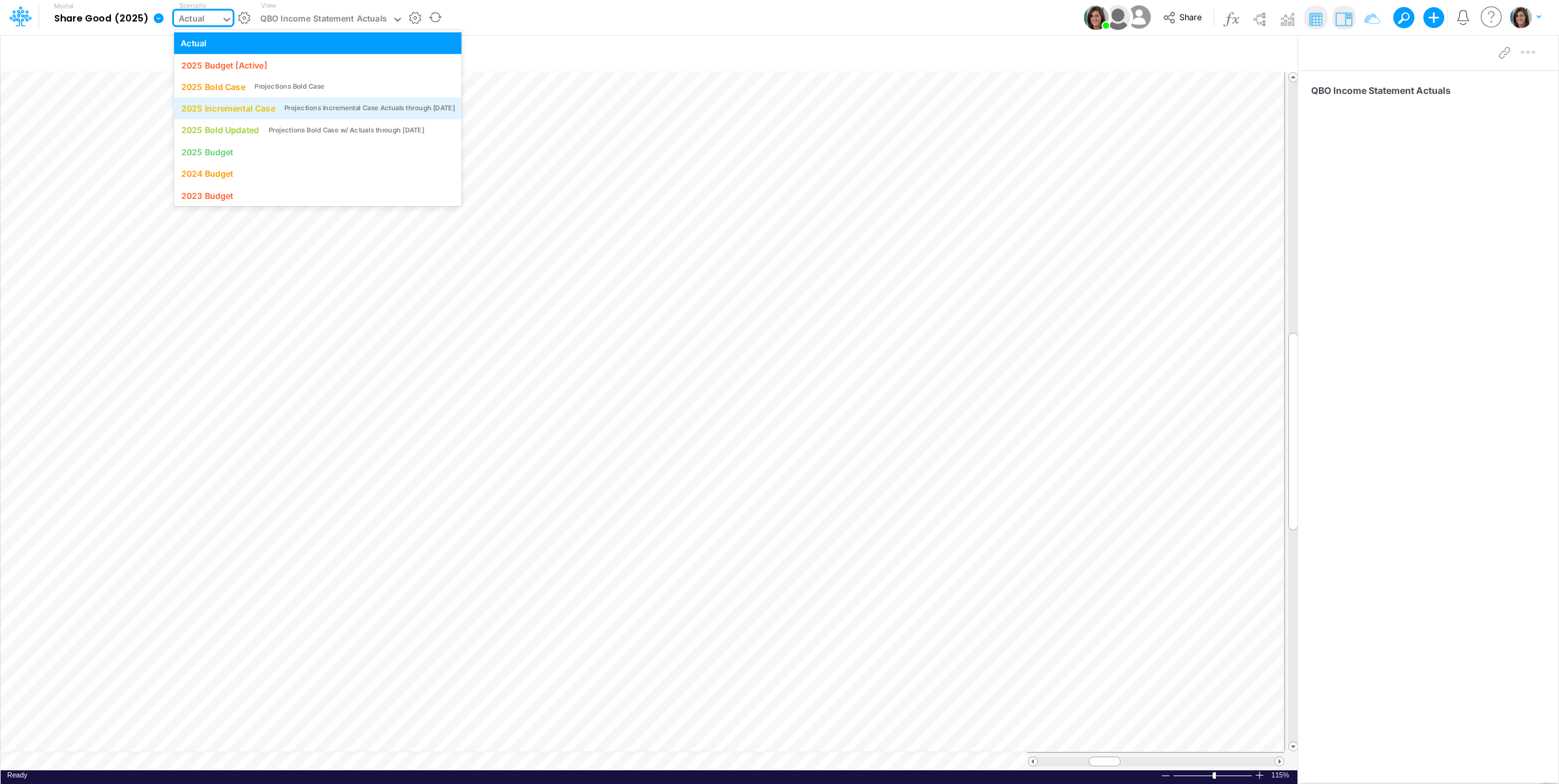
click at [230, 109] on div "2025 Incremental Case" at bounding box center [227, 109] width 94 height 12
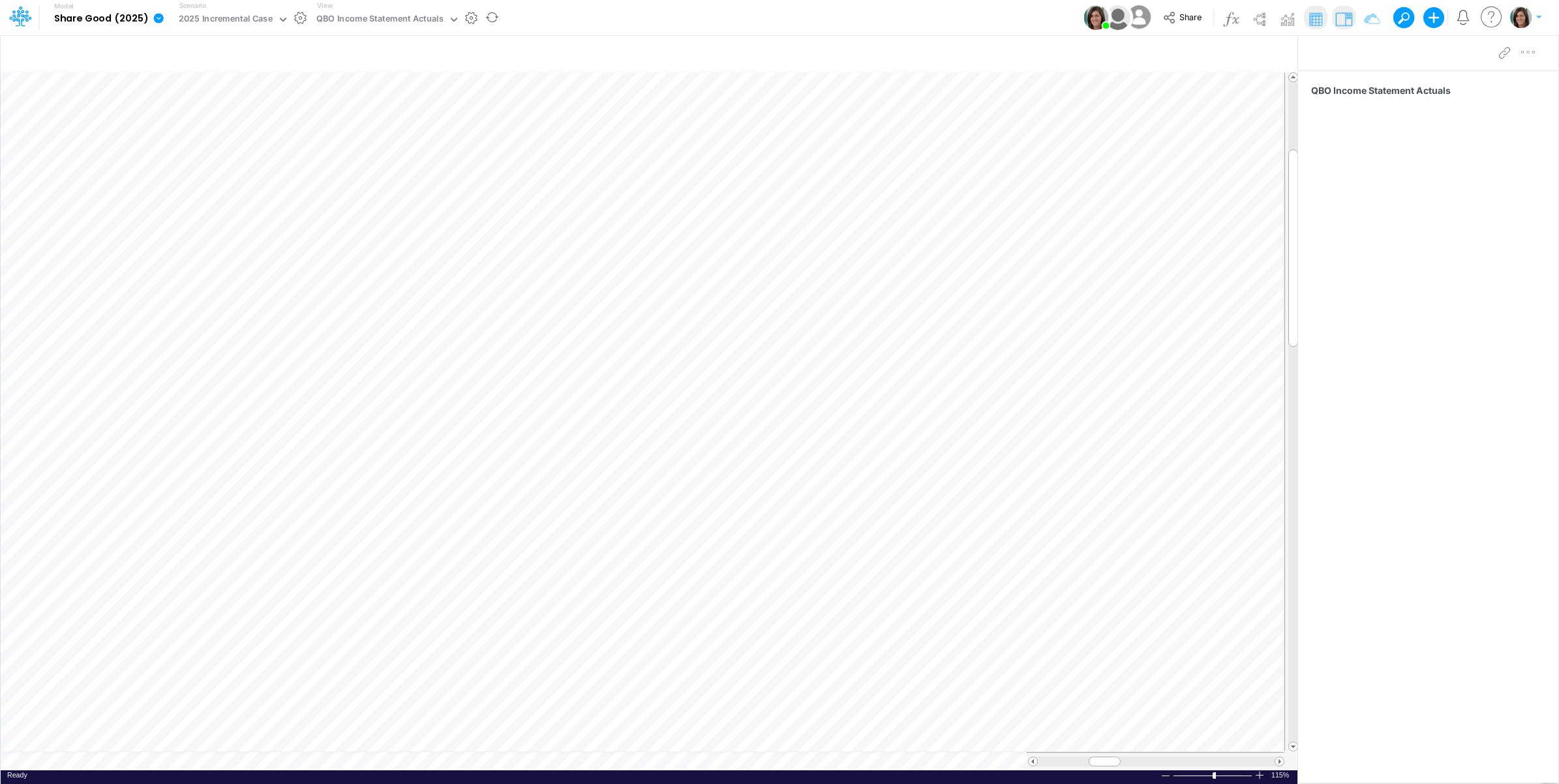
click at [160, 20] on icon at bounding box center [159, 18] width 10 height 10
click at [196, 134] on button "View model info" at bounding box center [225, 135] width 140 height 20
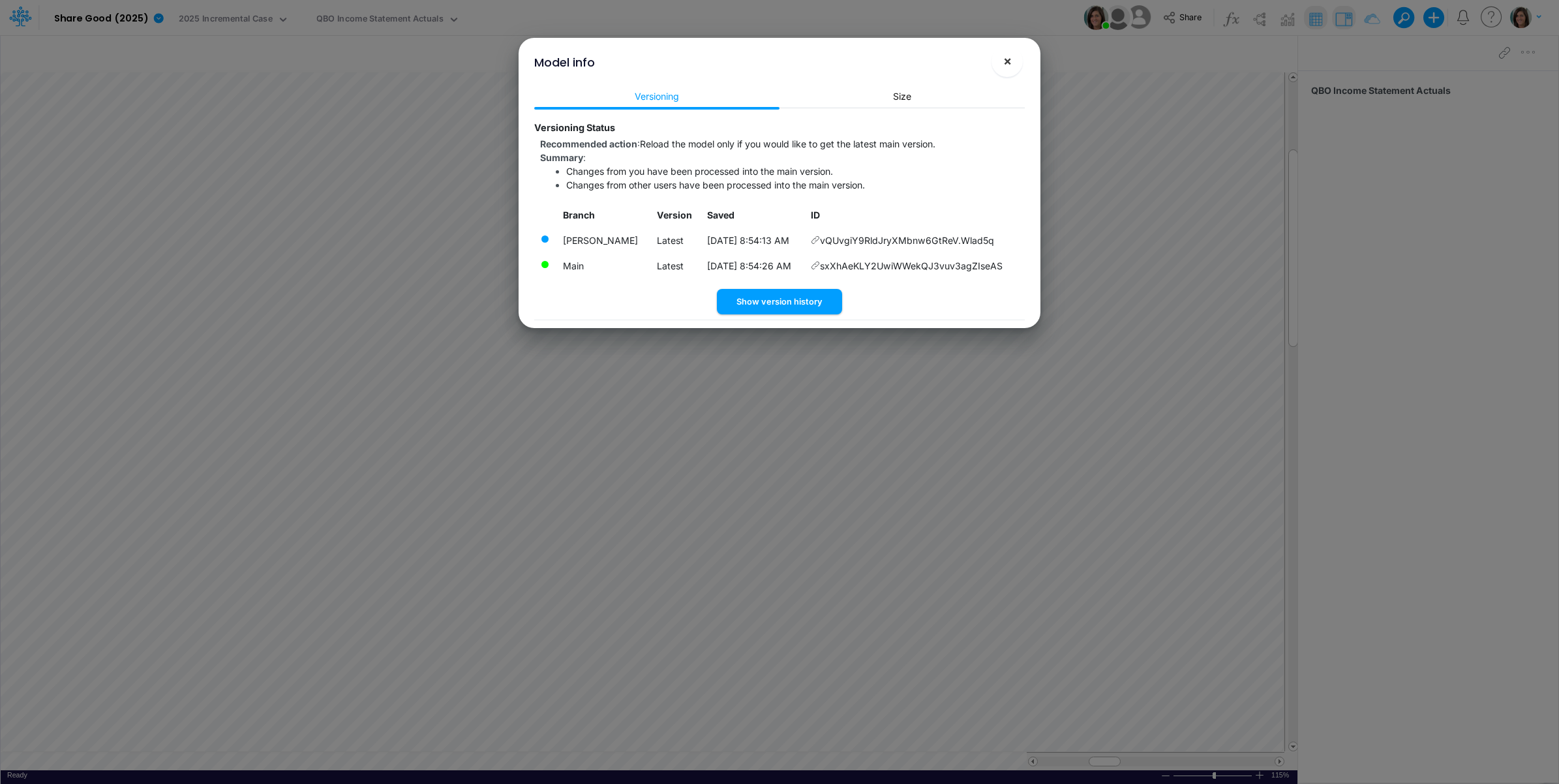
drag, startPoint x: 1006, startPoint y: 62, endPoint x: 568, endPoint y: 23, distance: 439.7
click at [1006, 62] on span "×" at bounding box center [1007, 60] width 8 height 16
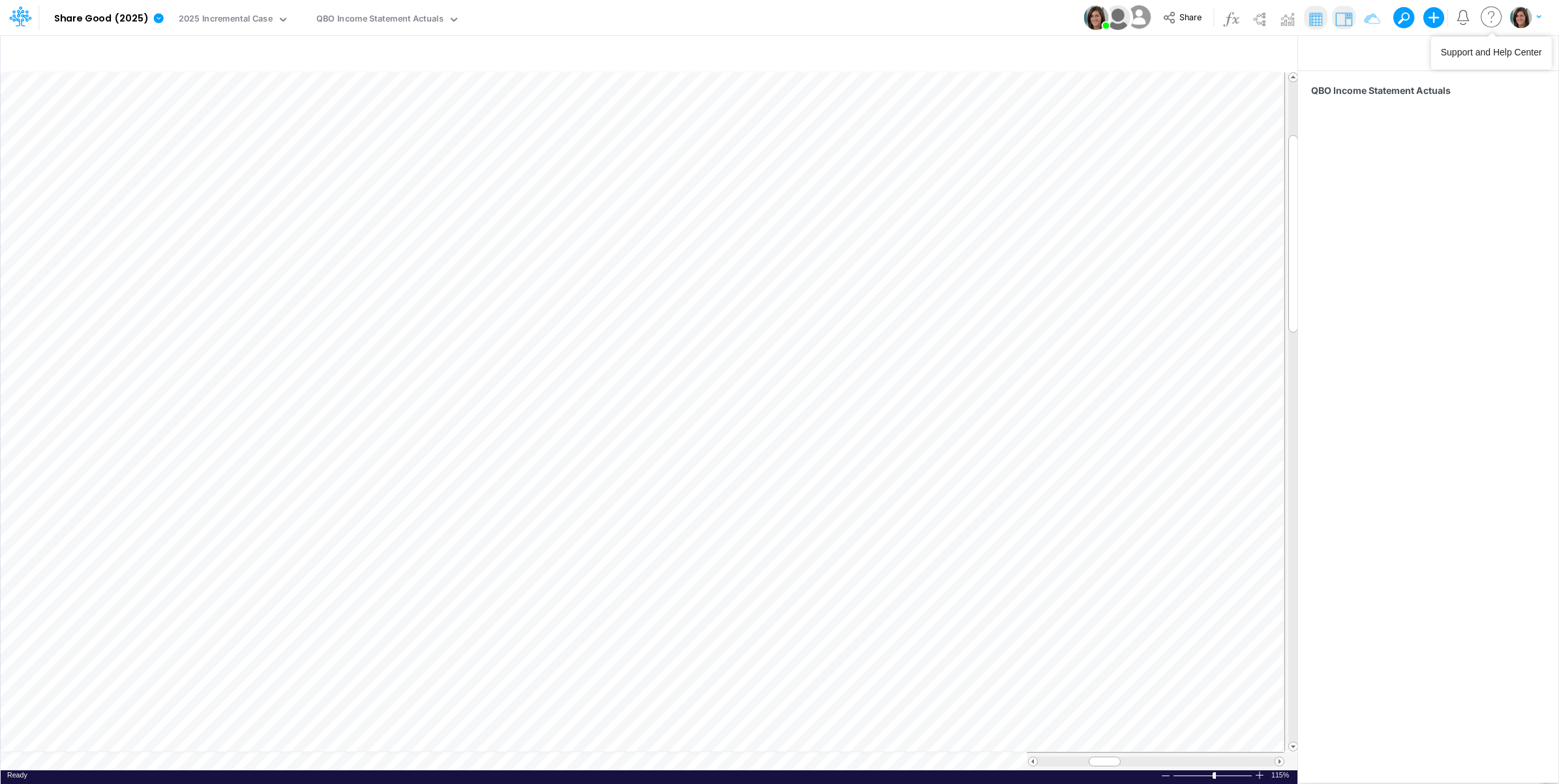
click at [1523, 14] on img "button" at bounding box center [1521, 18] width 22 height 22
click at [1461, 77] on button "Log out" at bounding box center [1472, 77] width 140 height 20
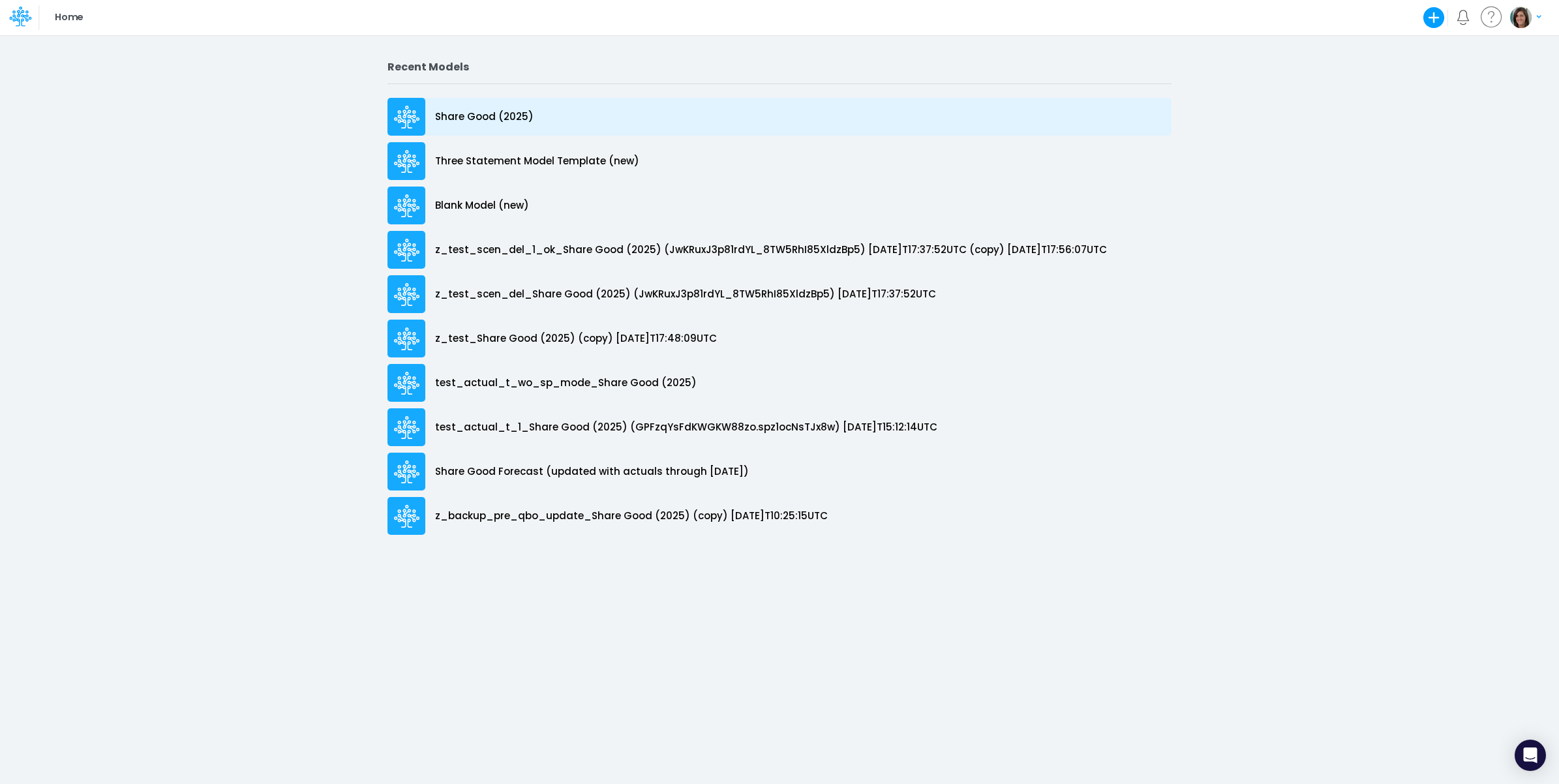
click at [494, 111] on p "Share Good (2025)" at bounding box center [484, 117] width 98 height 15
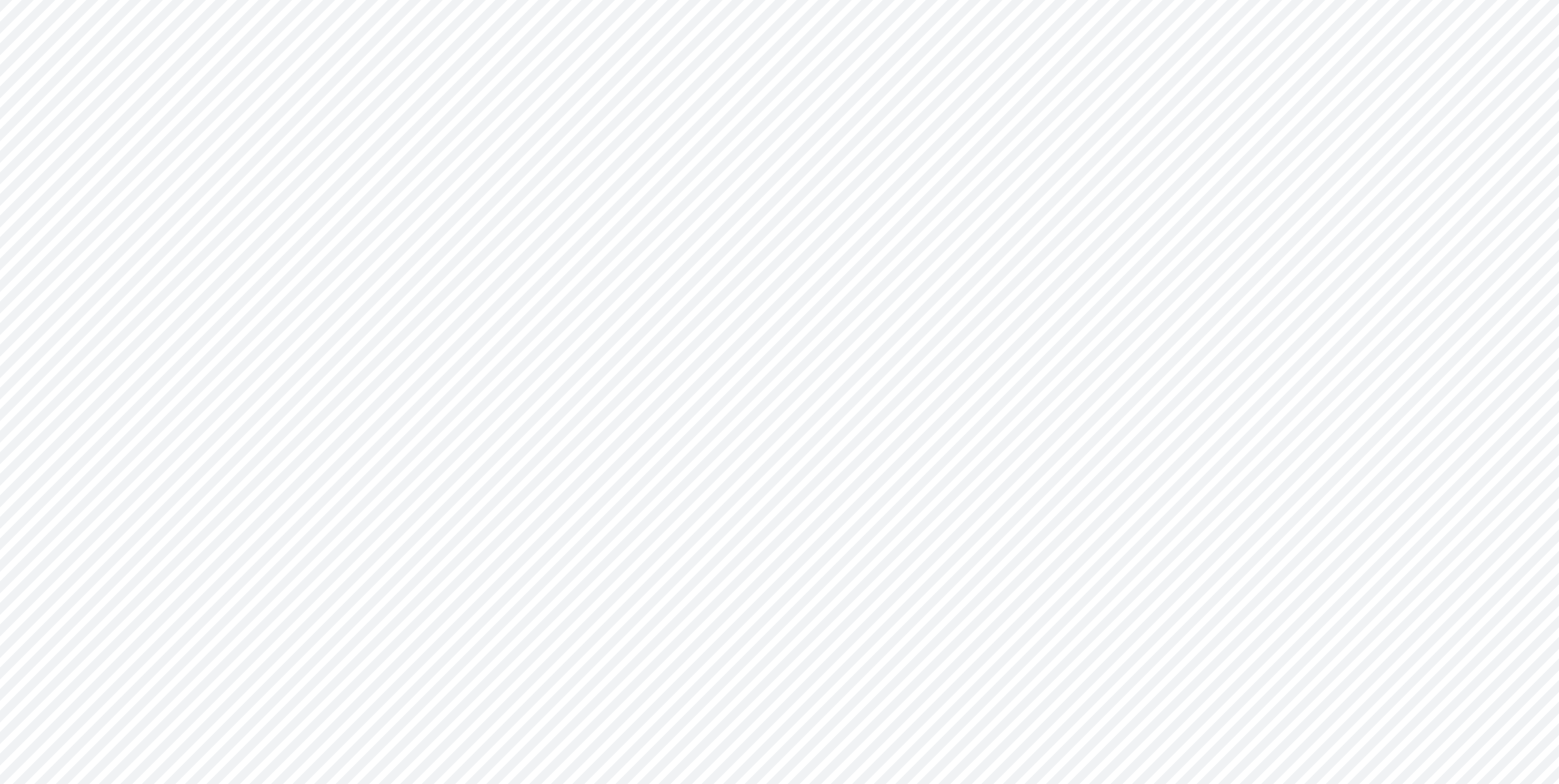
type input "Cash Flow Projections | Actuals through Dec-24 vs 2024 Budget"
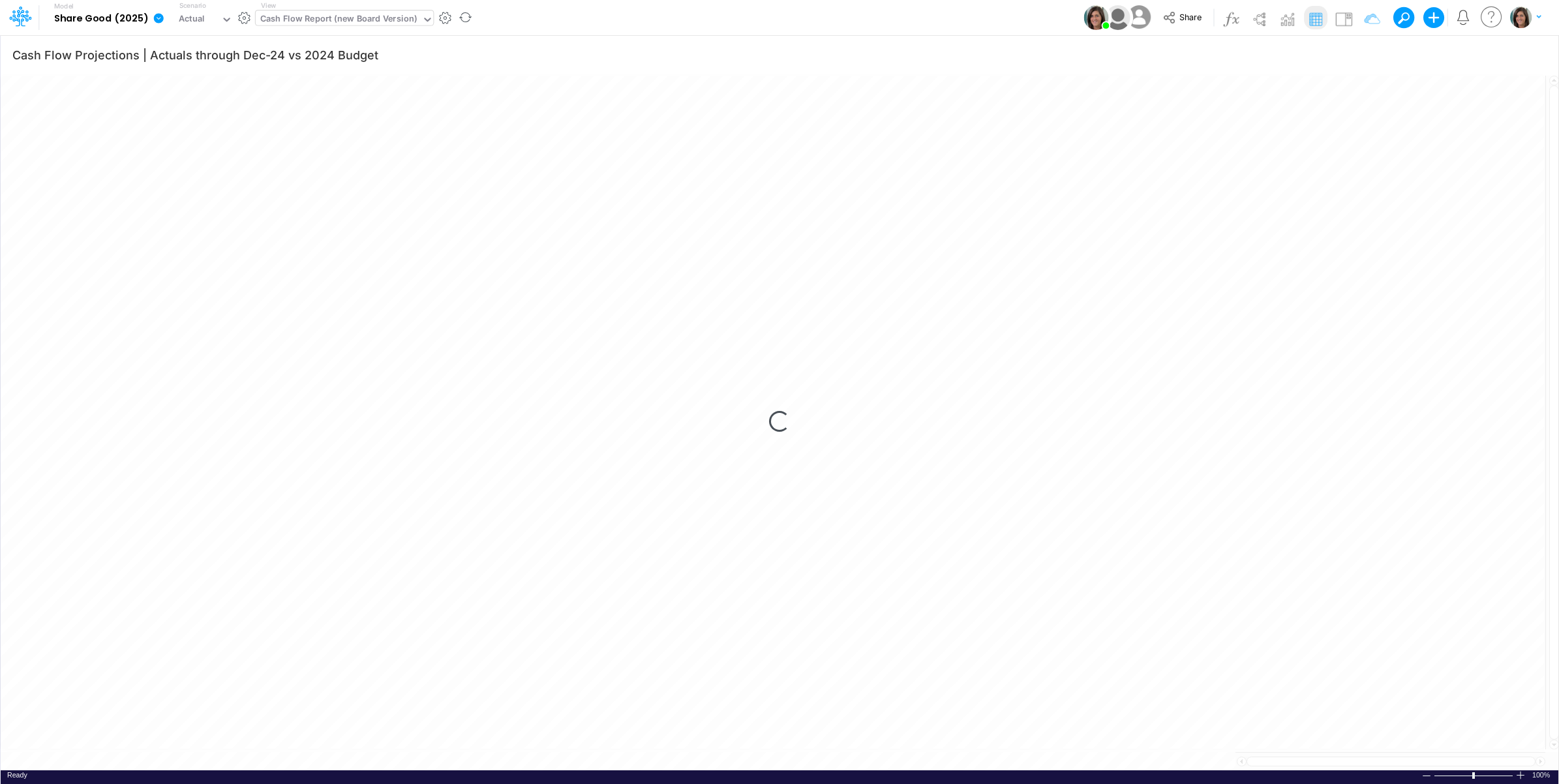
click at [382, 22] on div "Cash Flow Report (new Board Version)" at bounding box center [338, 20] width 157 height 15
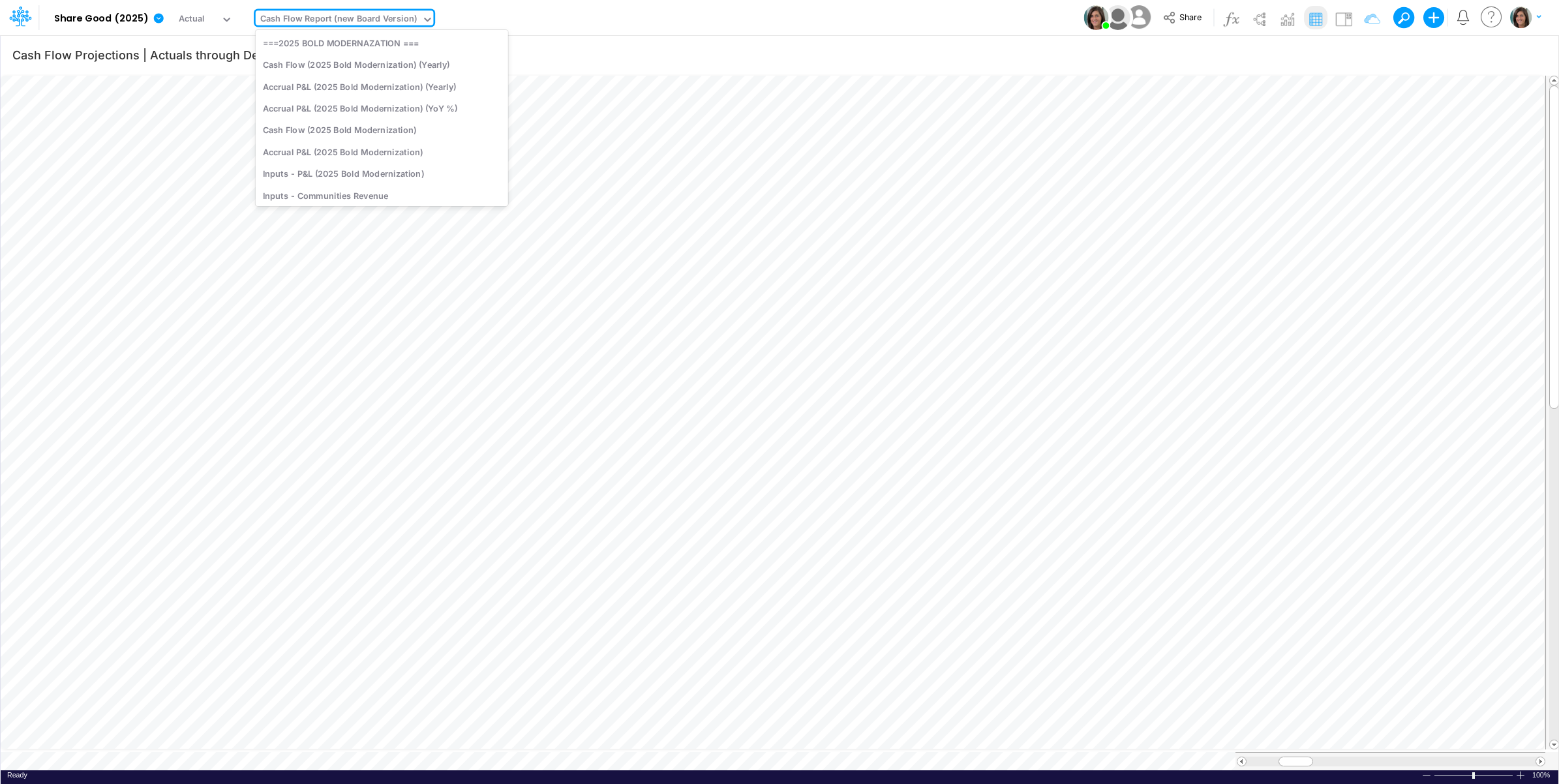
scroll to position [177, 0]
click at [656, 15] on div "Model Share Good (2025) Edit model settings Duplicate Import QuickBooks QuickBo…" at bounding box center [780, 18] width 1403 height 35
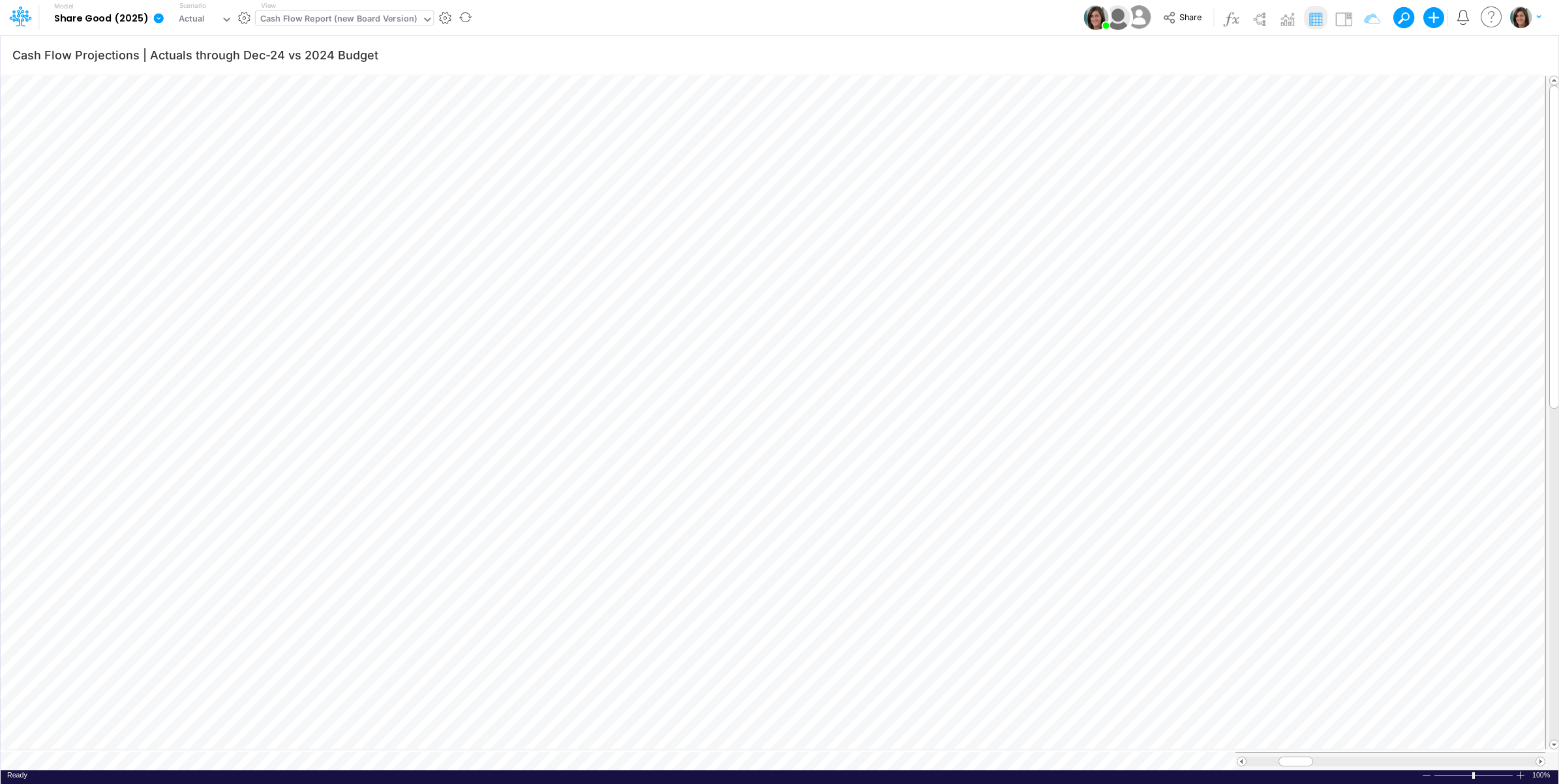
click at [378, 18] on div "Cash Flow Report (new Board Version)" at bounding box center [338, 20] width 157 height 15
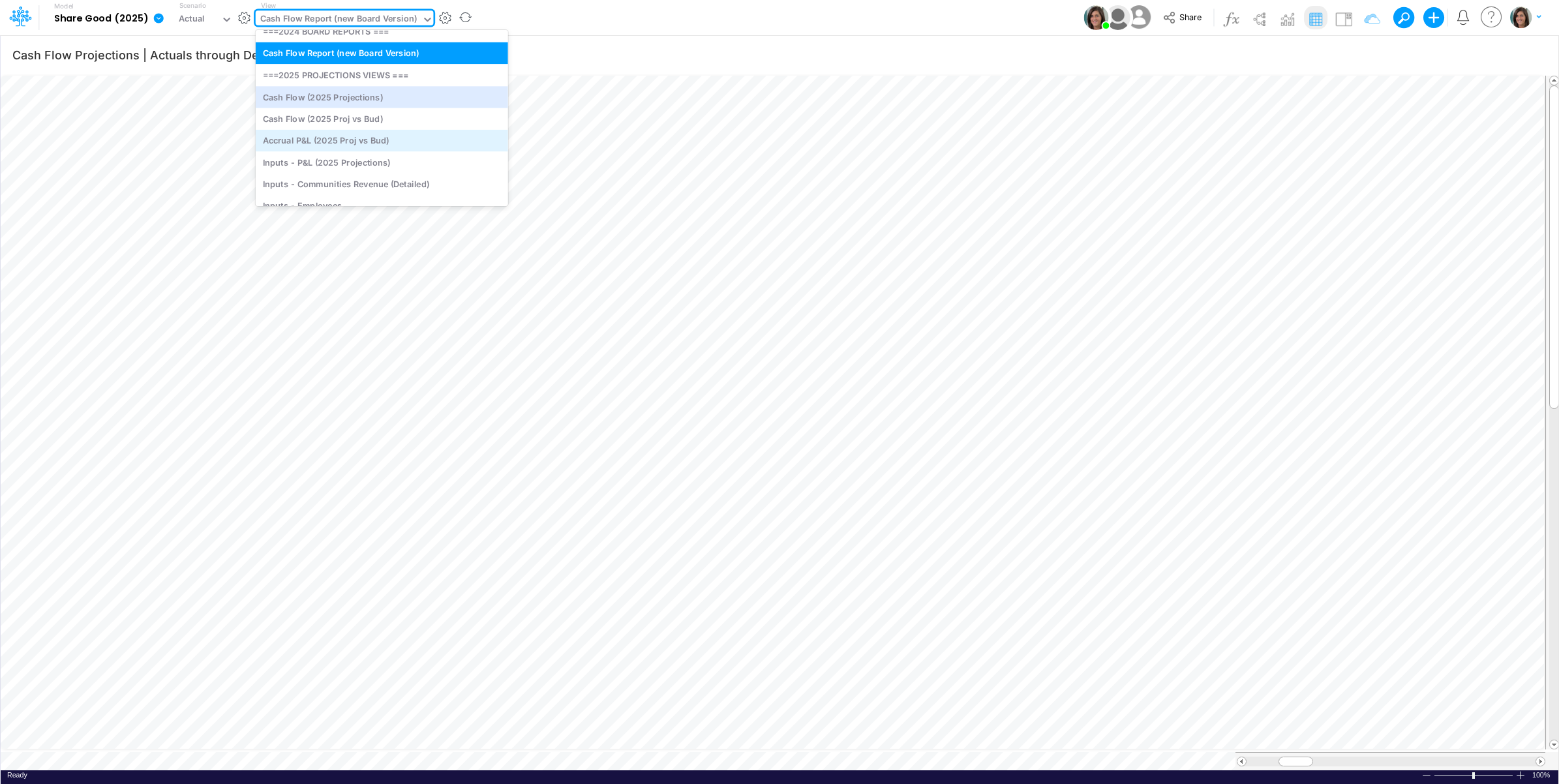
scroll to position [395, 0]
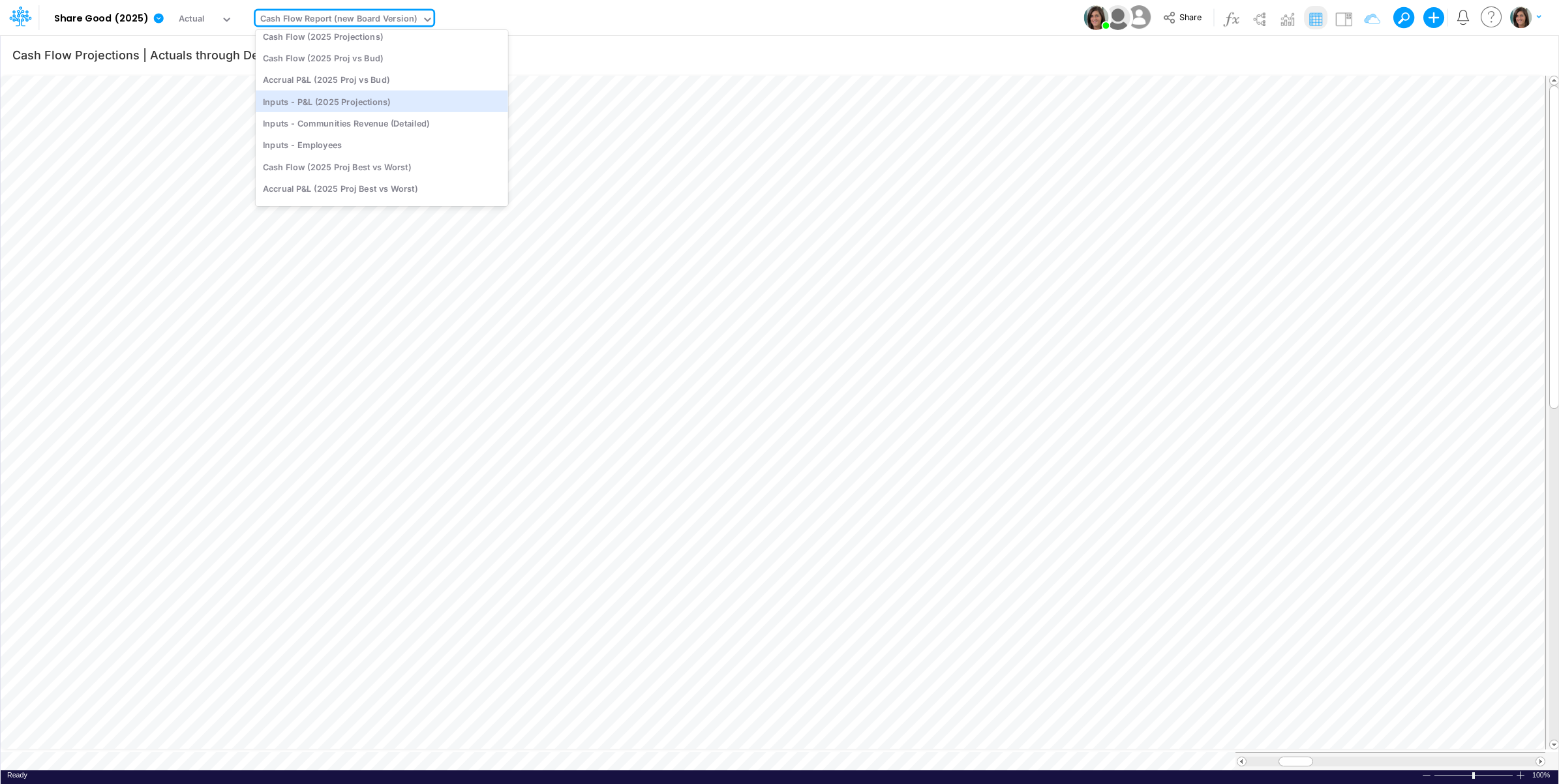
drag, startPoint x: 399, startPoint y: 103, endPoint x: 606, endPoint y: 30, distance: 219.5
click at [399, 105] on div "Inputs - P&L (2025 Projections)" at bounding box center [382, 101] width 253 height 22
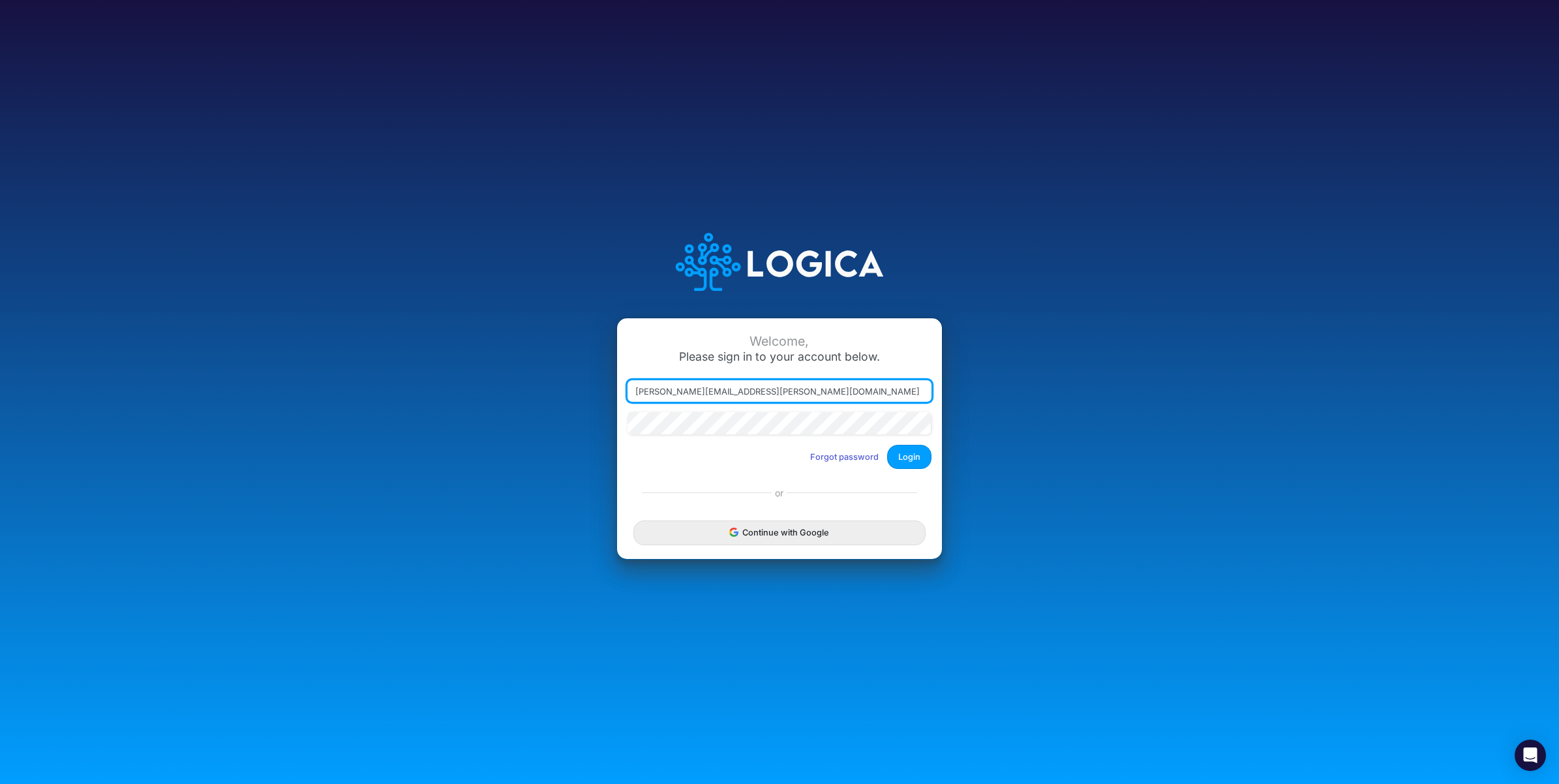
drag, startPoint x: 700, startPoint y: 394, endPoint x: 940, endPoint y: 411, distance: 240.6
click at [940, 411] on div "Welcome, Please sign in to your account below. [PERSON_NAME][EMAIL_ADDRESS][PER…" at bounding box center [780, 398] width 325 height 161
type input "[PERSON_NAME][EMAIL_ADDRESS][PERSON_NAME][DOMAIN_NAME]"
click at [911, 458] on button "Login" at bounding box center [909, 457] width 44 height 24
